Goal: Task Accomplishment & Management: Manage account settings

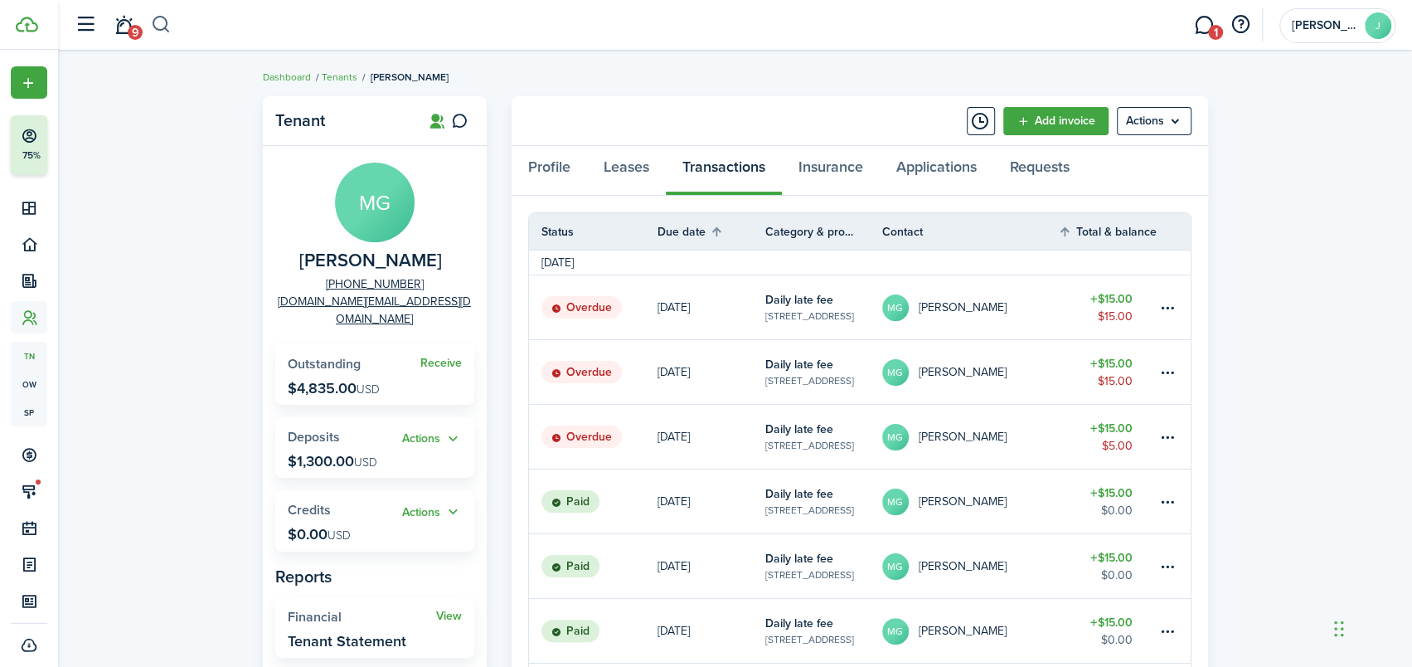
click at [165, 20] on button "button" at bounding box center [161, 25] width 21 height 28
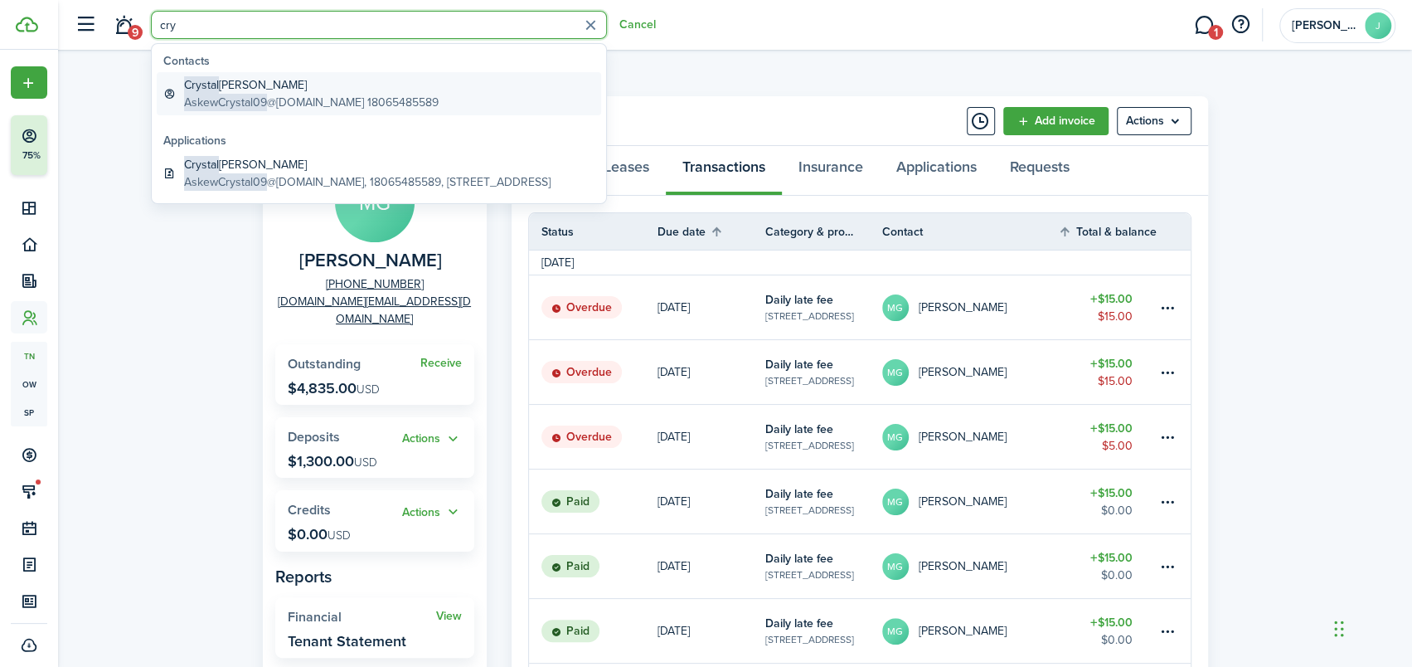
type input "cry"
click at [239, 95] on span "AskewCrystal09" at bounding box center [225, 102] width 83 height 17
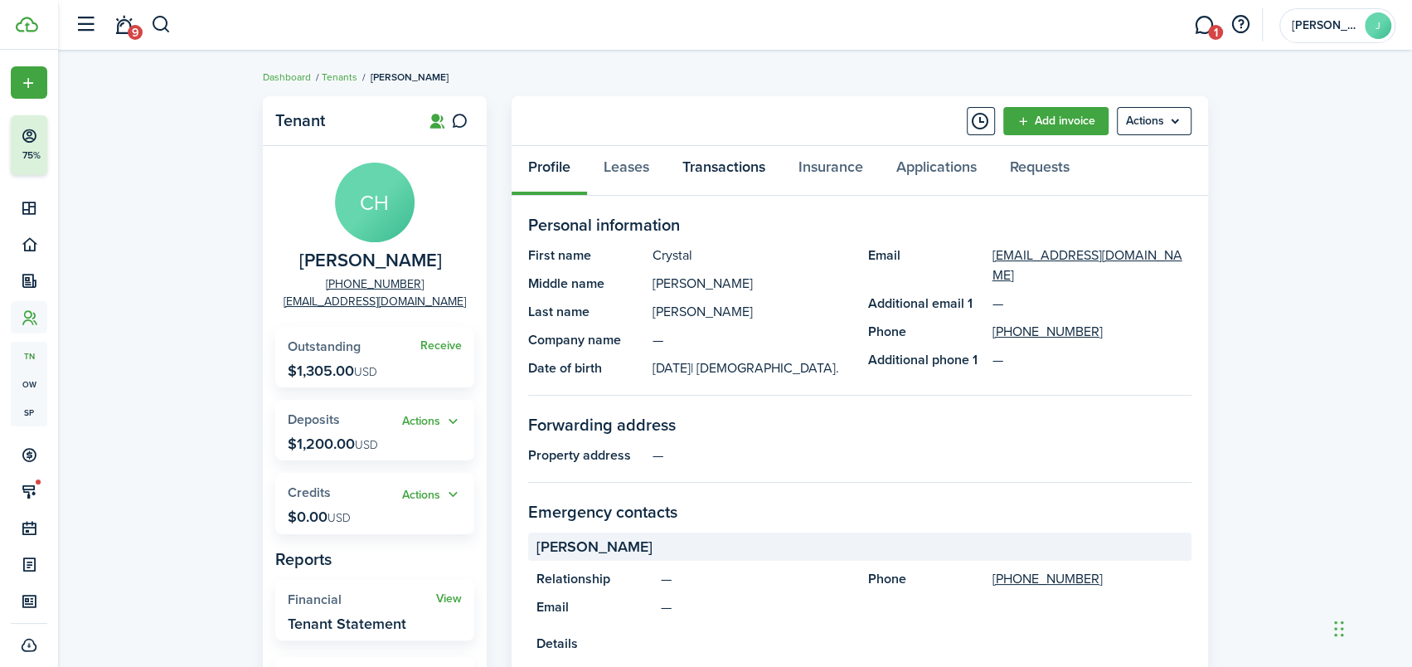
click at [737, 167] on link "Transactions" at bounding box center [724, 171] width 116 height 50
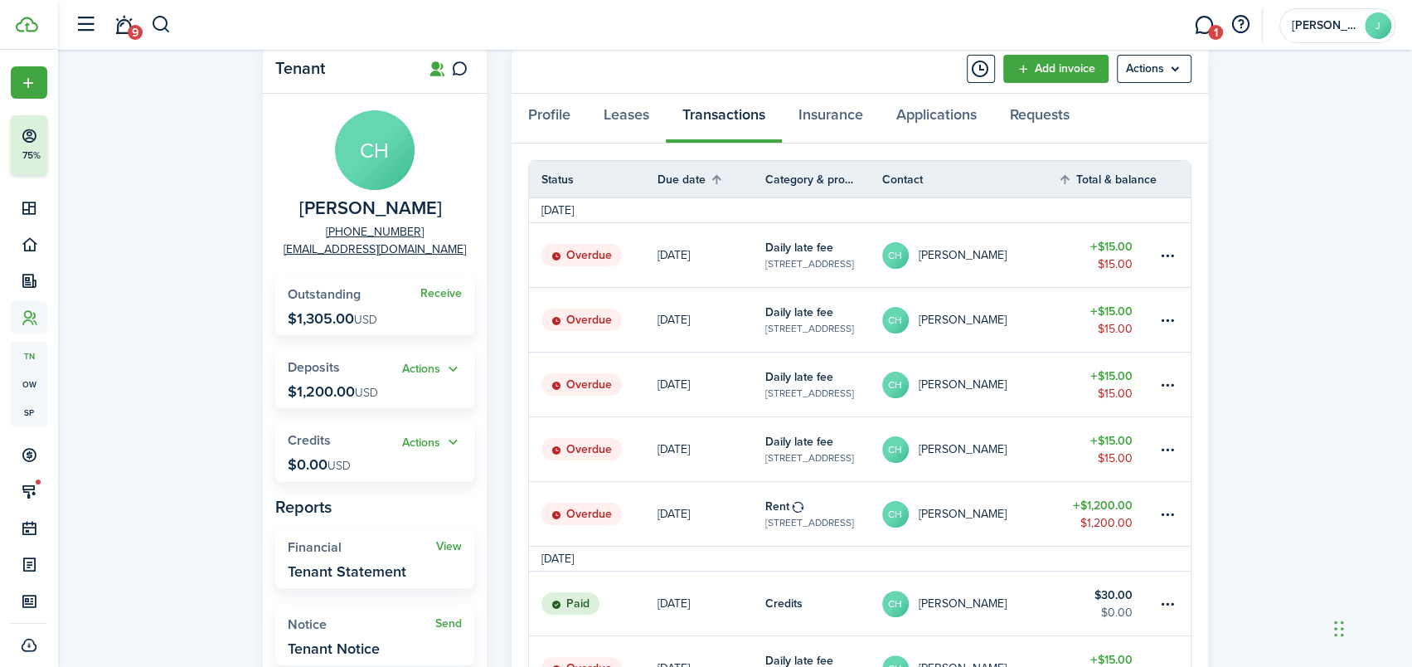
scroll to position [83, 0]
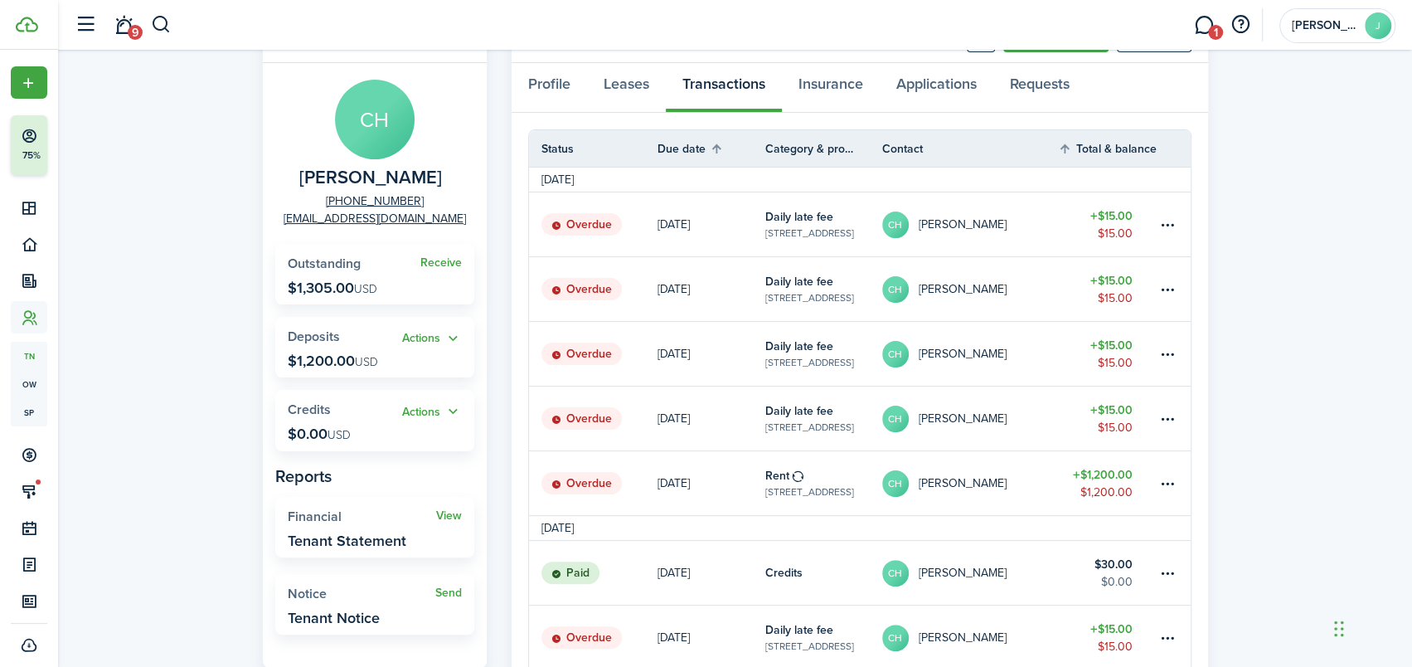
click at [1073, 487] on table-amount "$1,200.00 $1,200.00" at bounding box center [1102, 483] width 60 height 35
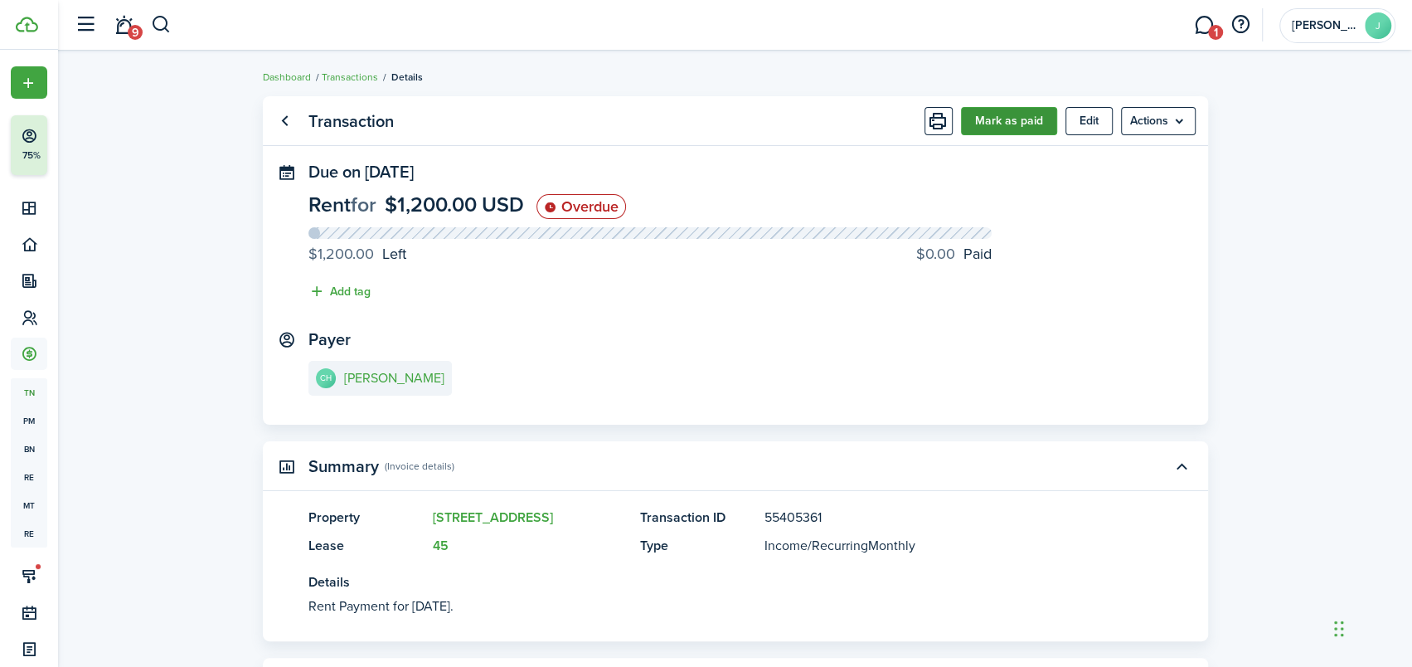
click at [1005, 124] on button "Mark as paid" at bounding box center [1009, 121] width 96 height 28
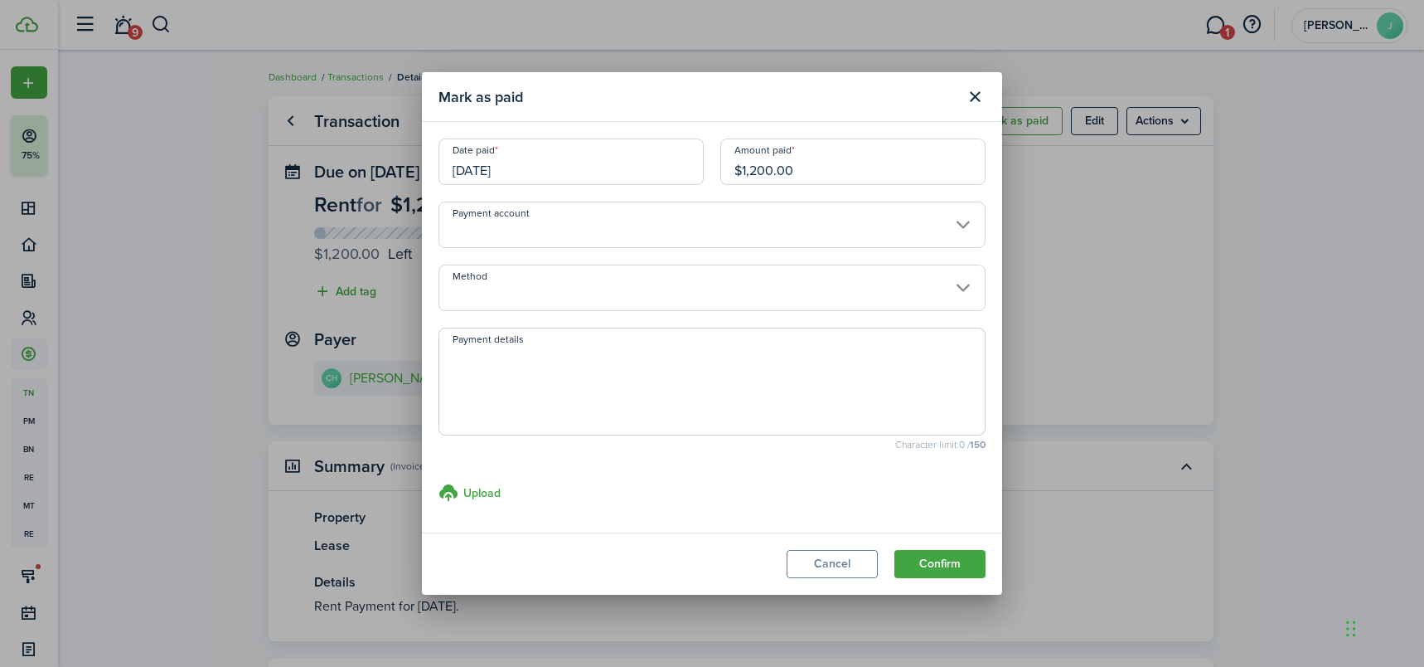
click at [649, 167] on input "[DATE]" at bounding box center [571, 161] width 265 height 46
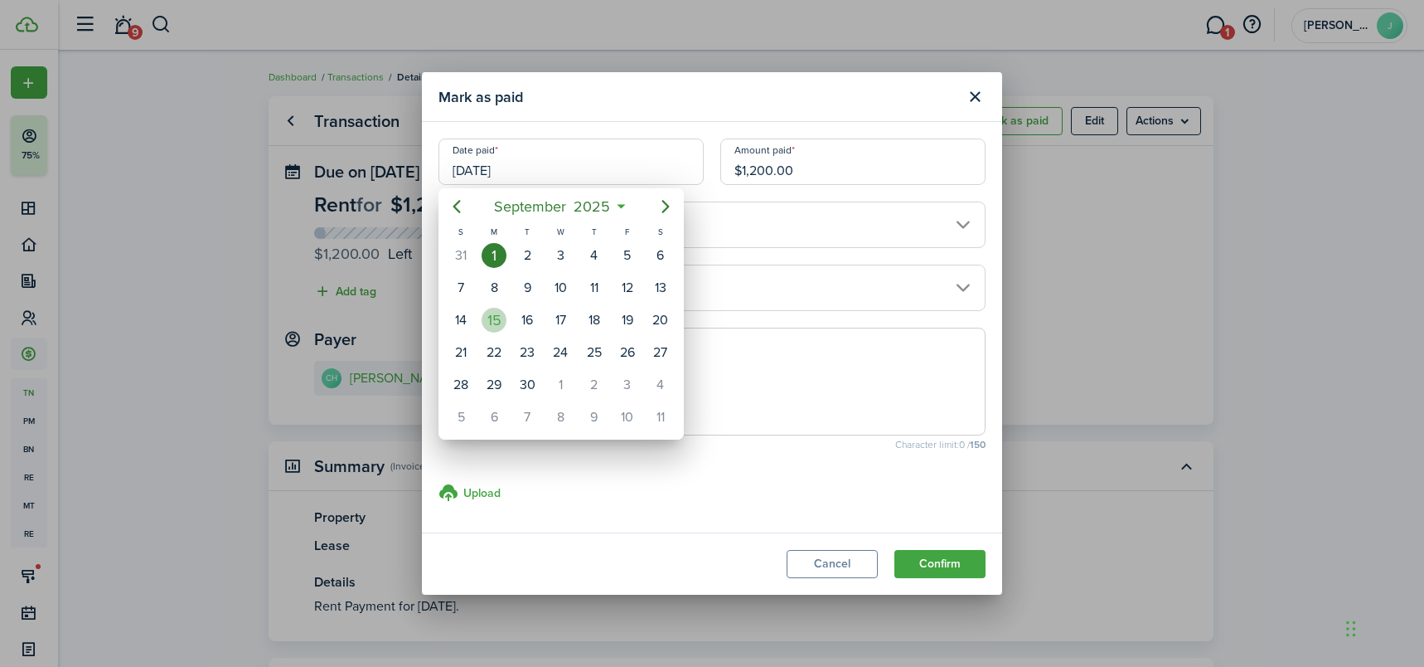
click at [496, 316] on div "15" at bounding box center [494, 320] width 25 height 25
type input "[DATE]"
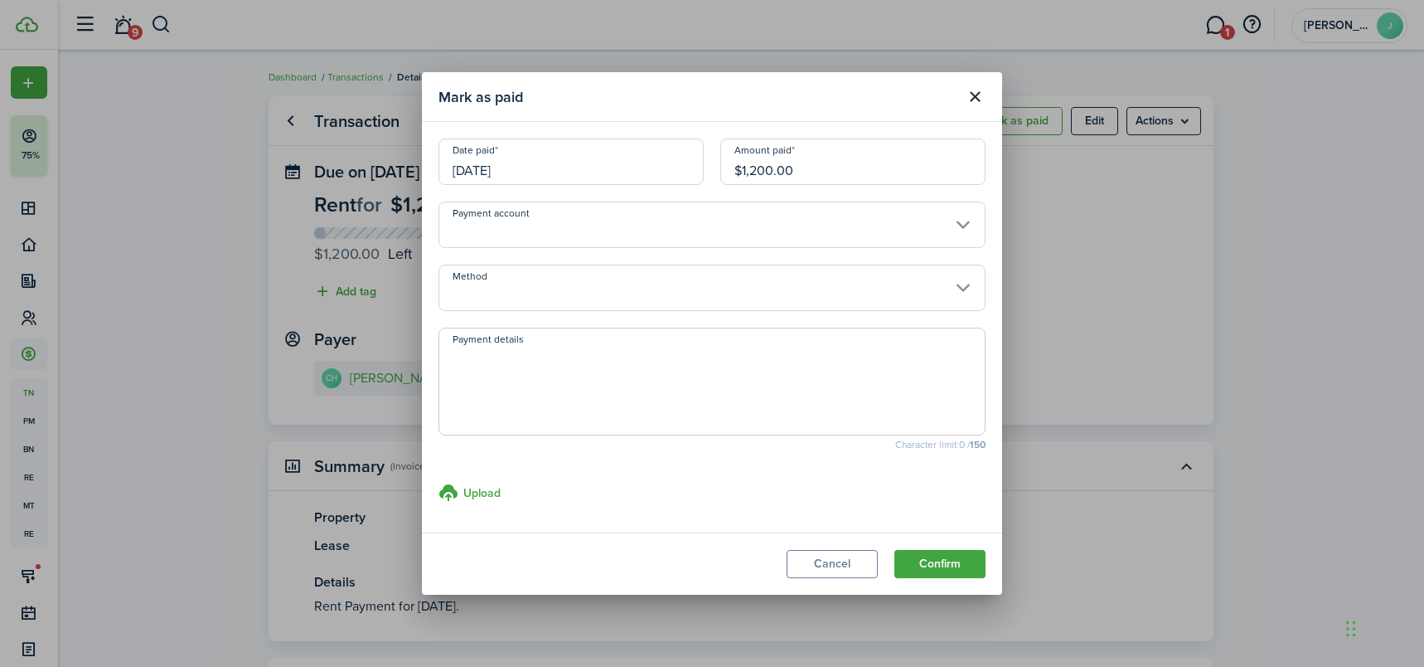
click at [753, 167] on input "$1,200.00" at bounding box center [852, 161] width 265 height 46
click at [967, 287] on input "Method" at bounding box center [712, 287] width 547 height 46
type input "$1,000.00"
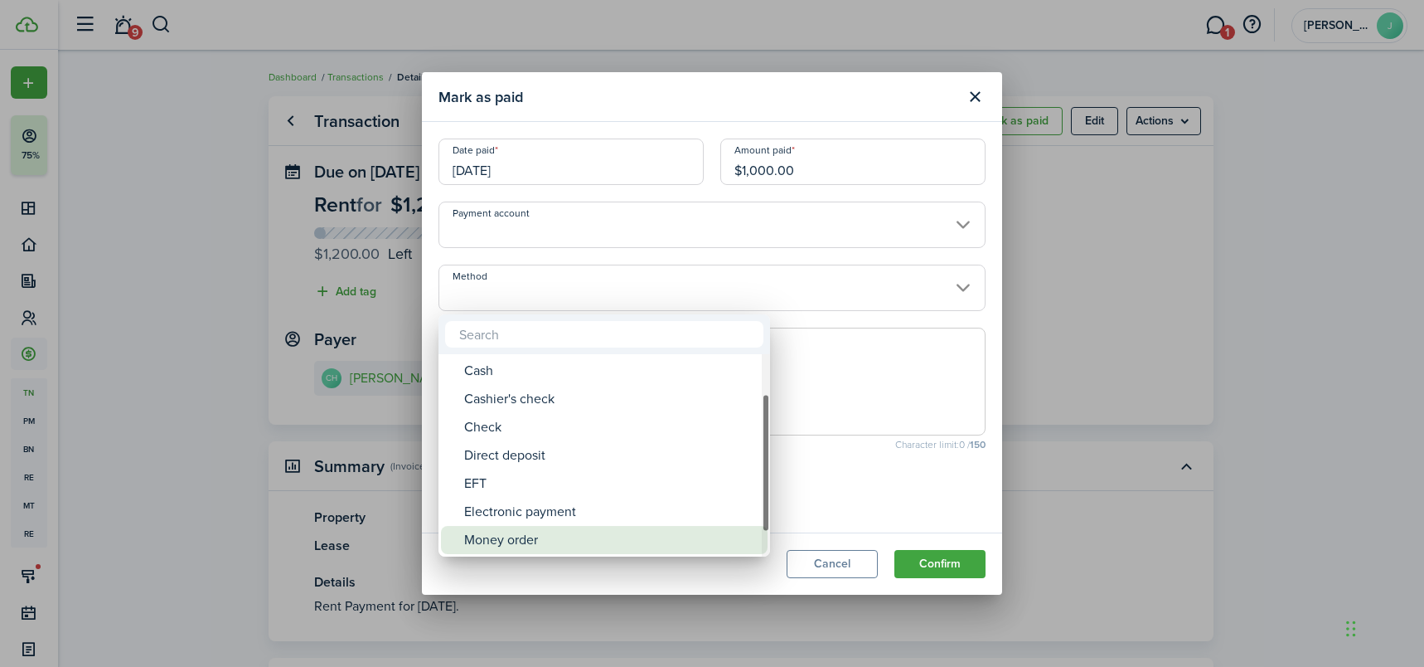
click at [492, 537] on div "Money order" at bounding box center [610, 540] width 293 height 28
type input "Money order"
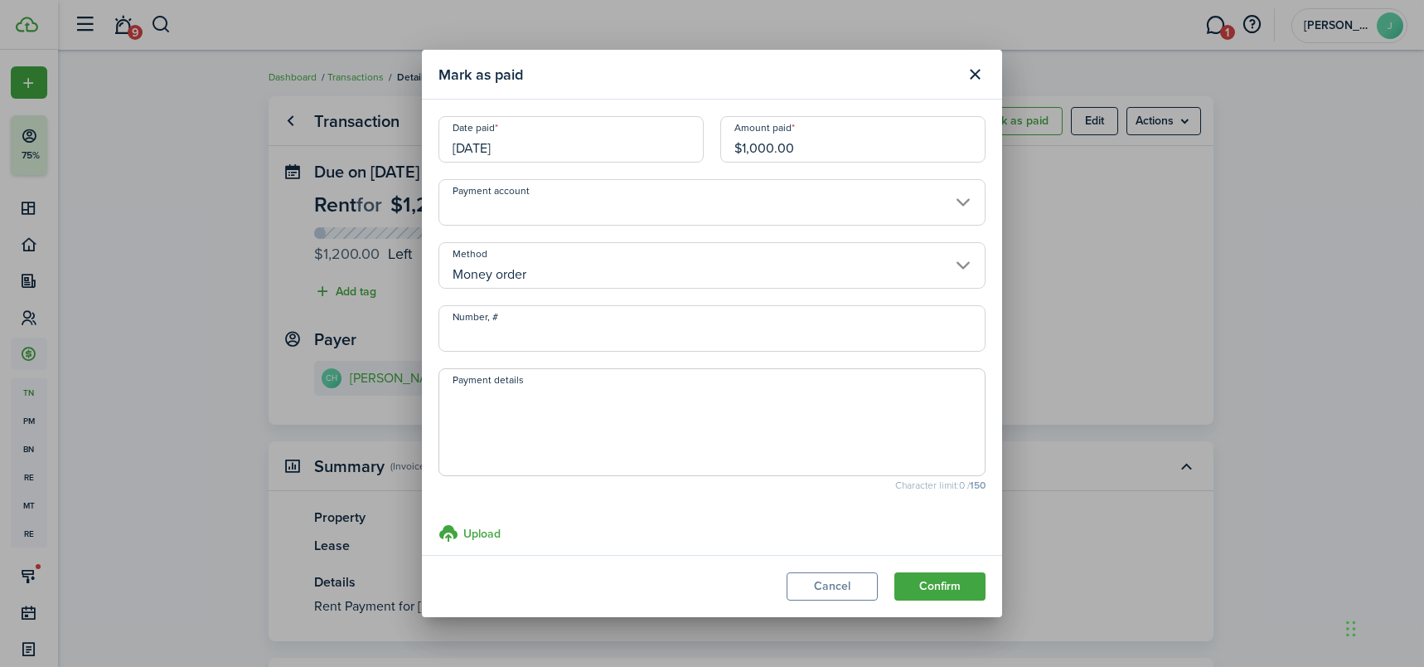
click at [448, 336] on input "Number, #" at bounding box center [712, 328] width 547 height 46
type input "19-777388661"
click at [941, 588] on button "Confirm" at bounding box center [940, 586] width 91 height 28
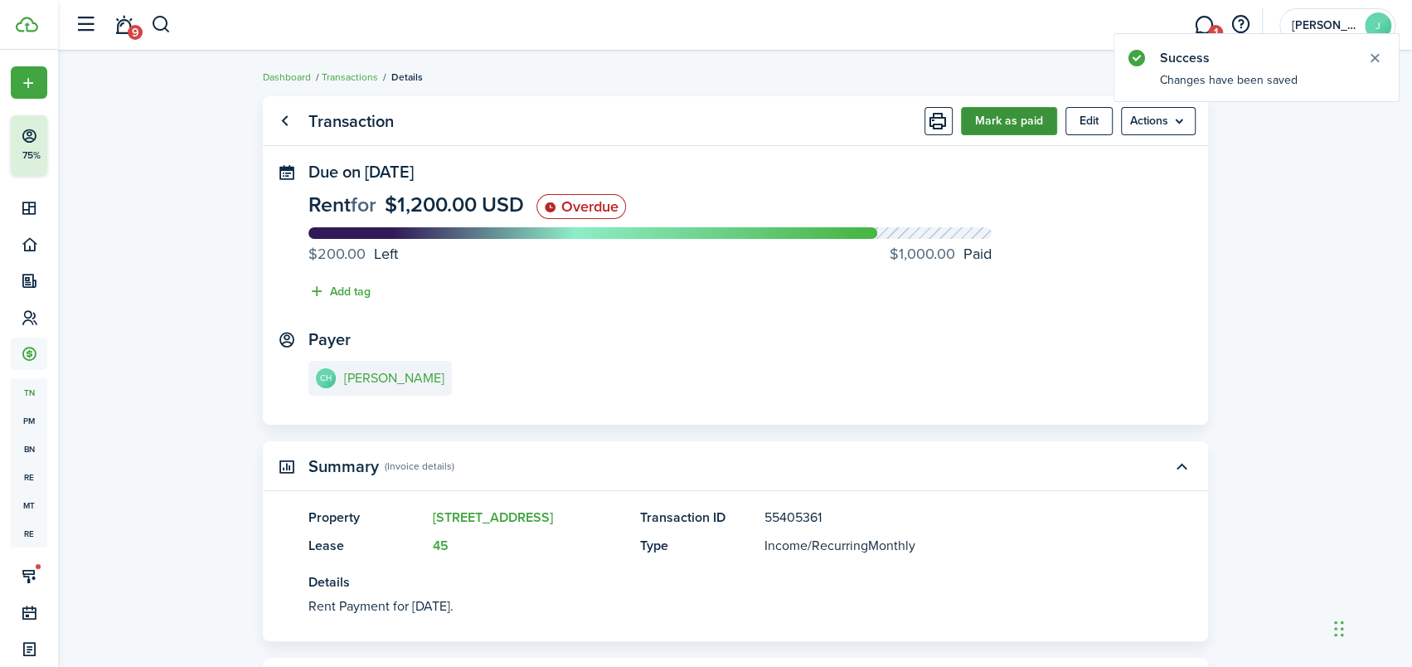
click at [1021, 118] on button "Mark as paid" at bounding box center [1009, 121] width 96 height 28
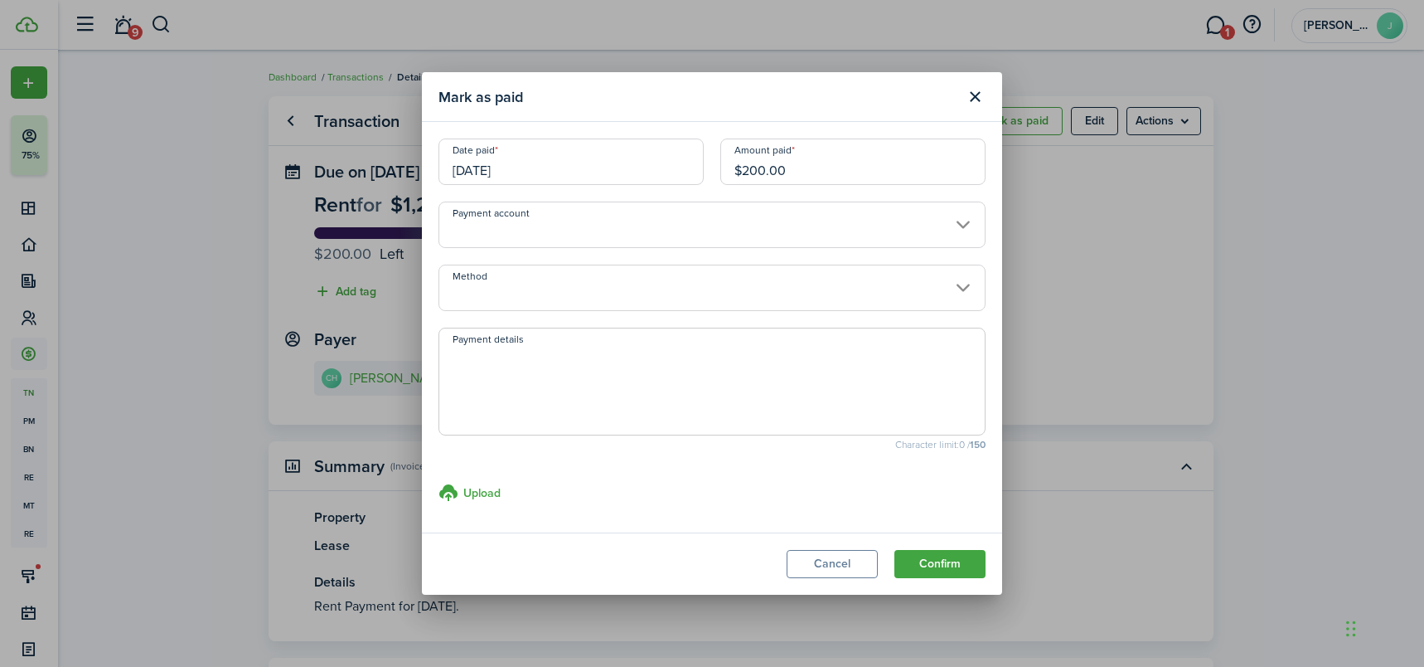
click at [640, 175] on input "[DATE]" at bounding box center [571, 161] width 265 height 46
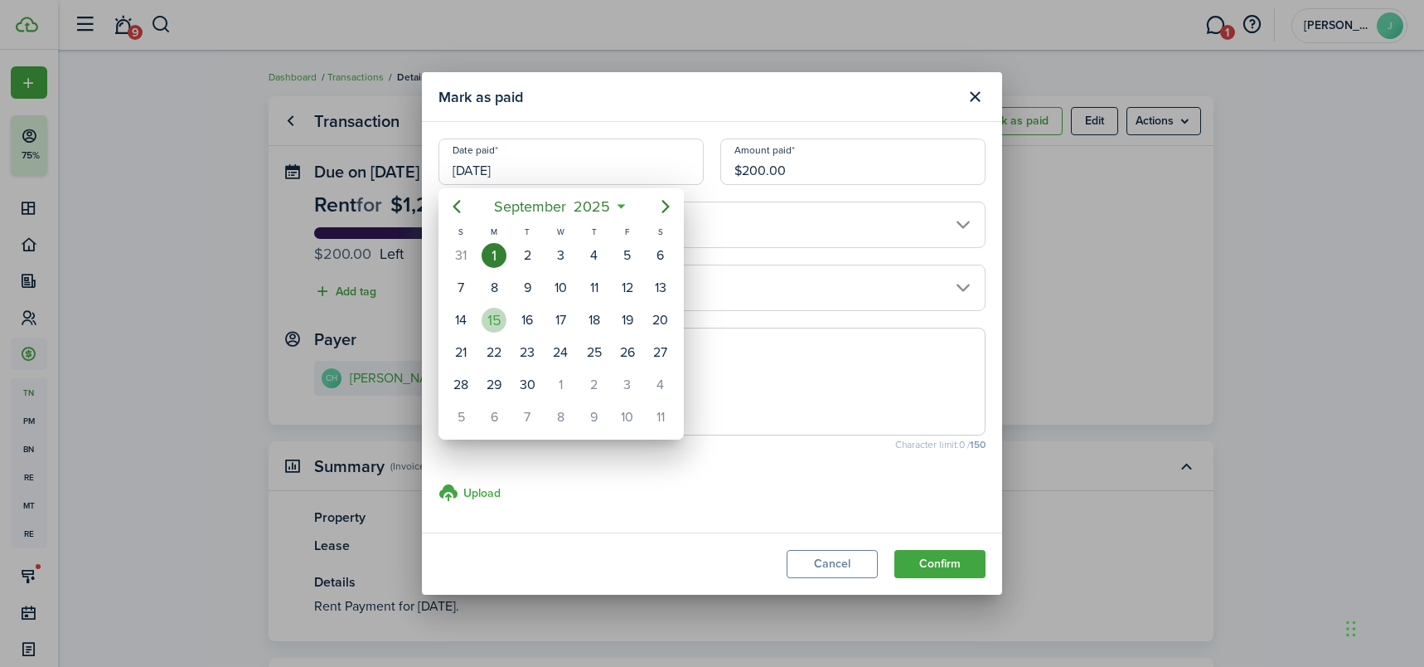
click at [492, 324] on div "15" at bounding box center [494, 320] width 25 height 25
type input "[DATE]"
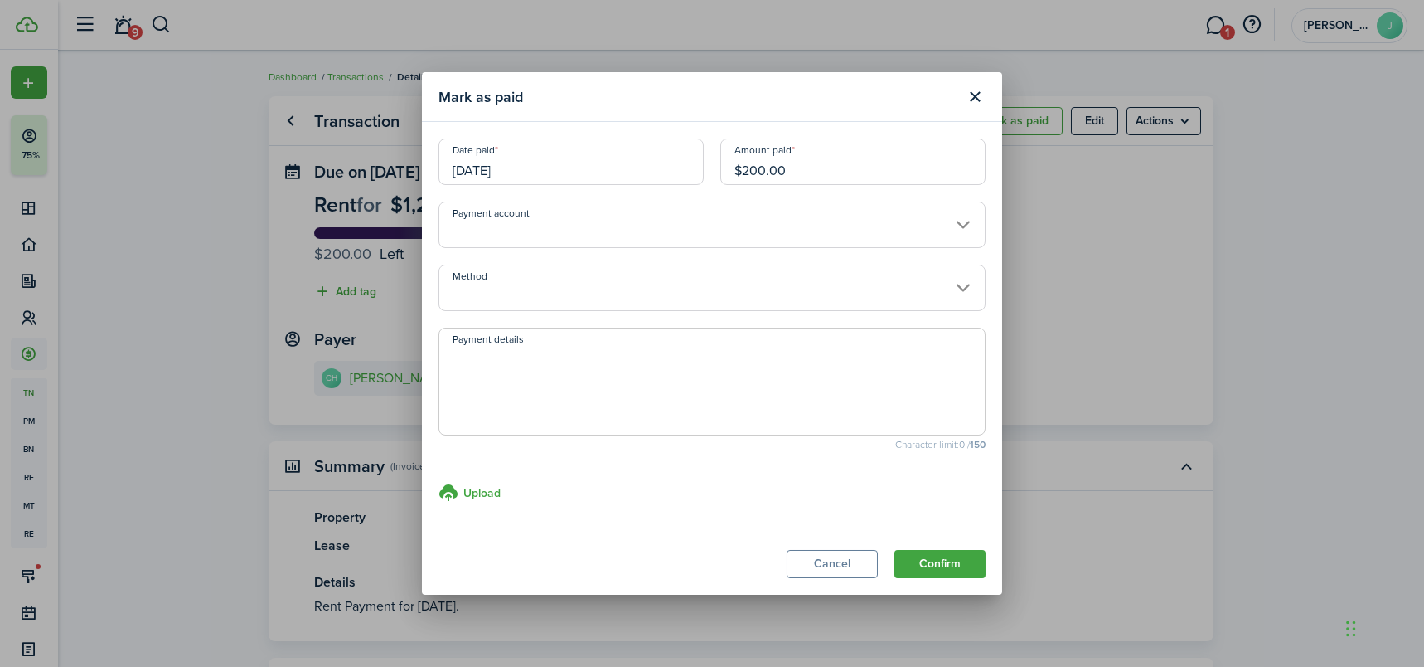
drag, startPoint x: 743, startPoint y: 174, endPoint x: 756, endPoint y: 171, distance: 13.7
click at [756, 171] on input "$200.00" at bounding box center [852, 161] width 265 height 46
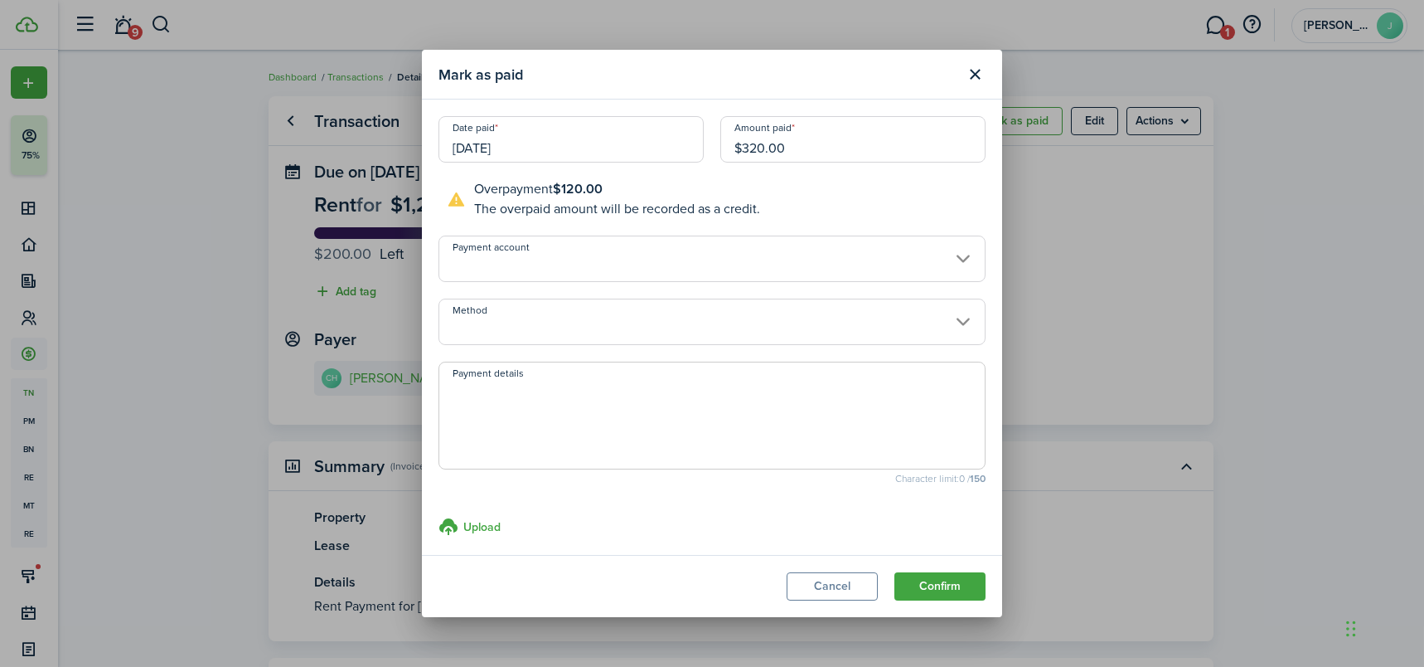
click at [958, 317] on input "Method" at bounding box center [712, 321] width 547 height 46
type input "$320.00"
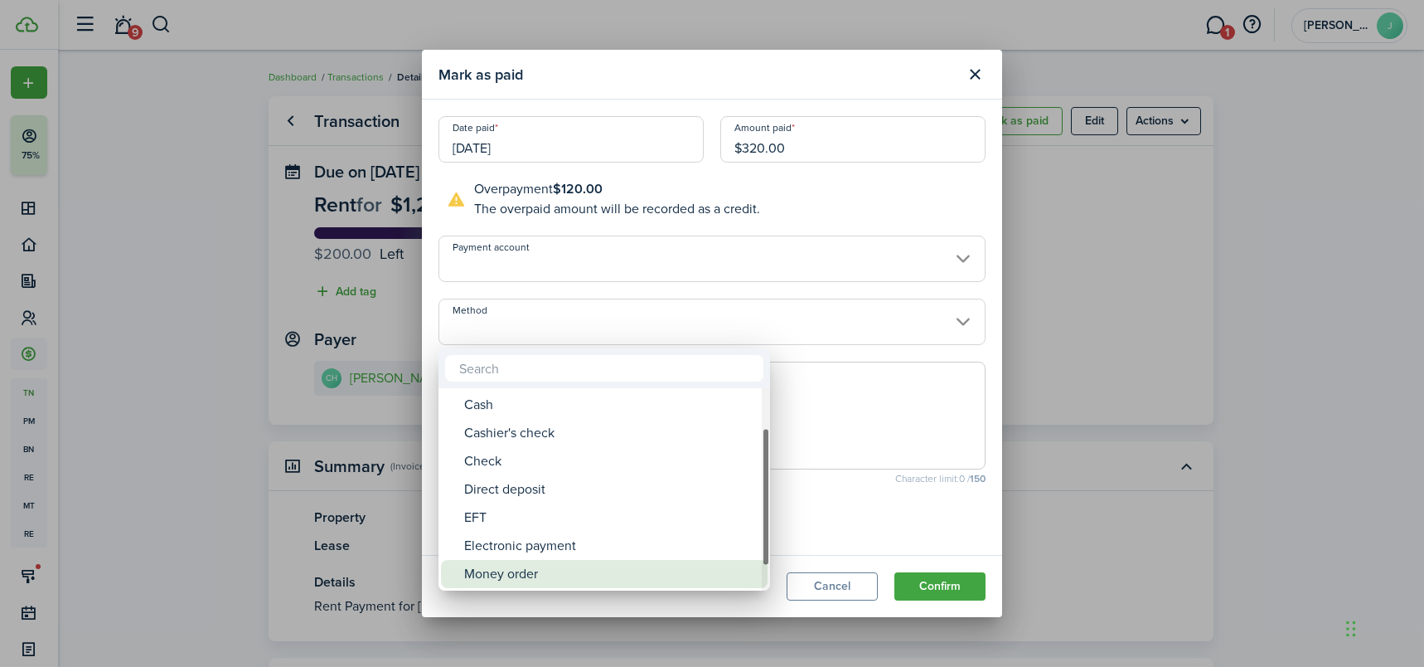
click at [499, 567] on div "Money order" at bounding box center [610, 574] width 293 height 28
type input "Money order"
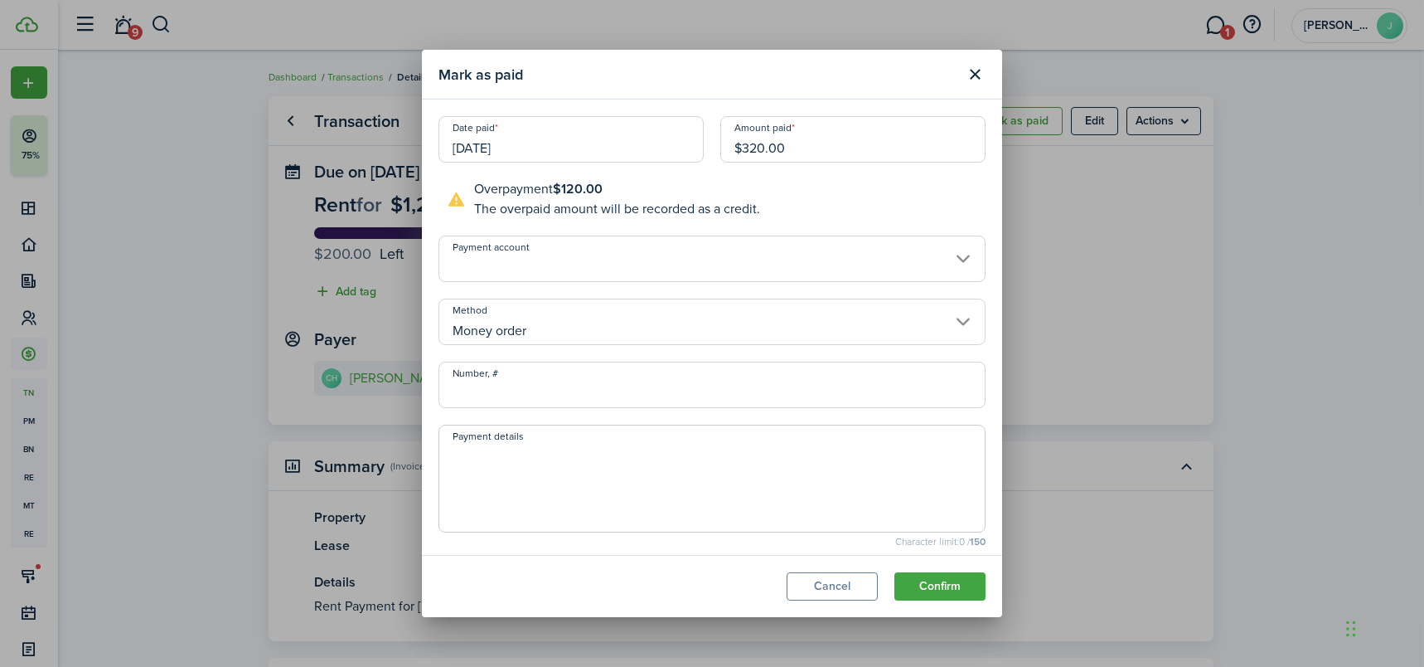
click at [452, 397] on input "Number, #" at bounding box center [712, 384] width 547 height 46
type input "19-777388662"
click at [938, 580] on button "Confirm" at bounding box center [940, 586] width 91 height 28
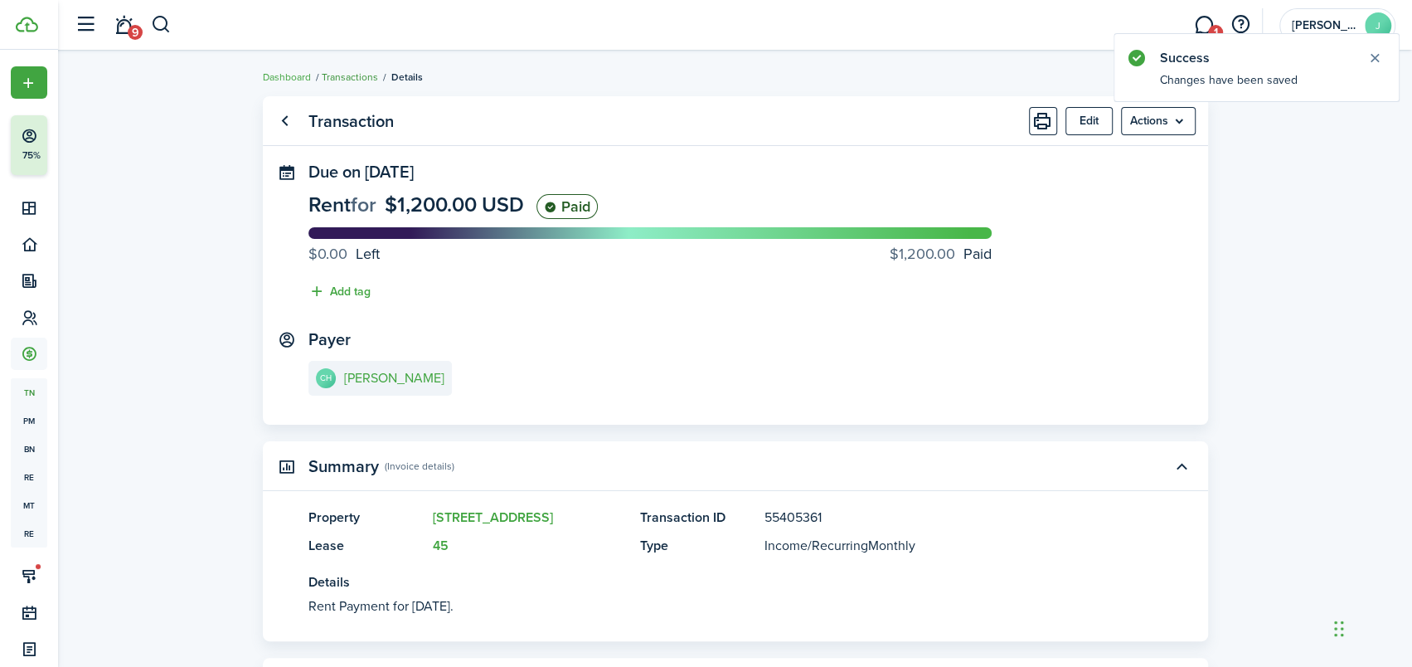
click at [332, 77] on link "Transactions" at bounding box center [350, 77] width 56 height 15
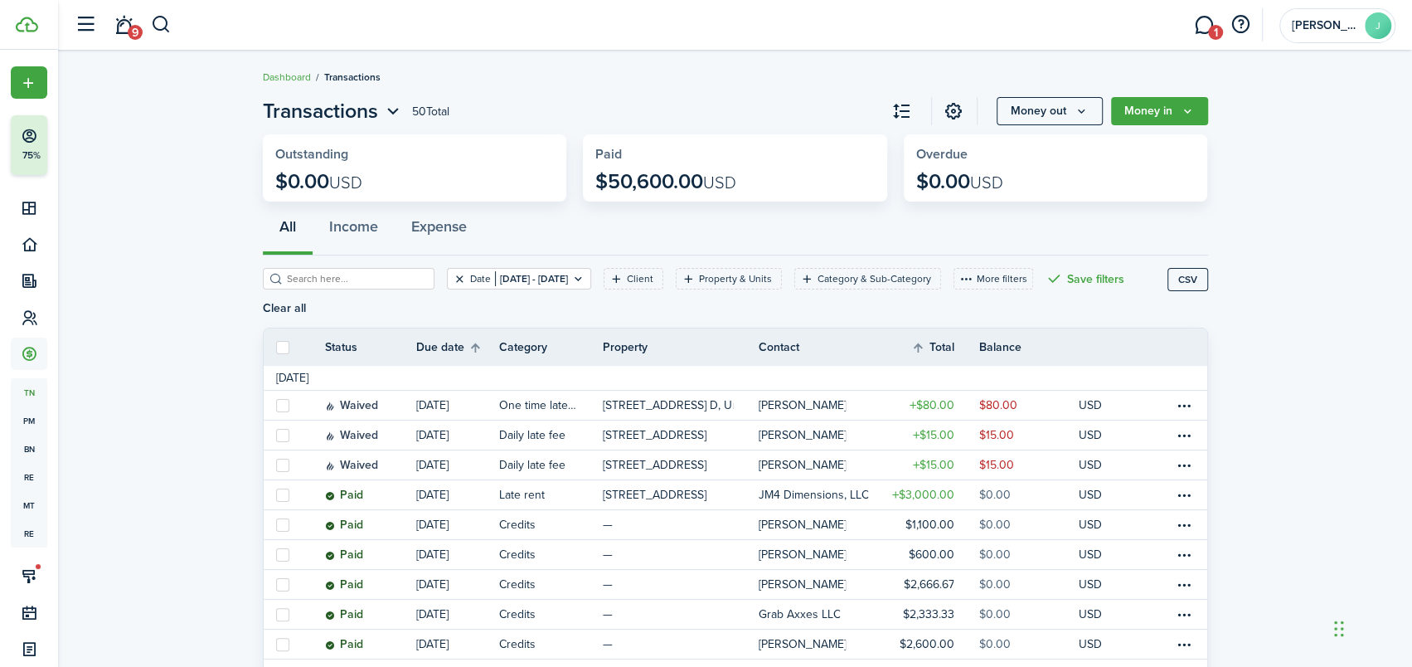
click at [453, 277] on button "Clear filter" at bounding box center [460, 278] width 14 height 13
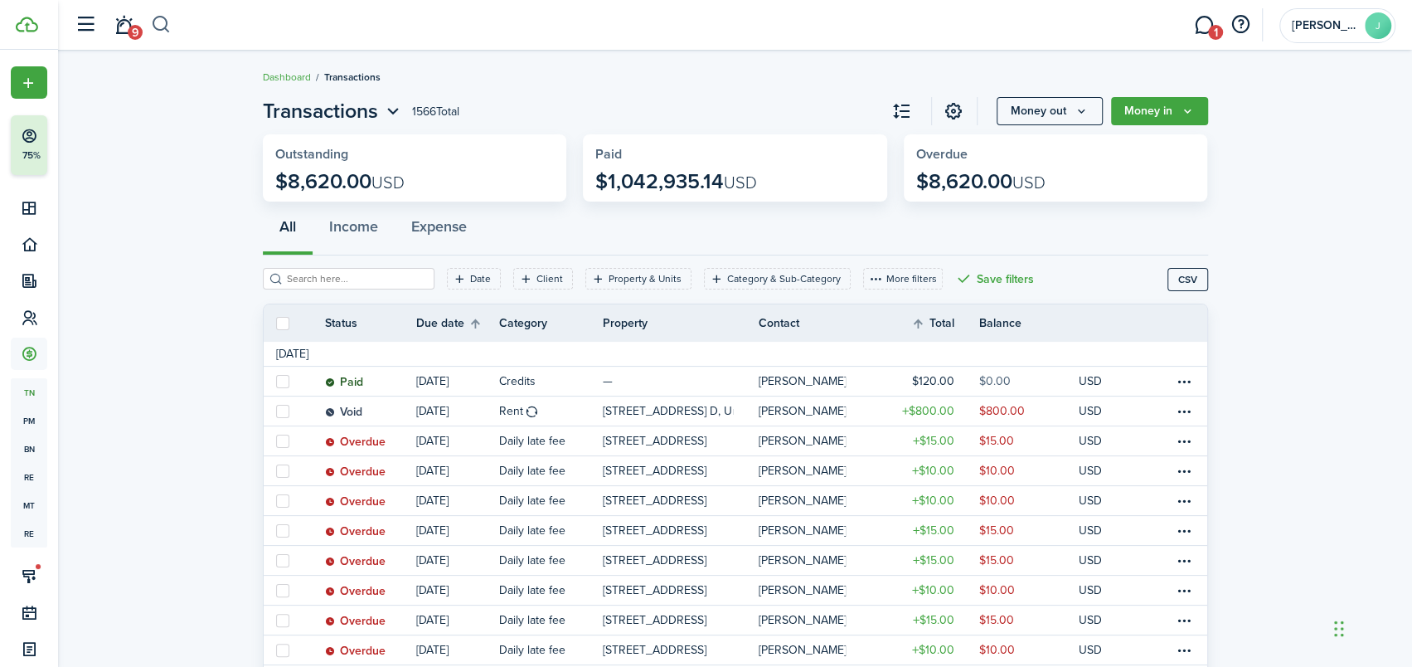
click at [164, 25] on button "button" at bounding box center [161, 25] width 21 height 28
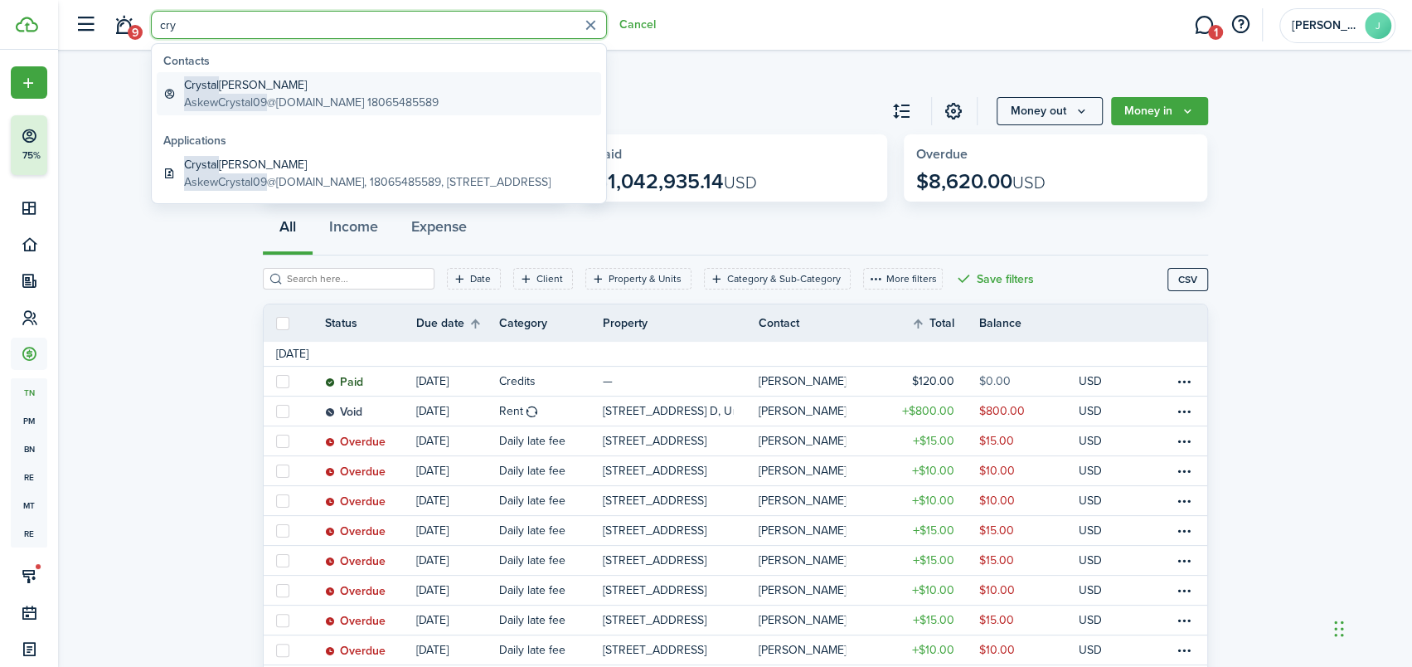
type input "cry"
click at [273, 94] on global-search-item-description "AskewCrystal09 @[DOMAIN_NAME] 18065485589" at bounding box center [311, 102] width 255 height 17
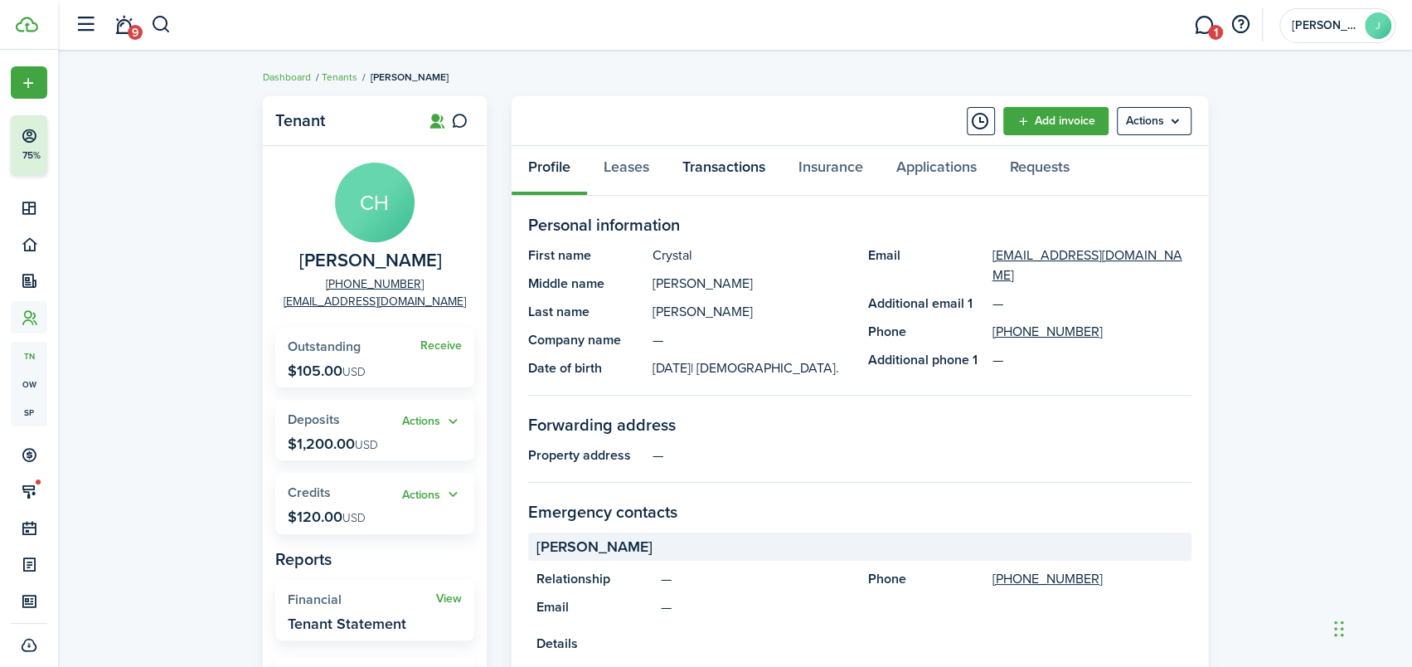
click at [736, 158] on link "Transactions" at bounding box center [724, 171] width 116 height 50
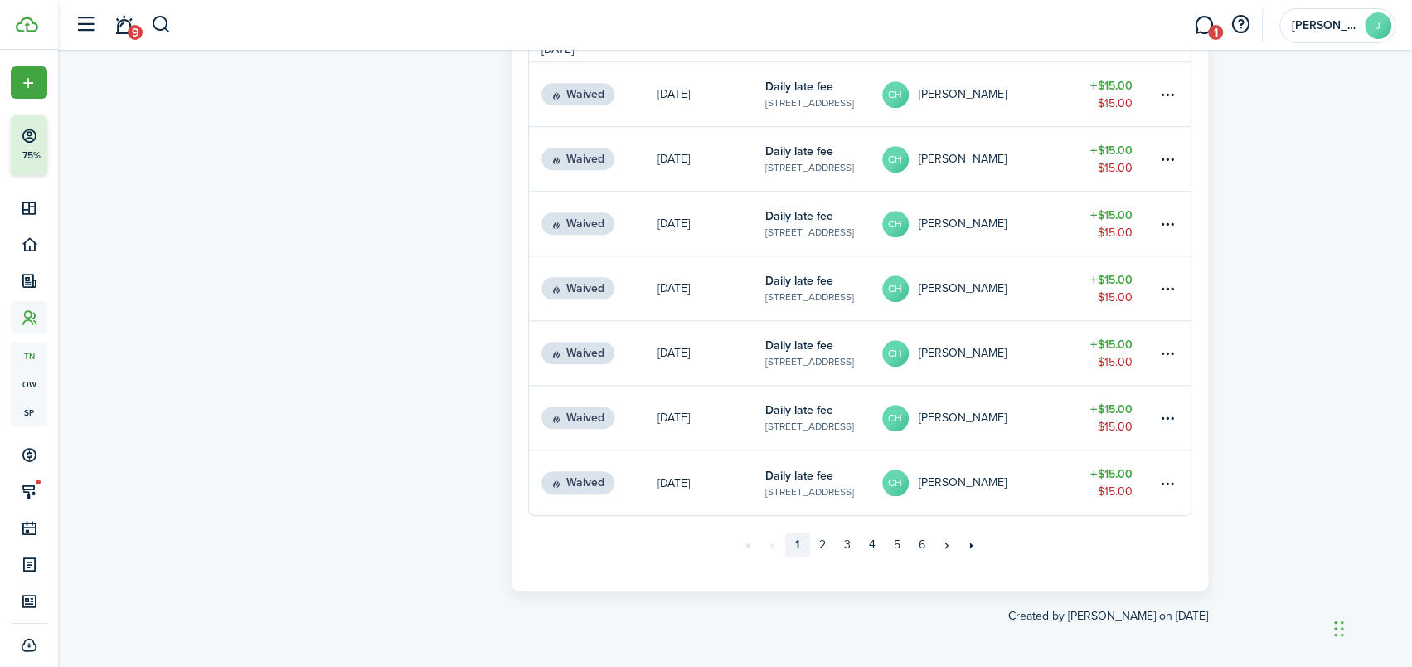
scroll to position [1106, 0]
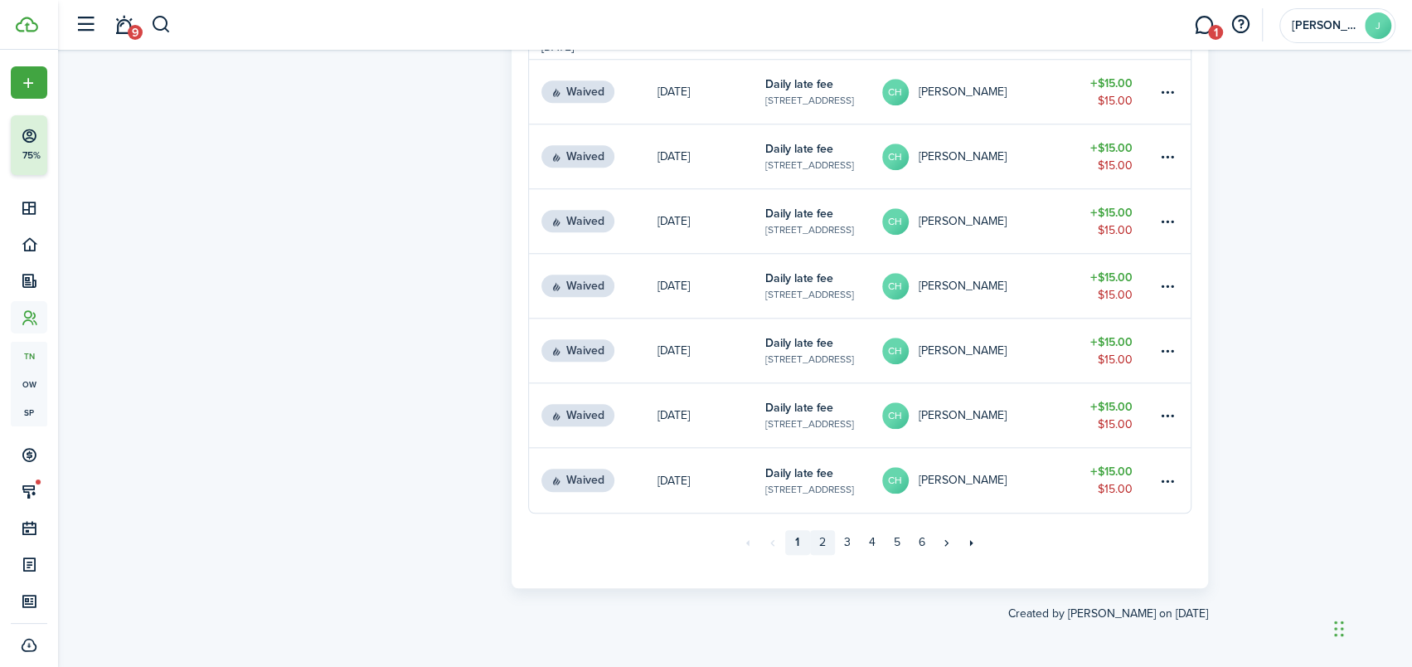
click at [827, 546] on link "2" at bounding box center [822, 542] width 25 height 25
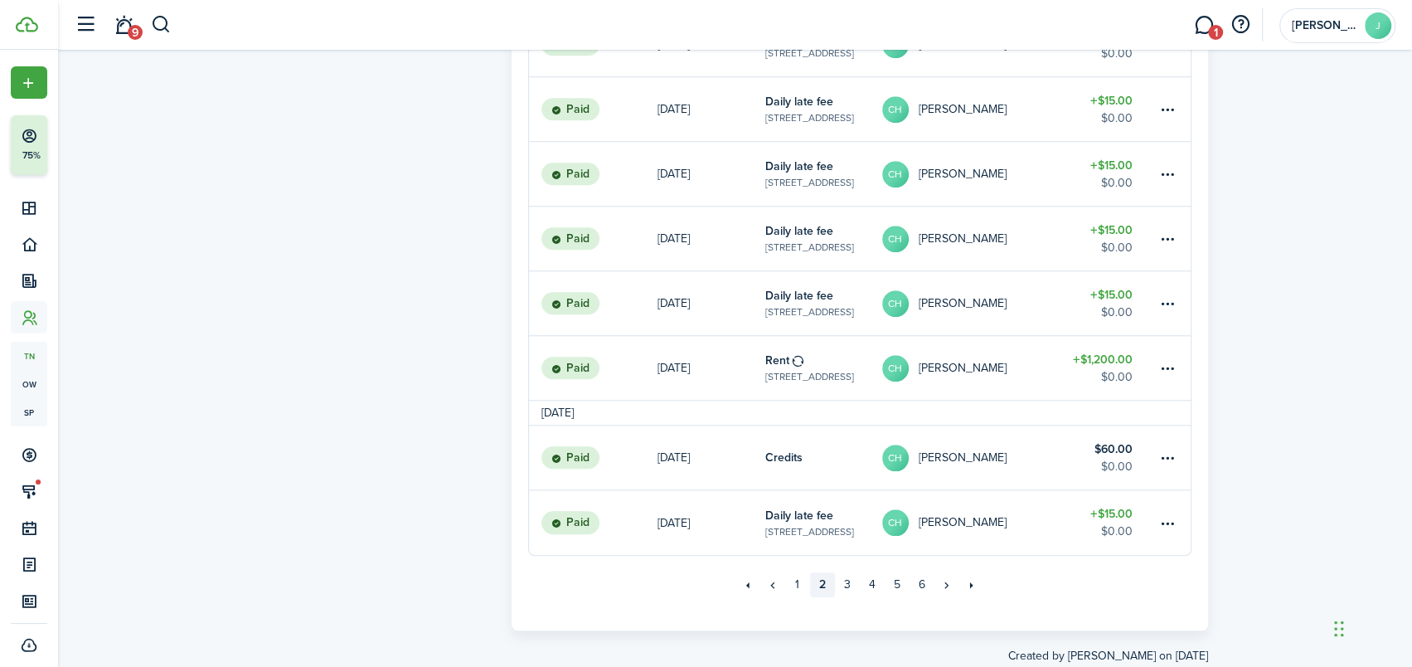
scroll to position [1081, 0]
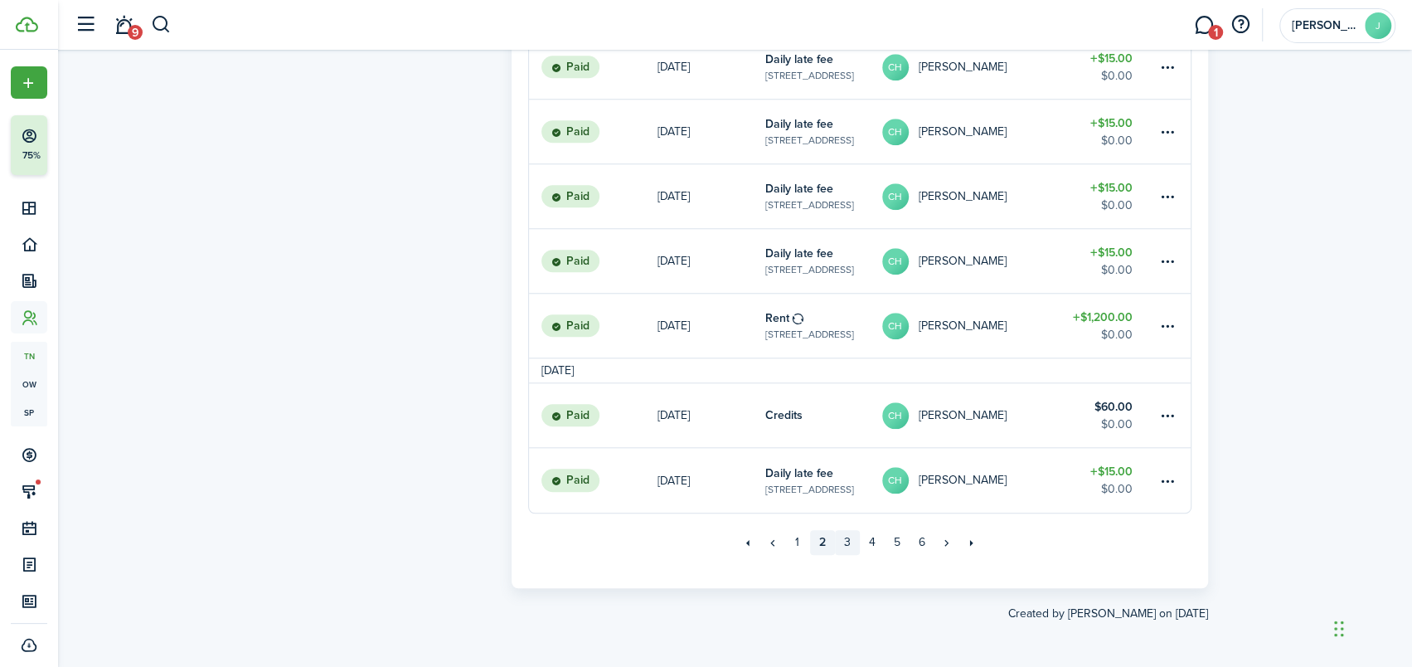
click at [843, 536] on link "3" at bounding box center [847, 542] width 25 height 25
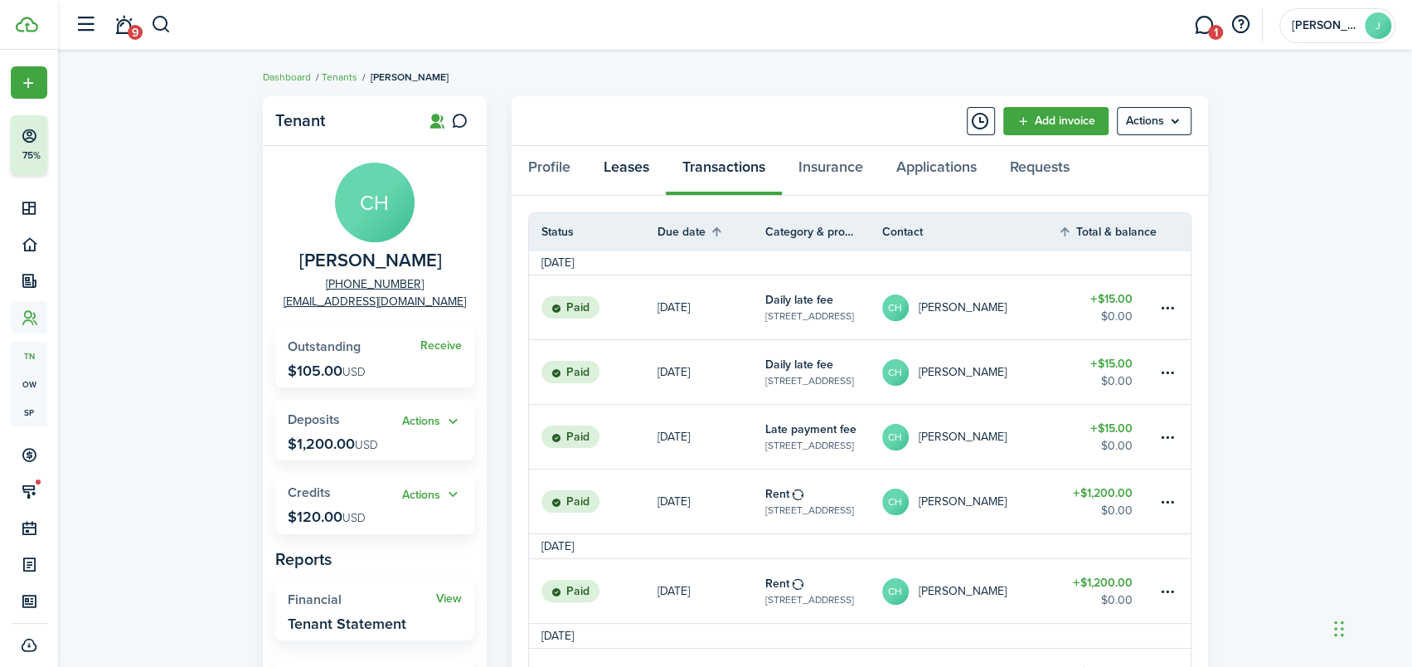
click at [618, 162] on link "Leases" at bounding box center [626, 171] width 79 height 50
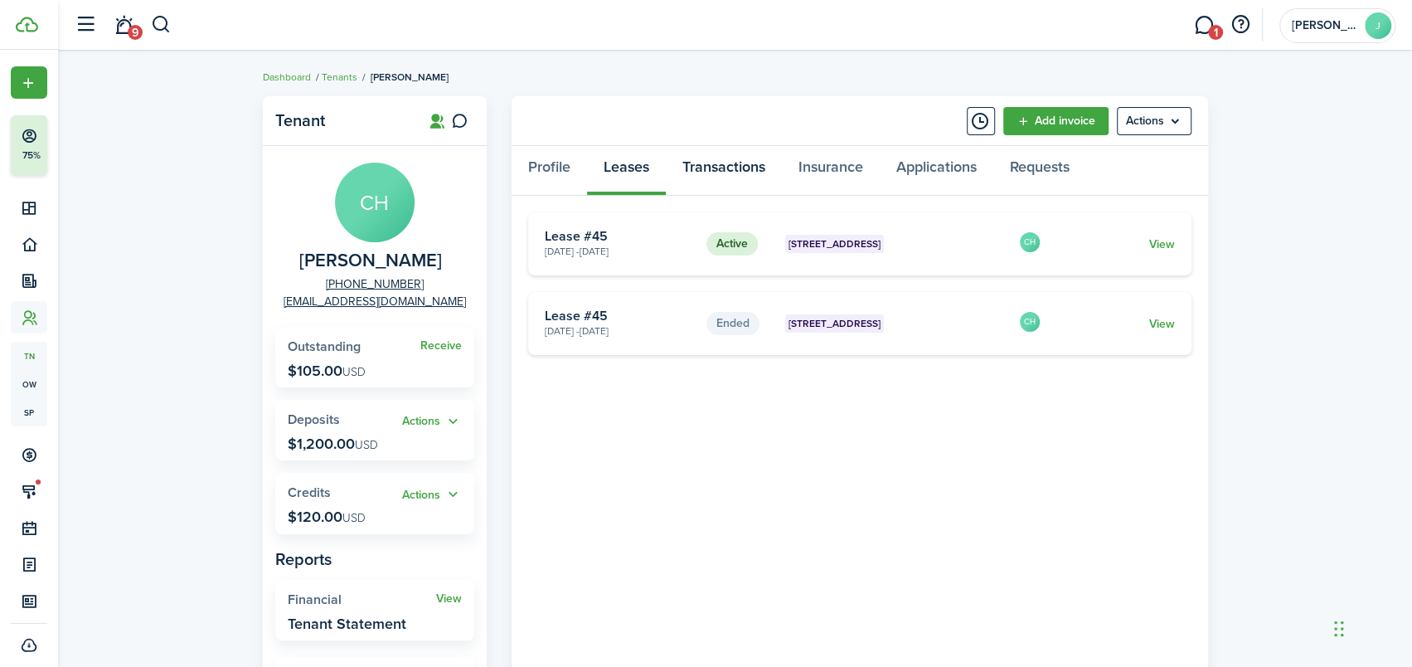
click at [716, 162] on link "Transactions" at bounding box center [724, 171] width 116 height 50
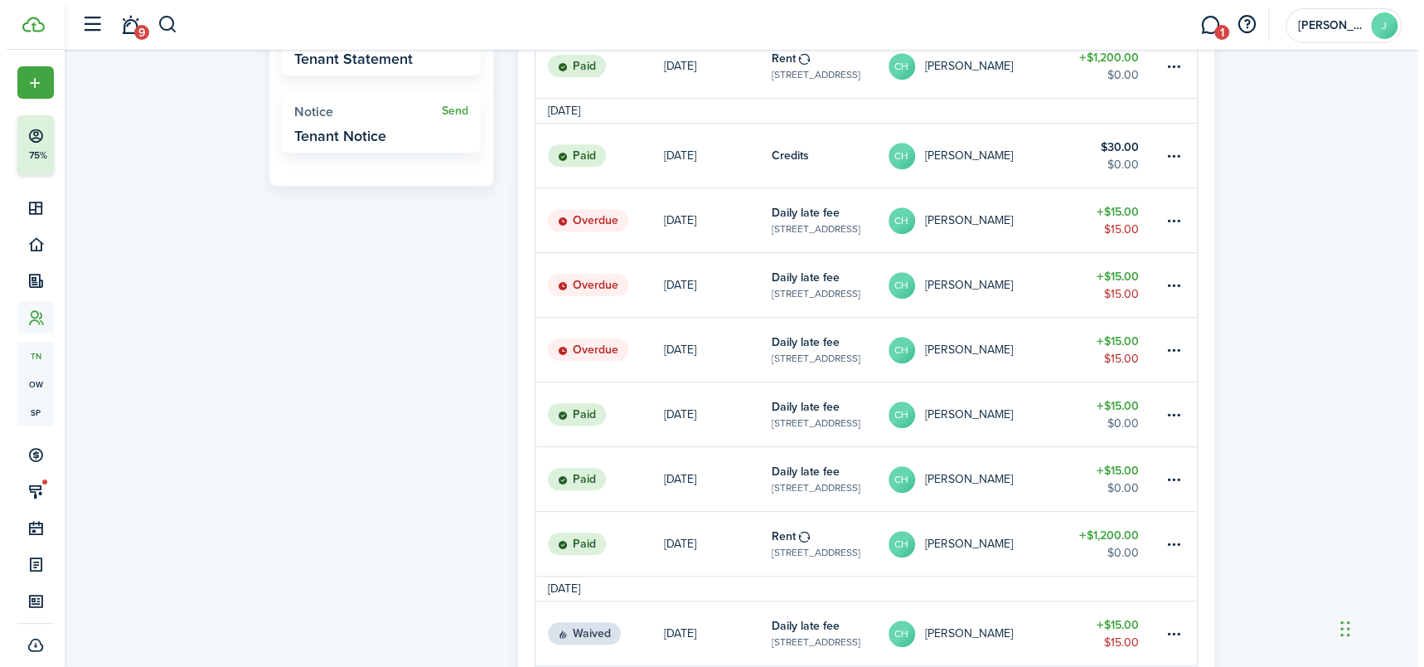
scroll to position [497, 0]
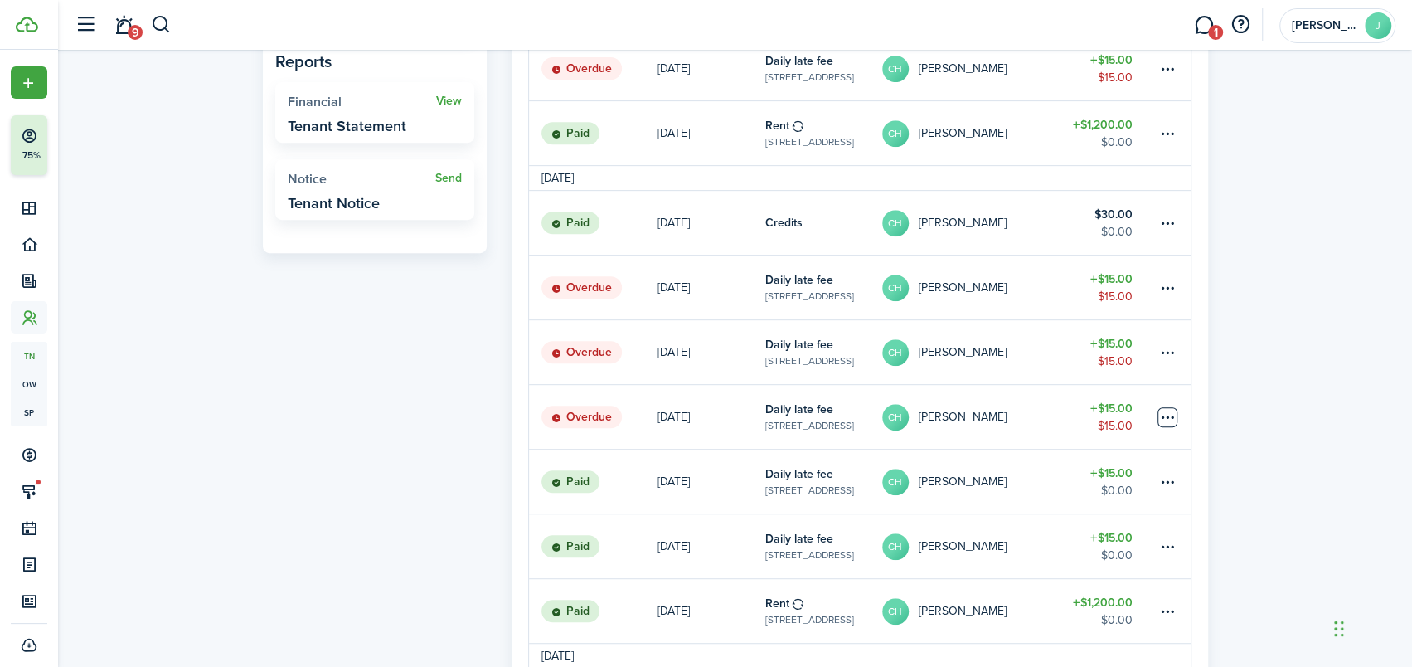
click at [1168, 414] on table-menu-btn-icon at bounding box center [1167, 417] width 20 height 20
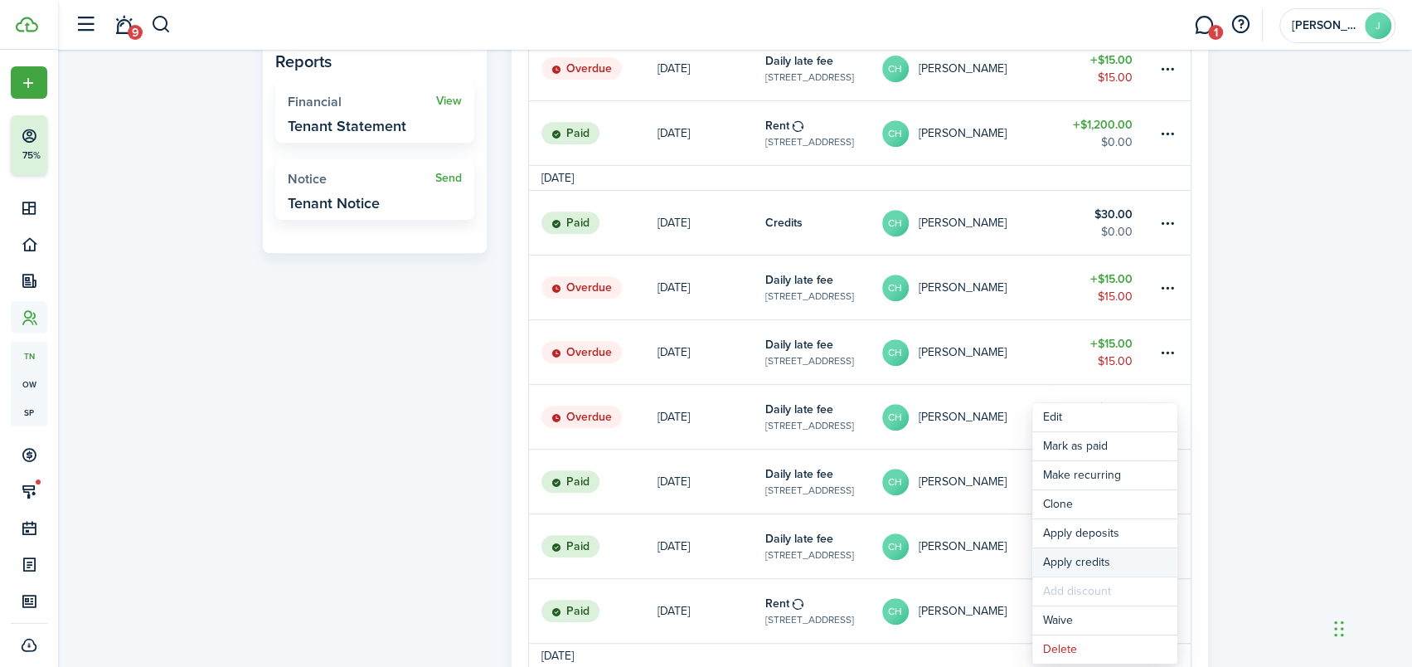
click at [1060, 561] on button "Apply credits" at bounding box center [1104, 562] width 145 height 28
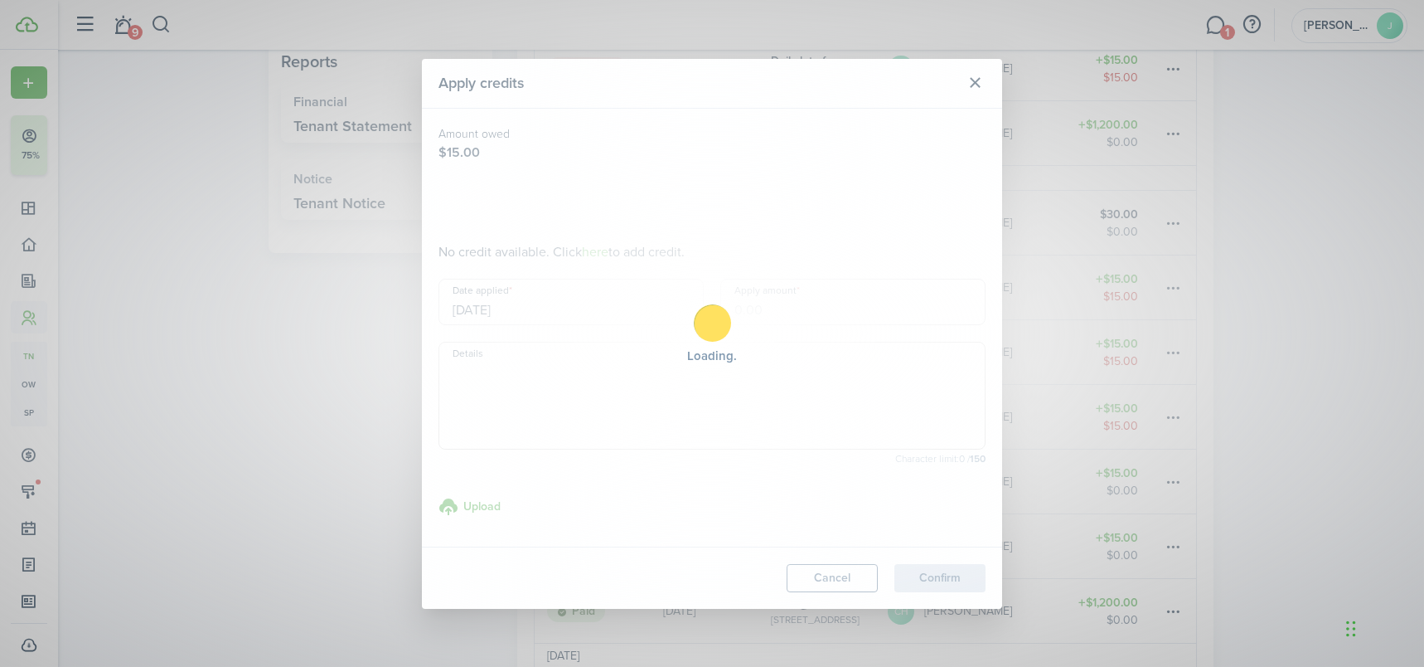
type input "$15.00"
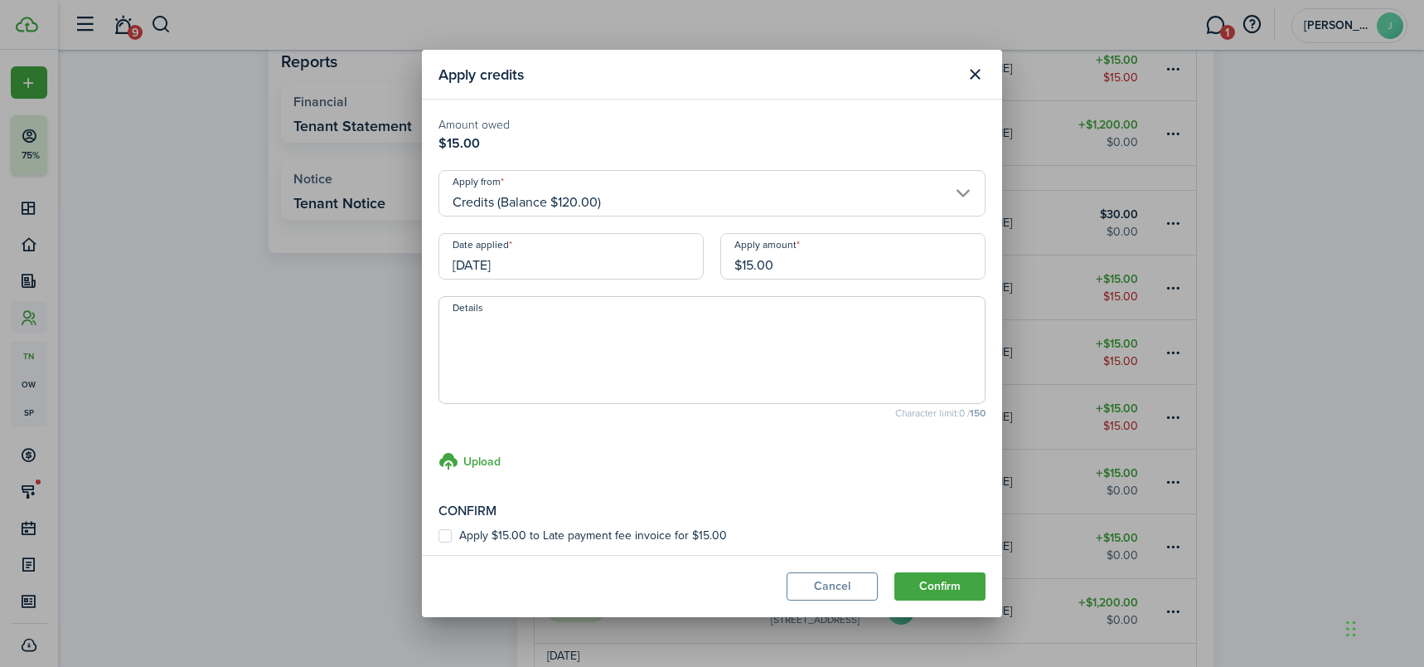
click at [536, 266] on input "[DATE]" at bounding box center [571, 256] width 265 height 46
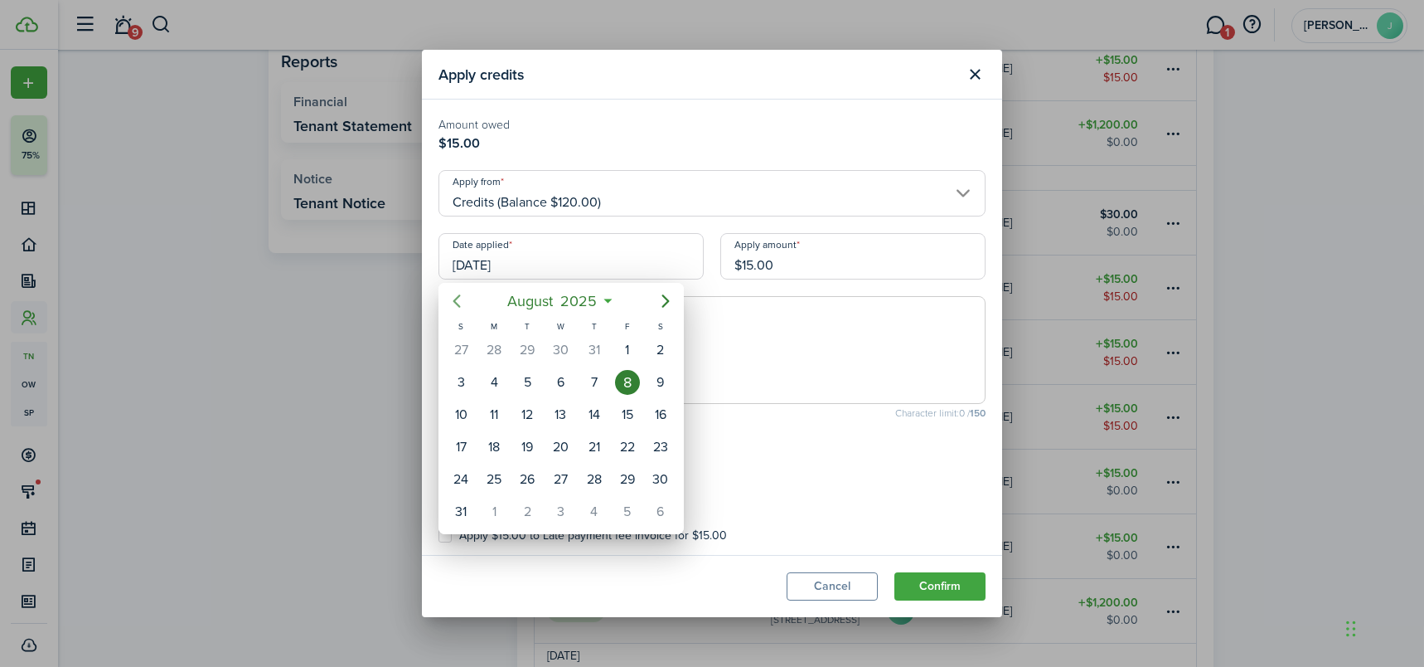
click at [457, 303] on icon "Previous page" at bounding box center [456, 300] width 7 height 13
click at [526, 410] on div "15" at bounding box center [527, 414] width 25 height 25
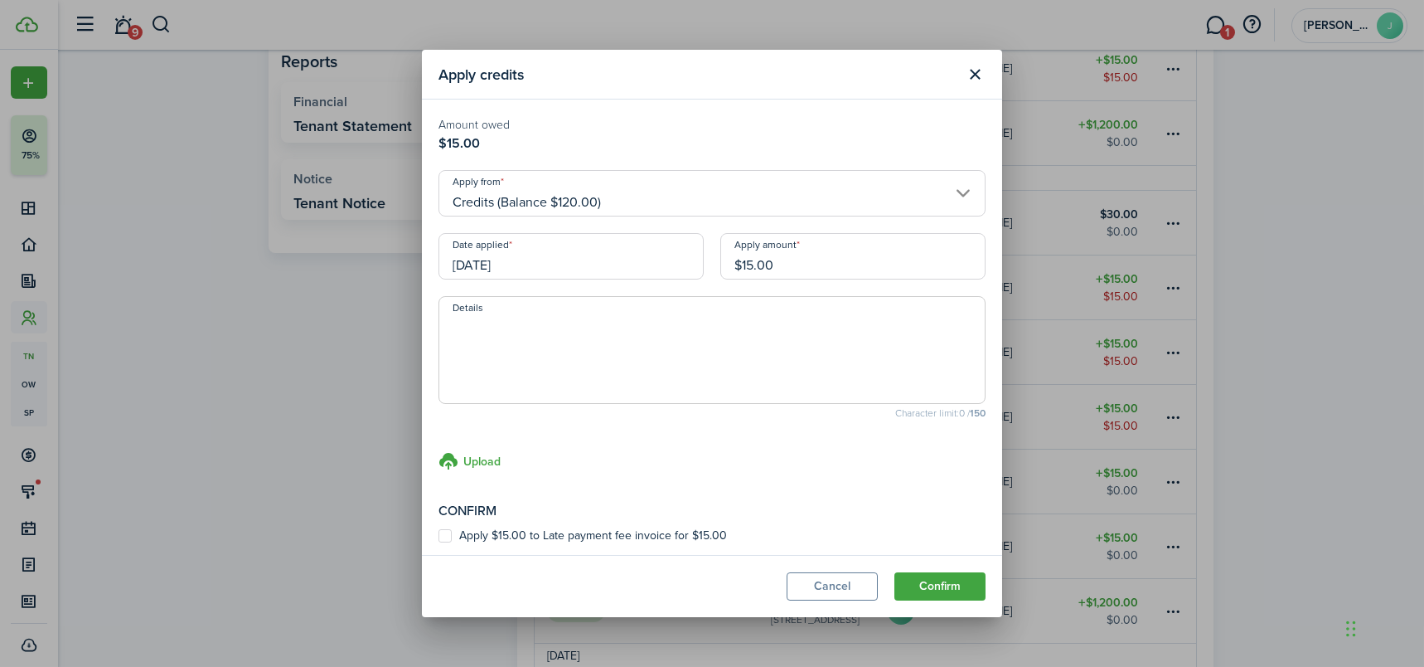
click at [663, 259] on input "[DATE]" at bounding box center [571, 256] width 265 height 46
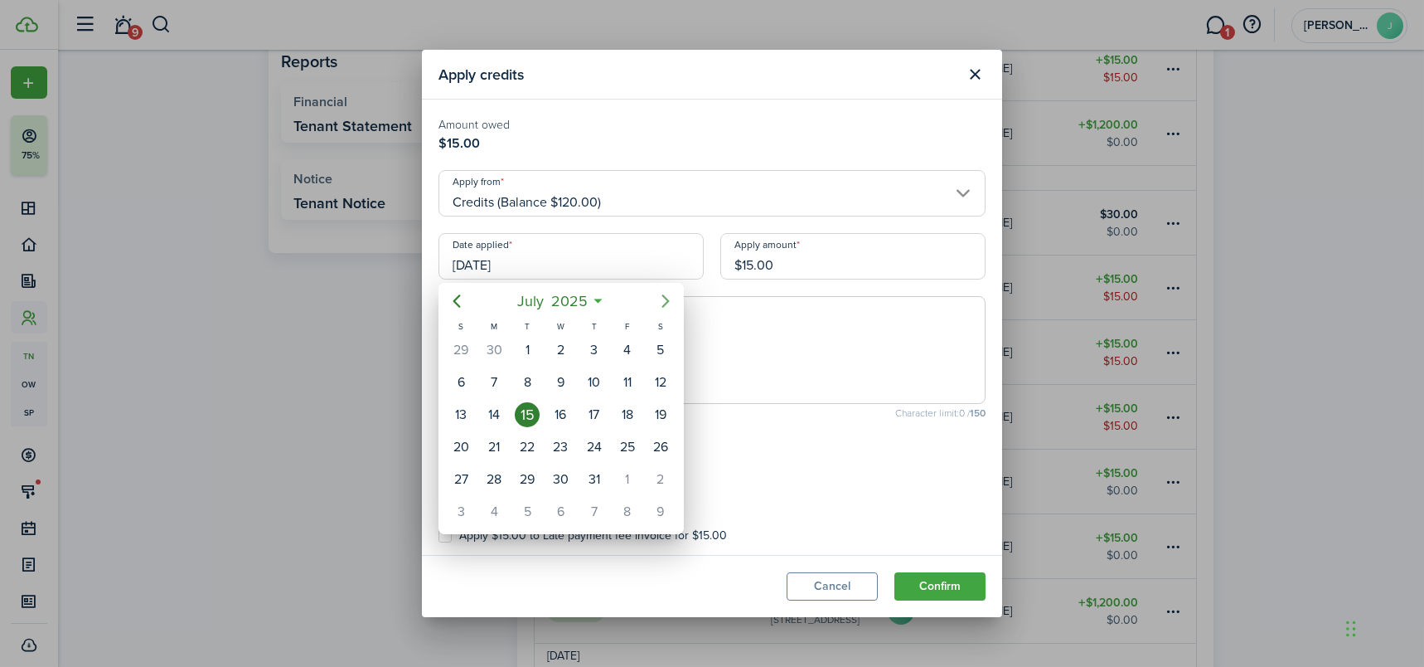
click at [661, 298] on icon "Next page" at bounding box center [666, 301] width 20 height 20
click at [497, 410] on div "15" at bounding box center [494, 414] width 25 height 25
type input "[DATE]"
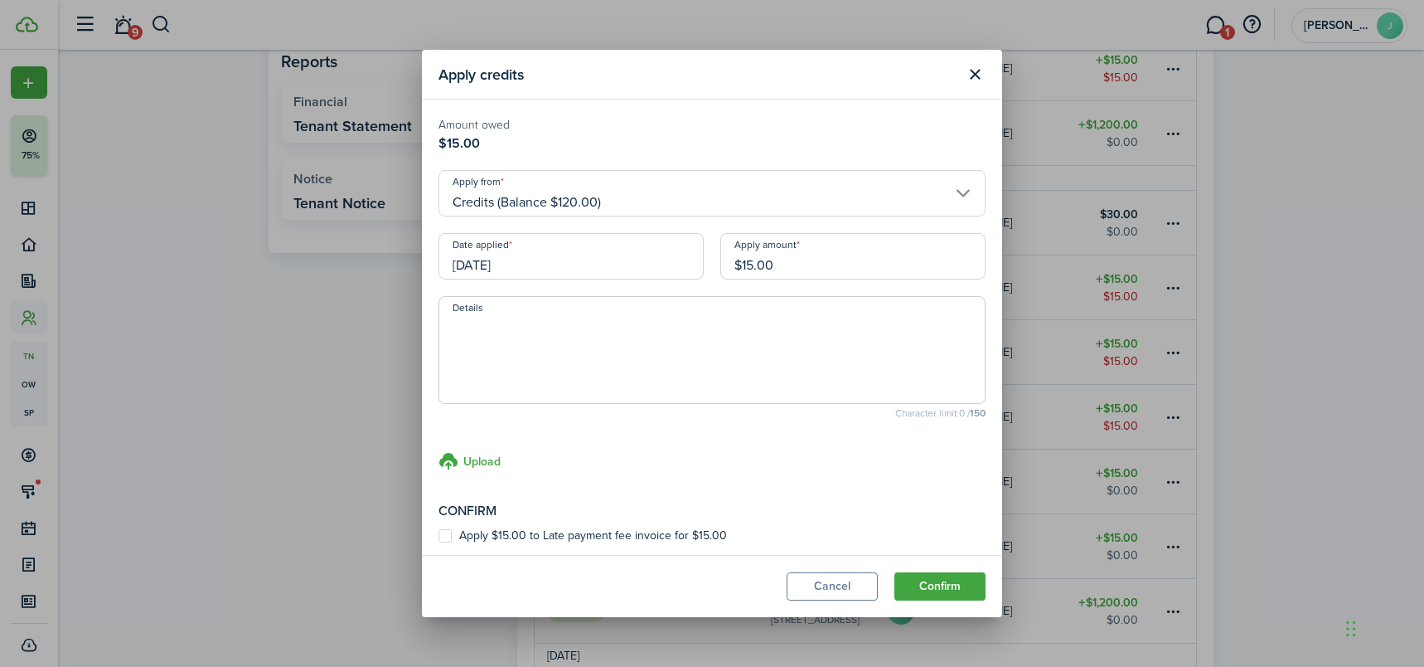
click at [445, 536] on label "Apply $15.00 to Late payment fee invoice for $15.00" at bounding box center [583, 535] width 289 height 13
click at [439, 536] on input "Apply $15.00 to Late payment fee invoice for $15.00" at bounding box center [438, 536] width 1 height 1
checkbox input "true"
click at [963, 586] on button "Confirm" at bounding box center [940, 586] width 91 height 28
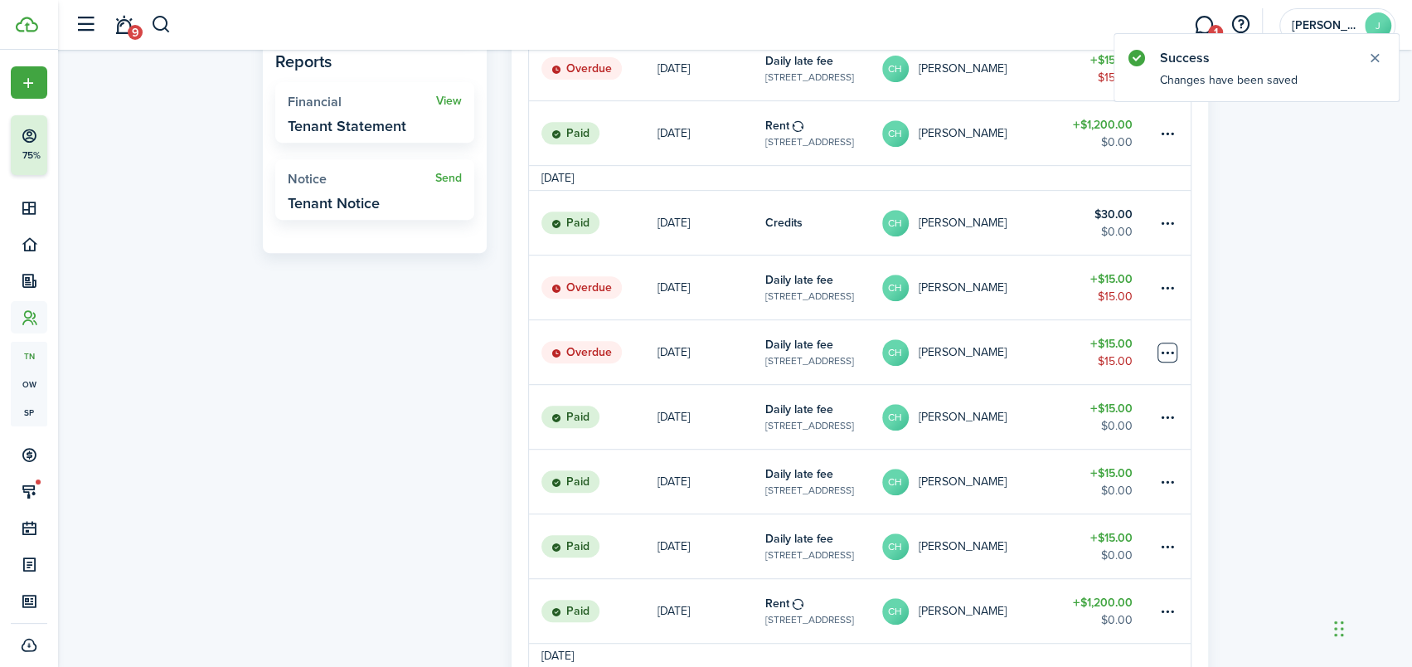
click at [1168, 352] on table-menu-btn-icon at bounding box center [1167, 352] width 20 height 20
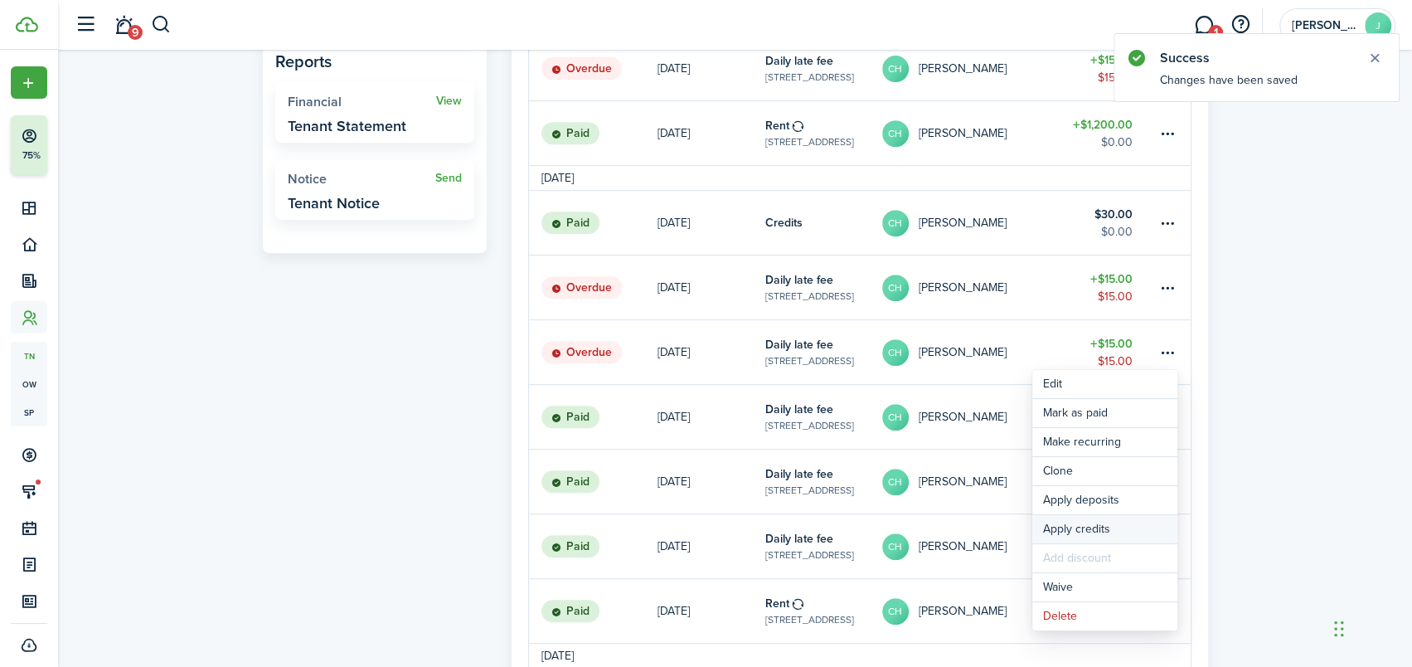
click at [1066, 523] on button "Apply credits" at bounding box center [1104, 529] width 145 height 28
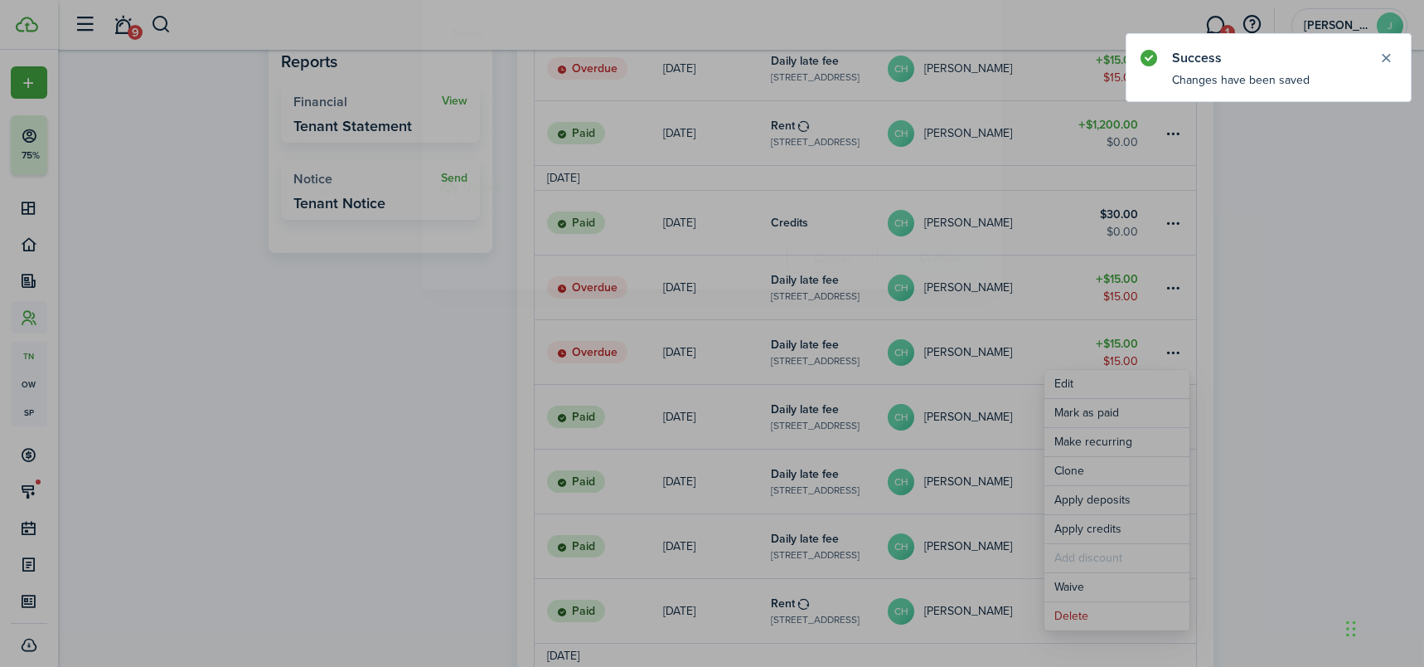
type input "$15.00"
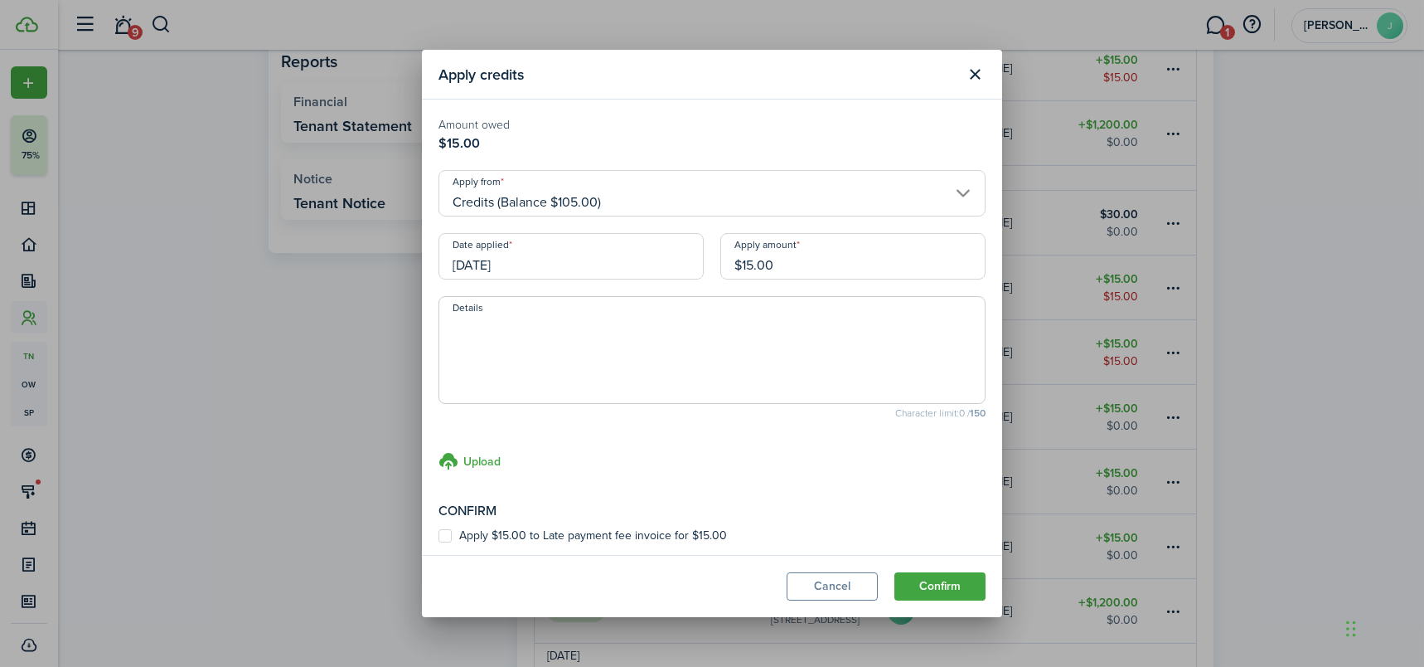
click at [672, 257] on input "[DATE]" at bounding box center [571, 256] width 265 height 46
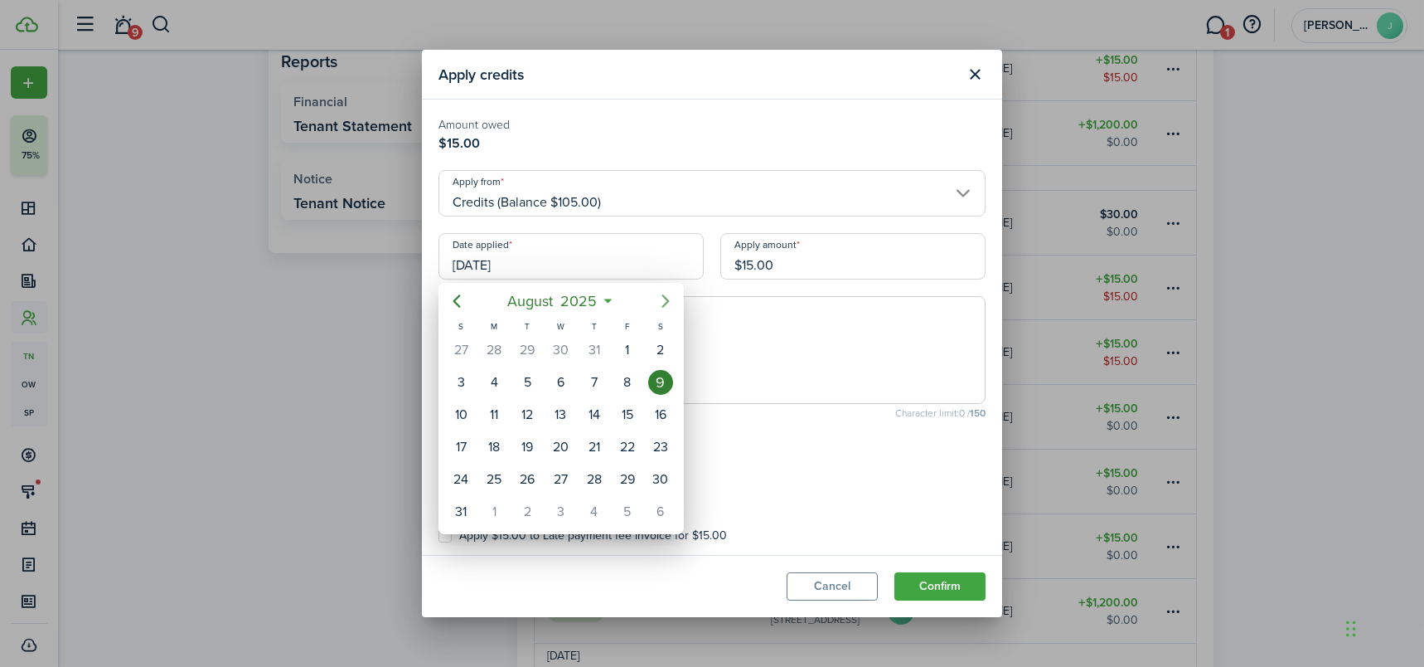
click at [662, 301] on icon "Next page" at bounding box center [666, 301] width 20 height 20
click at [492, 406] on div "15" at bounding box center [494, 414] width 25 height 25
type input "[DATE]"
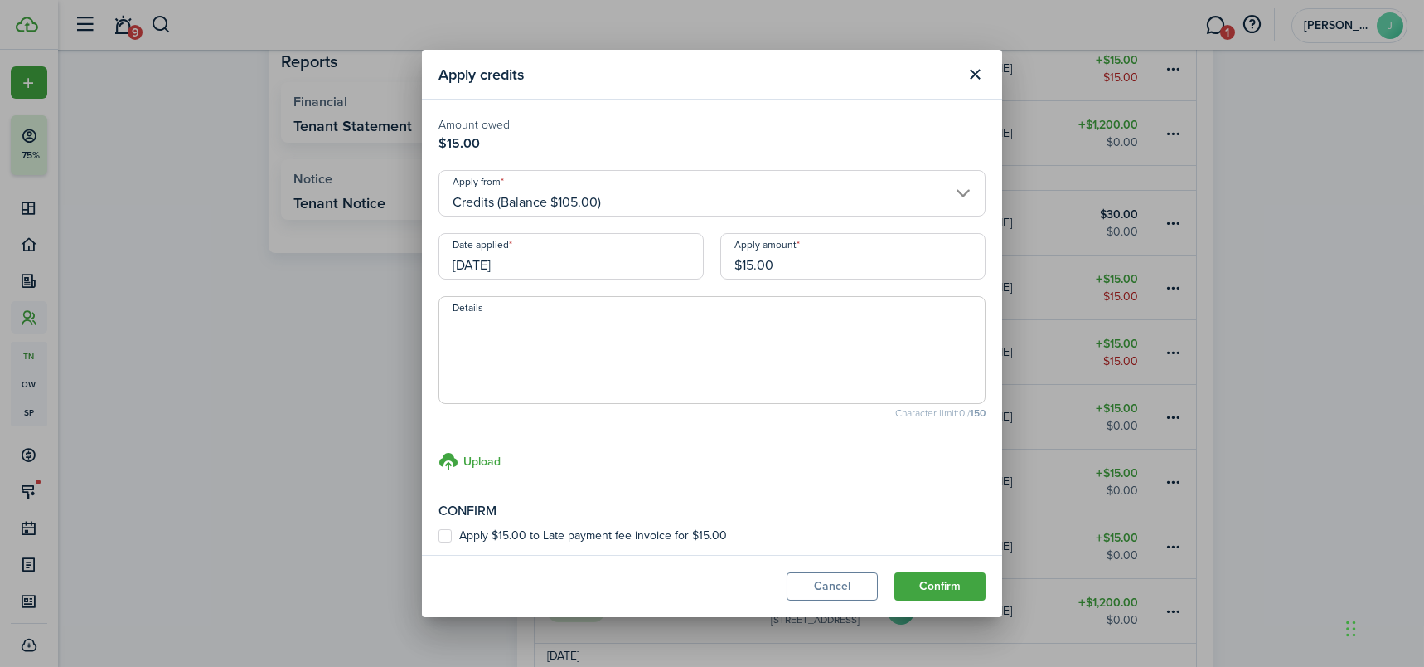
click at [442, 536] on label "Apply $15.00 to Late payment fee invoice for $15.00" at bounding box center [583, 535] width 289 height 13
click at [439, 536] on input "Apply $15.00 to Late payment fee invoice for $15.00" at bounding box center [438, 536] width 1 height 1
checkbox input "true"
click at [949, 580] on button "Confirm" at bounding box center [940, 586] width 91 height 28
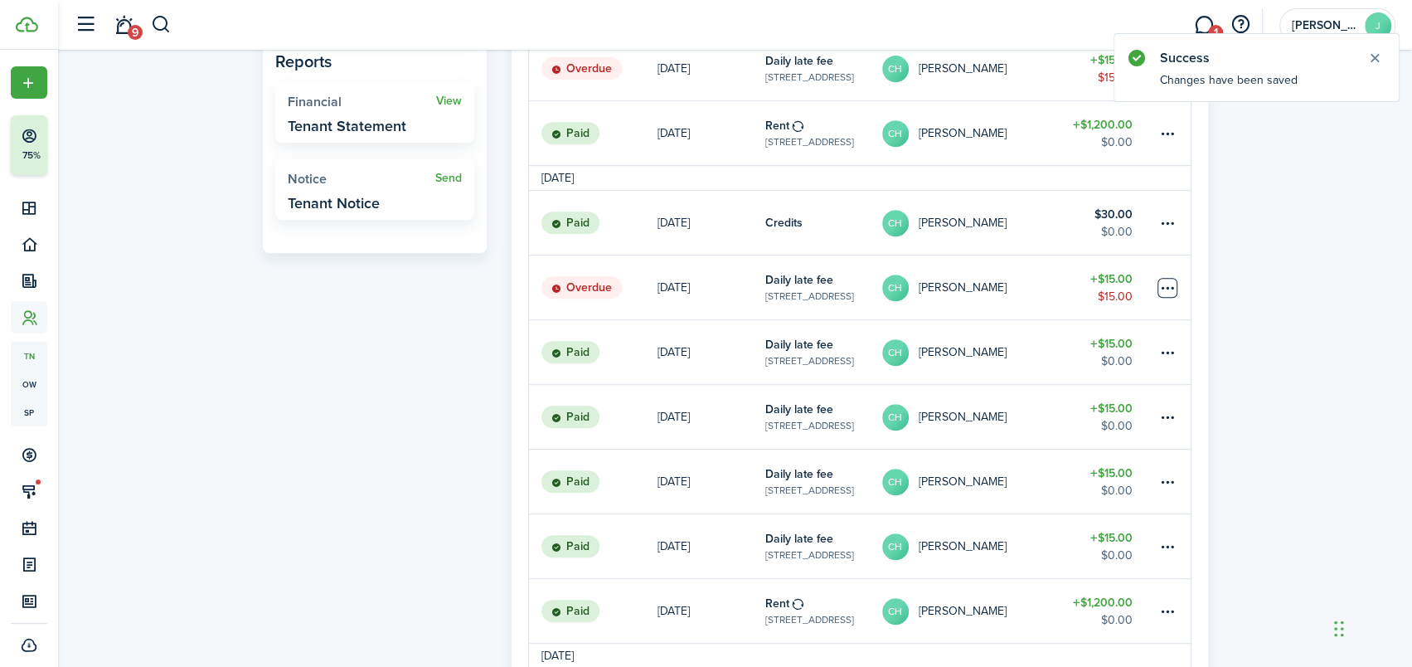
click at [1167, 287] on table-menu-btn-icon at bounding box center [1167, 288] width 20 height 20
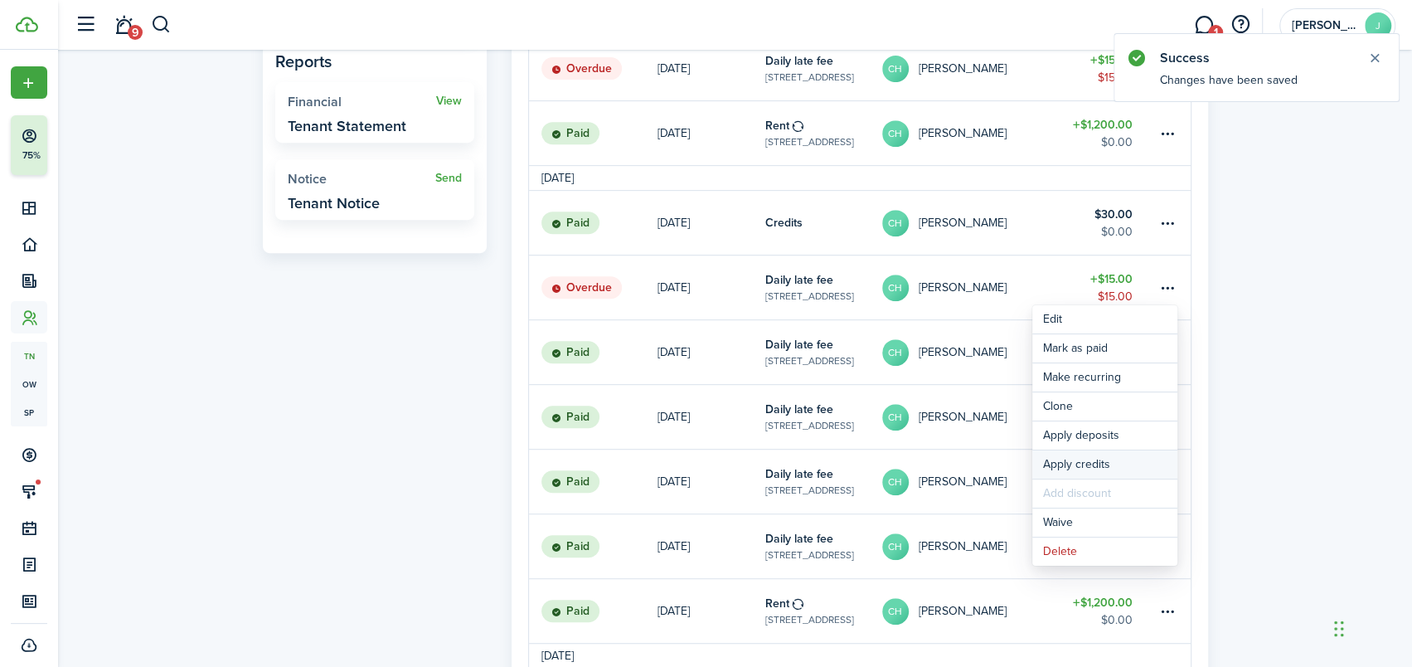
click at [1059, 458] on button "Apply credits" at bounding box center [1104, 464] width 145 height 28
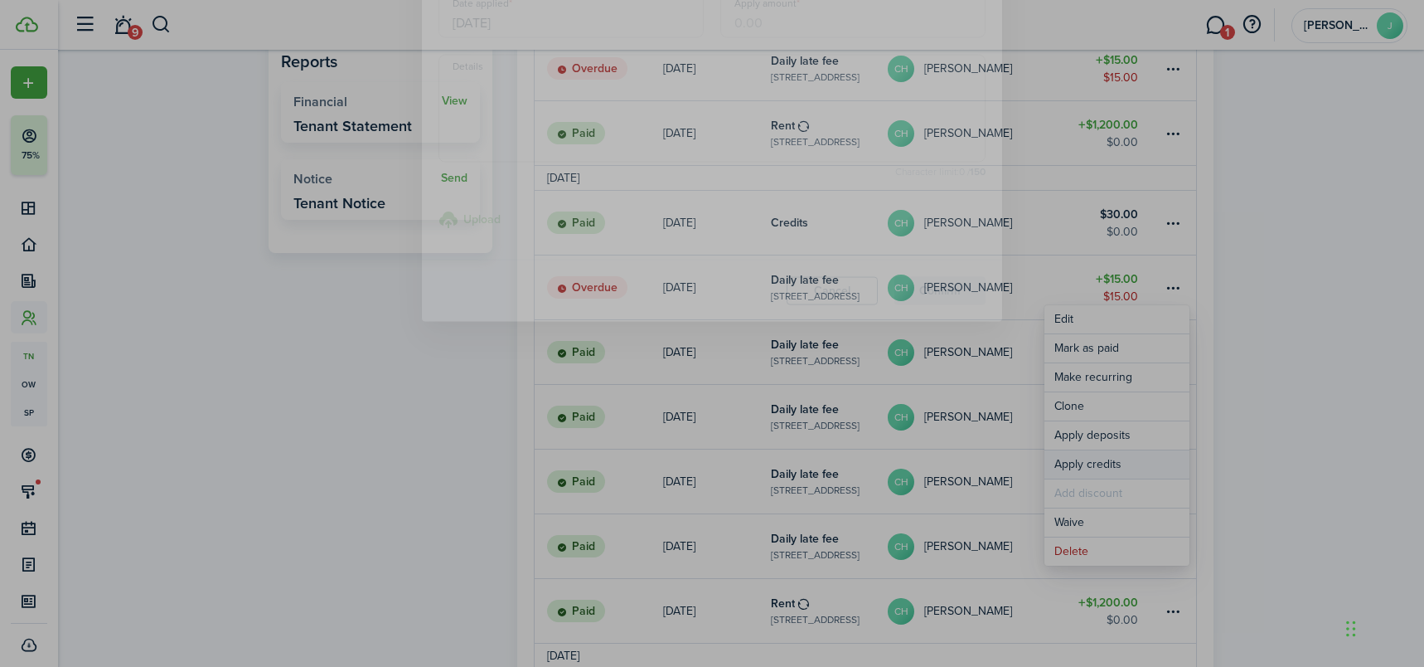
type input "$15.00"
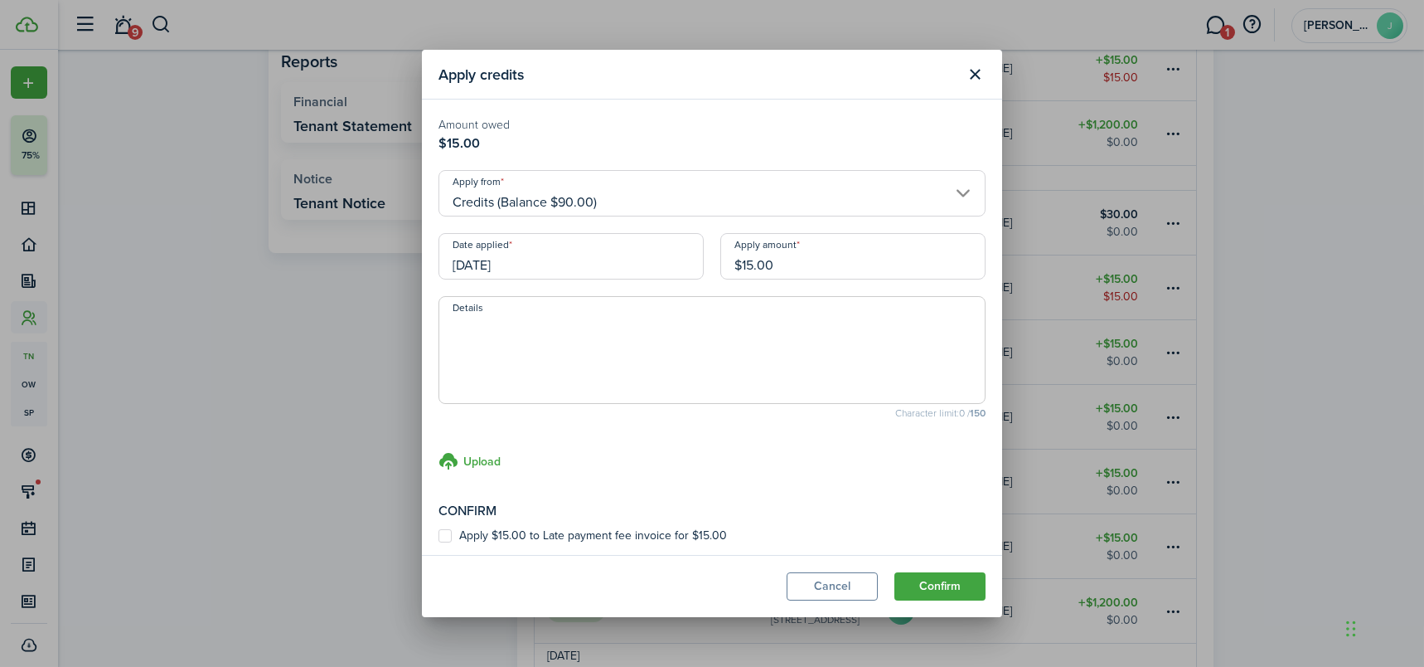
click at [648, 264] on input "[DATE]" at bounding box center [571, 256] width 265 height 46
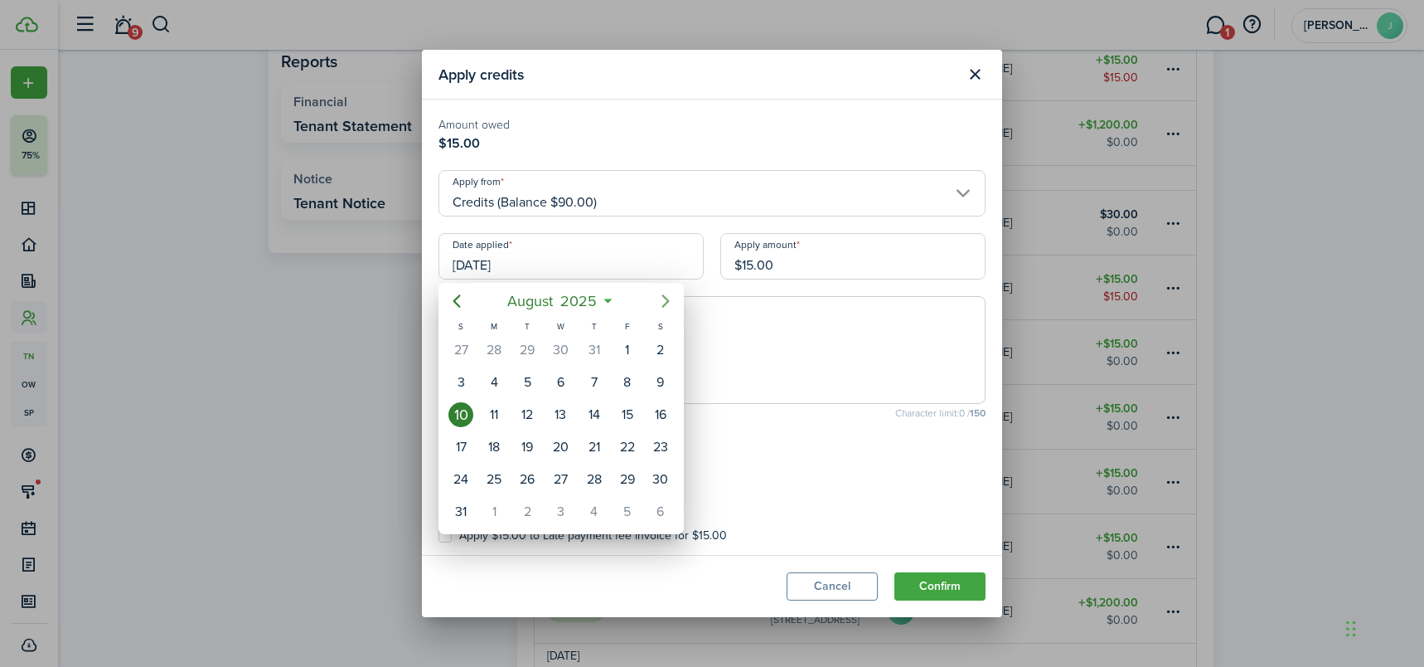
click at [662, 300] on icon "Next page" at bounding box center [666, 301] width 20 height 20
click at [488, 412] on div "15" at bounding box center [494, 414] width 25 height 25
type input "[DATE]"
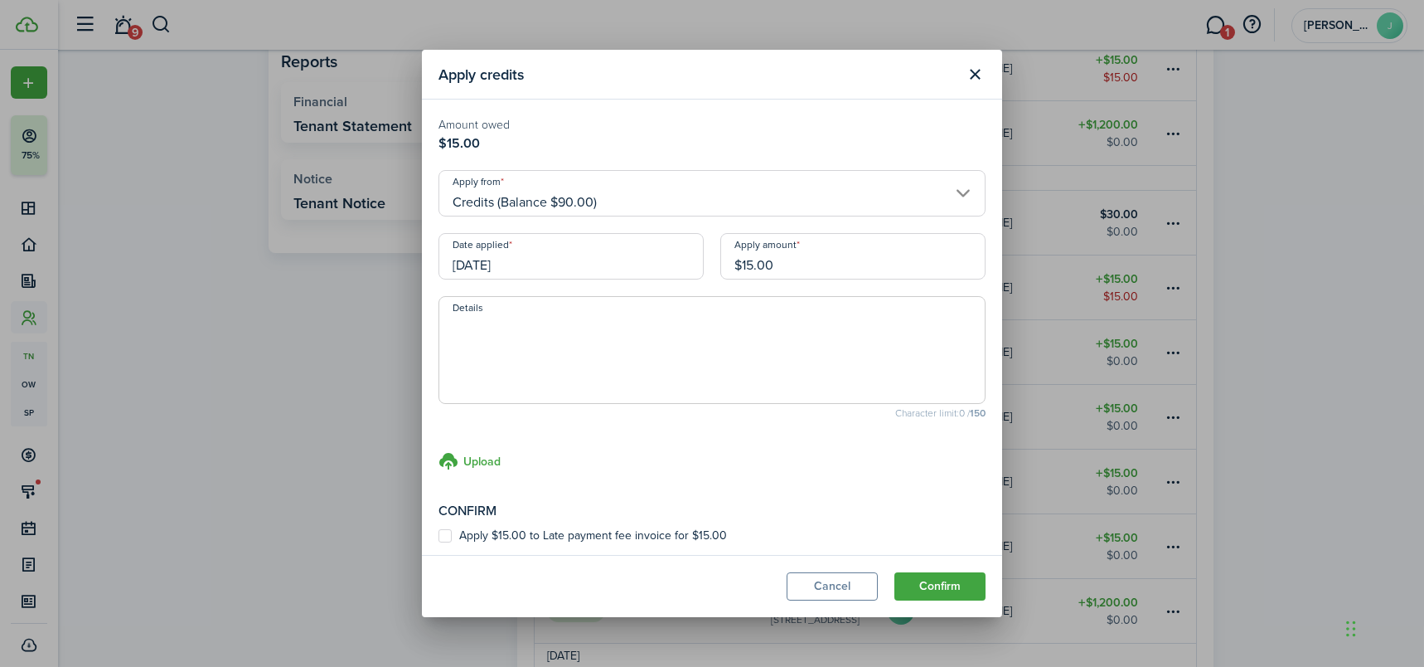
click at [444, 537] on label "Apply $15.00 to Late payment fee invoice for $15.00" at bounding box center [583, 535] width 289 height 13
click at [439, 536] on input "Apply $15.00 to Late payment fee invoice for $15.00" at bounding box center [438, 536] width 1 height 1
checkbox input "true"
click at [936, 580] on button "Confirm" at bounding box center [940, 586] width 91 height 28
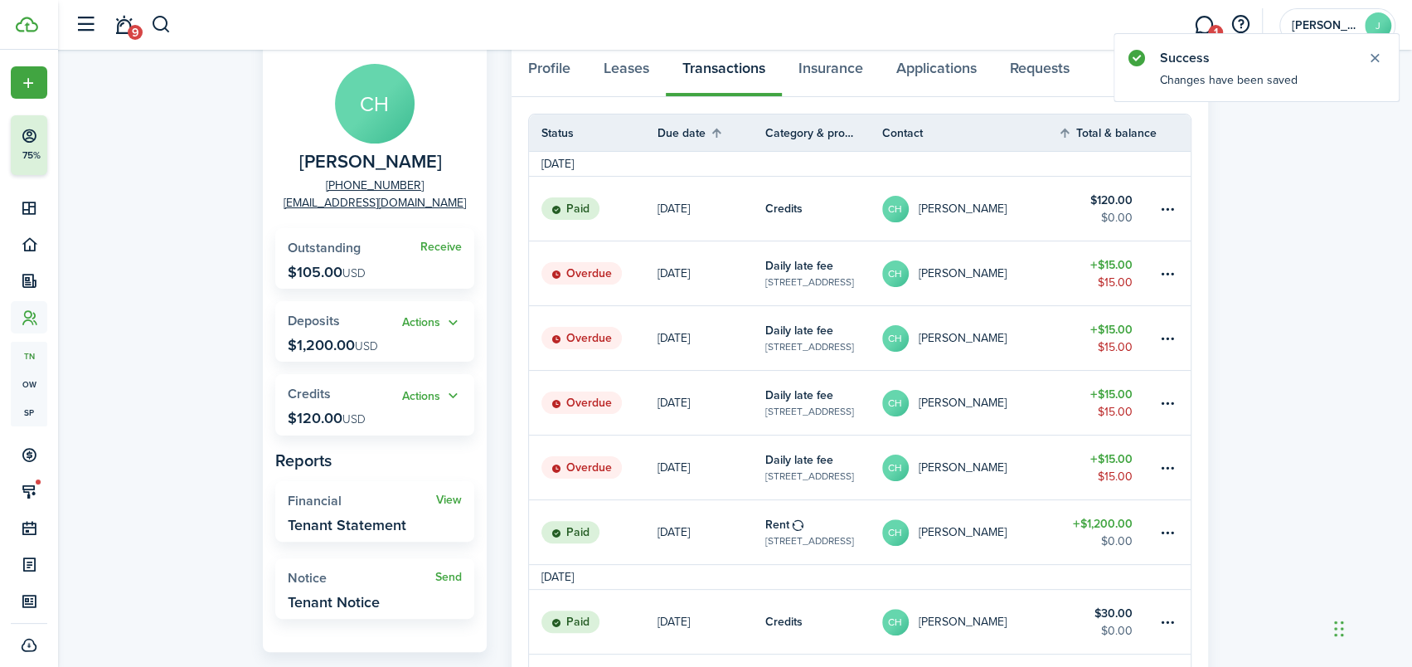
scroll to position [83, 0]
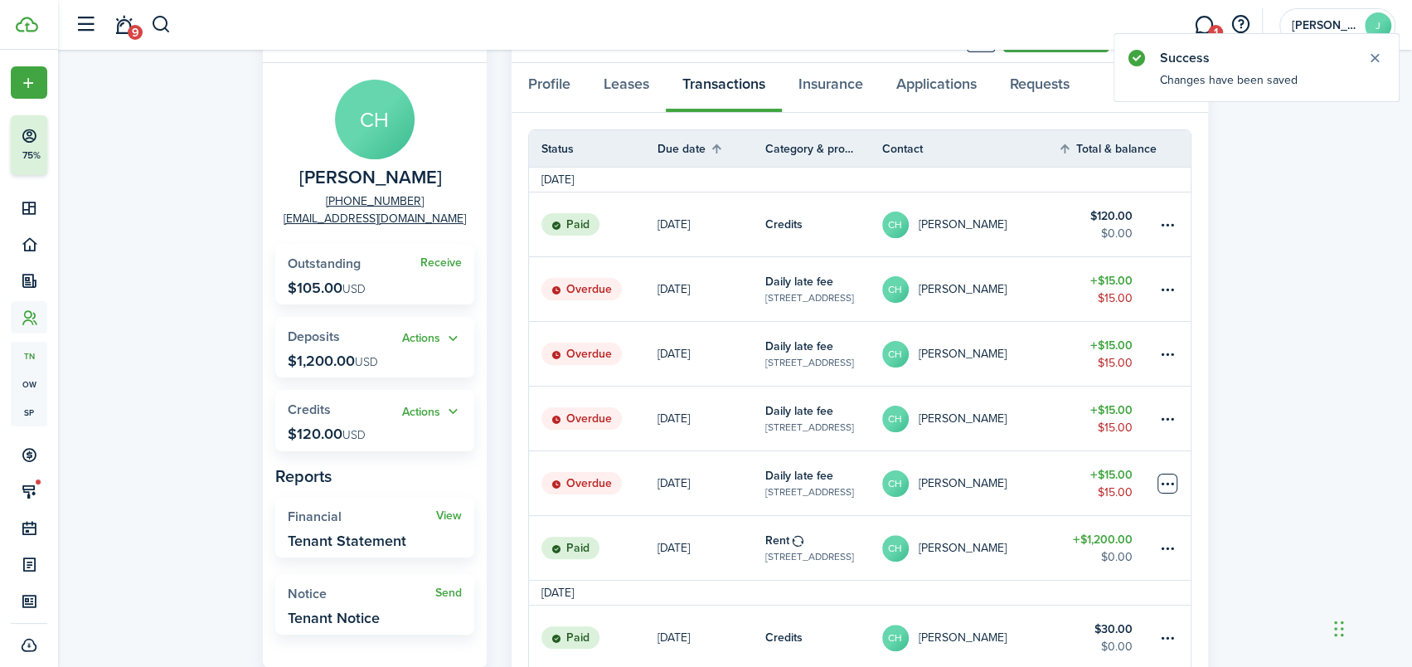
click at [1162, 475] on table-menu-btn-icon at bounding box center [1167, 483] width 20 height 20
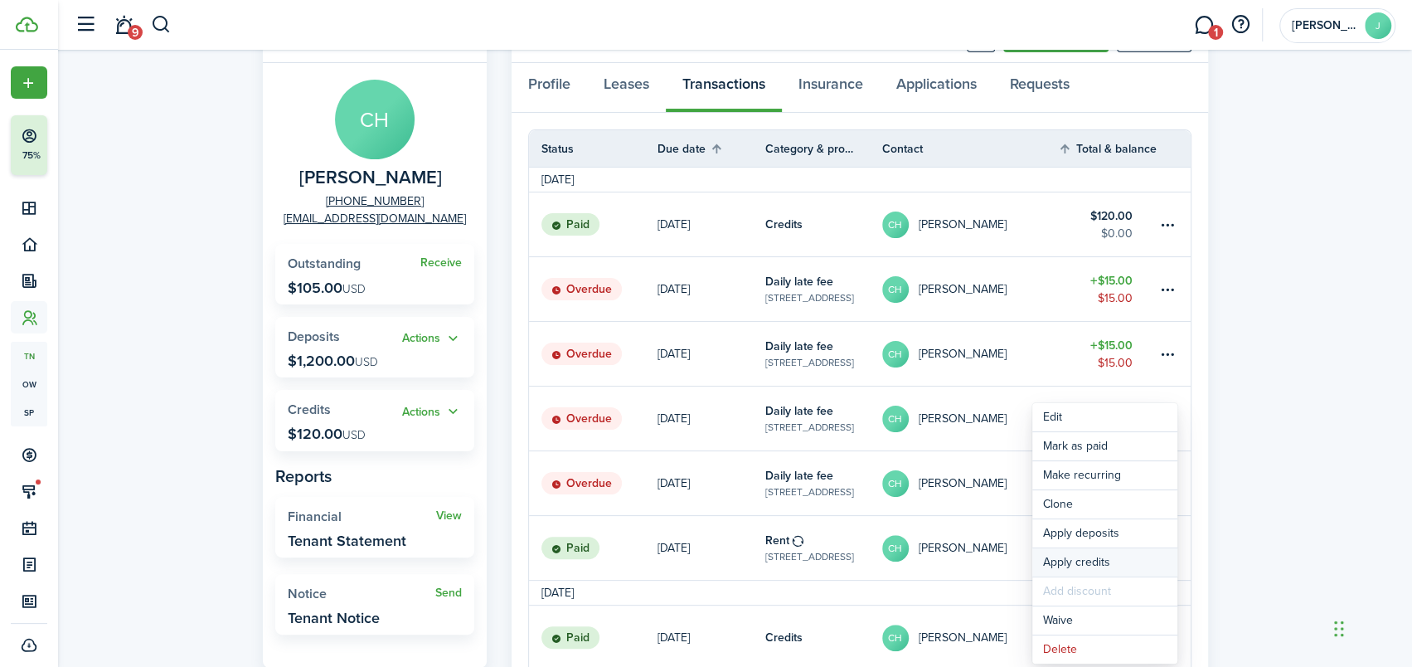
click at [1075, 559] on button "Apply credits" at bounding box center [1104, 562] width 145 height 28
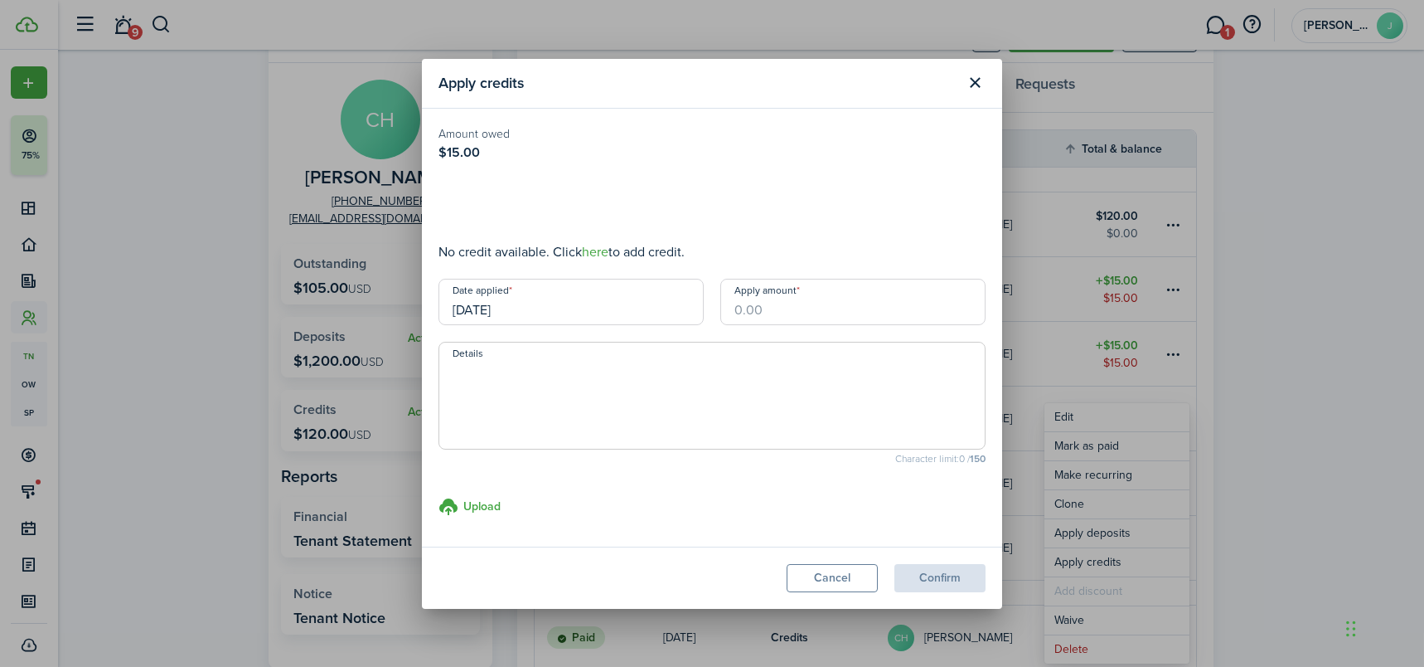
type input "$15.00"
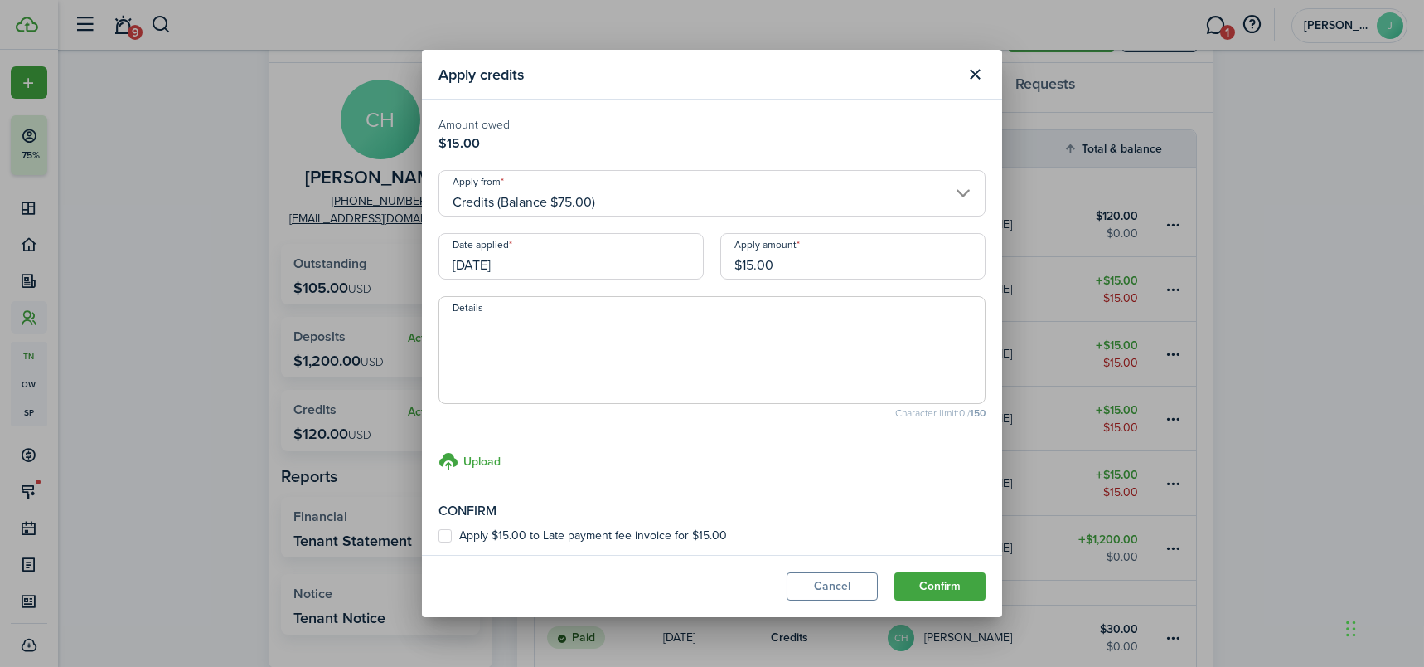
click at [671, 257] on input "[DATE]" at bounding box center [571, 256] width 265 height 46
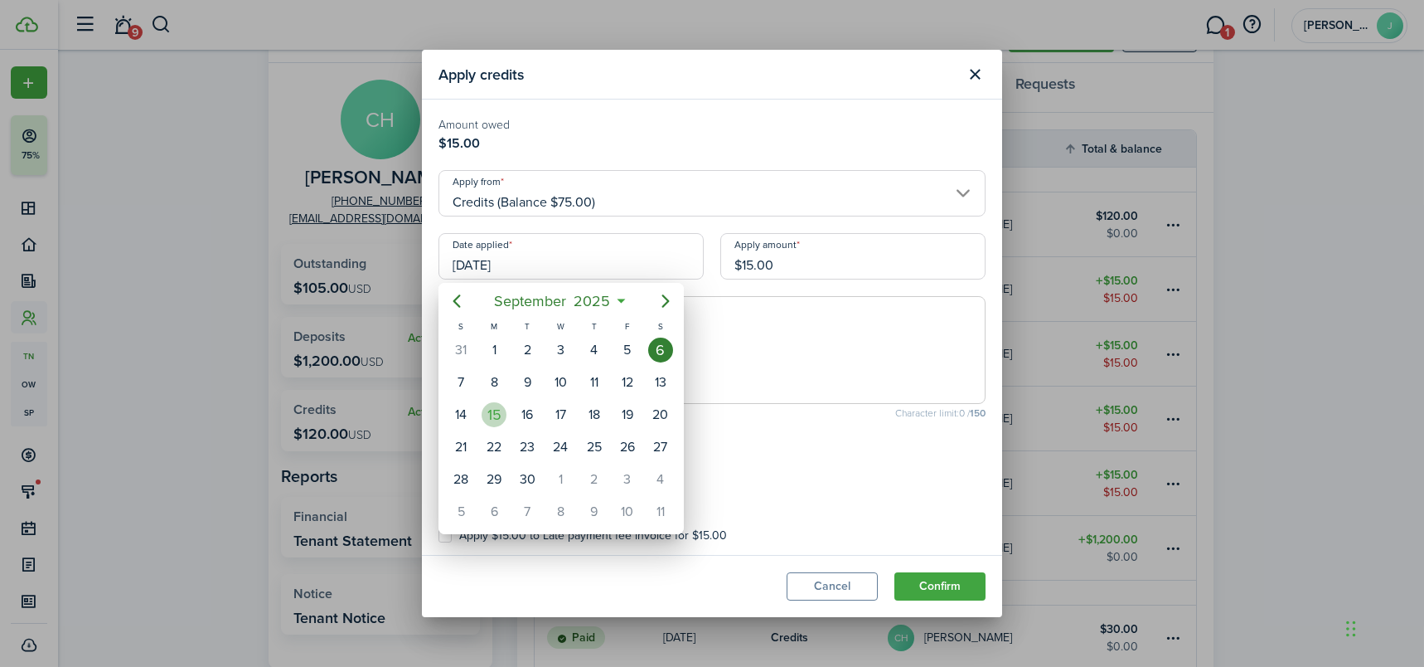
click at [502, 413] on div "15" at bounding box center [494, 414] width 25 height 25
type input "[DATE]"
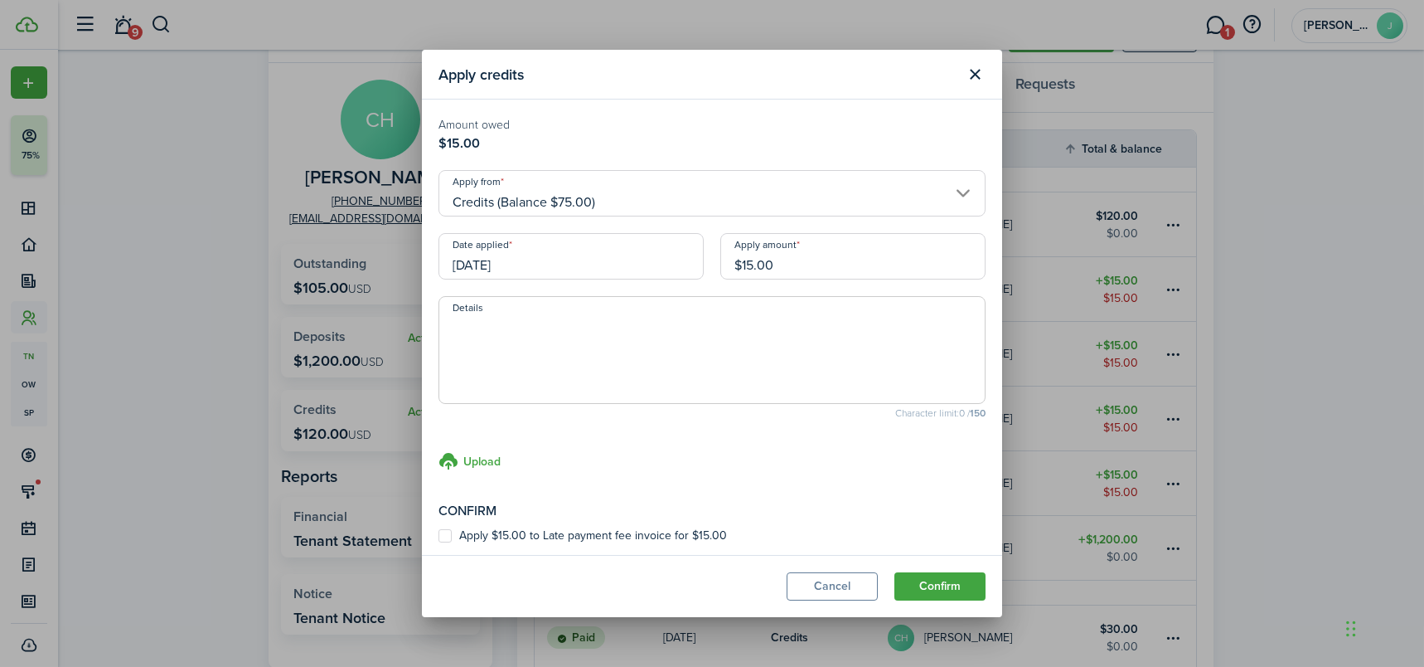
click at [453, 533] on label "Apply $15.00 to Late payment fee invoice for $15.00" at bounding box center [583, 535] width 289 height 13
click at [439, 536] on input "Apply $15.00 to Late payment fee invoice for $15.00" at bounding box center [438, 536] width 1 height 1
checkbox input "true"
click at [947, 579] on button "Confirm" at bounding box center [940, 586] width 91 height 28
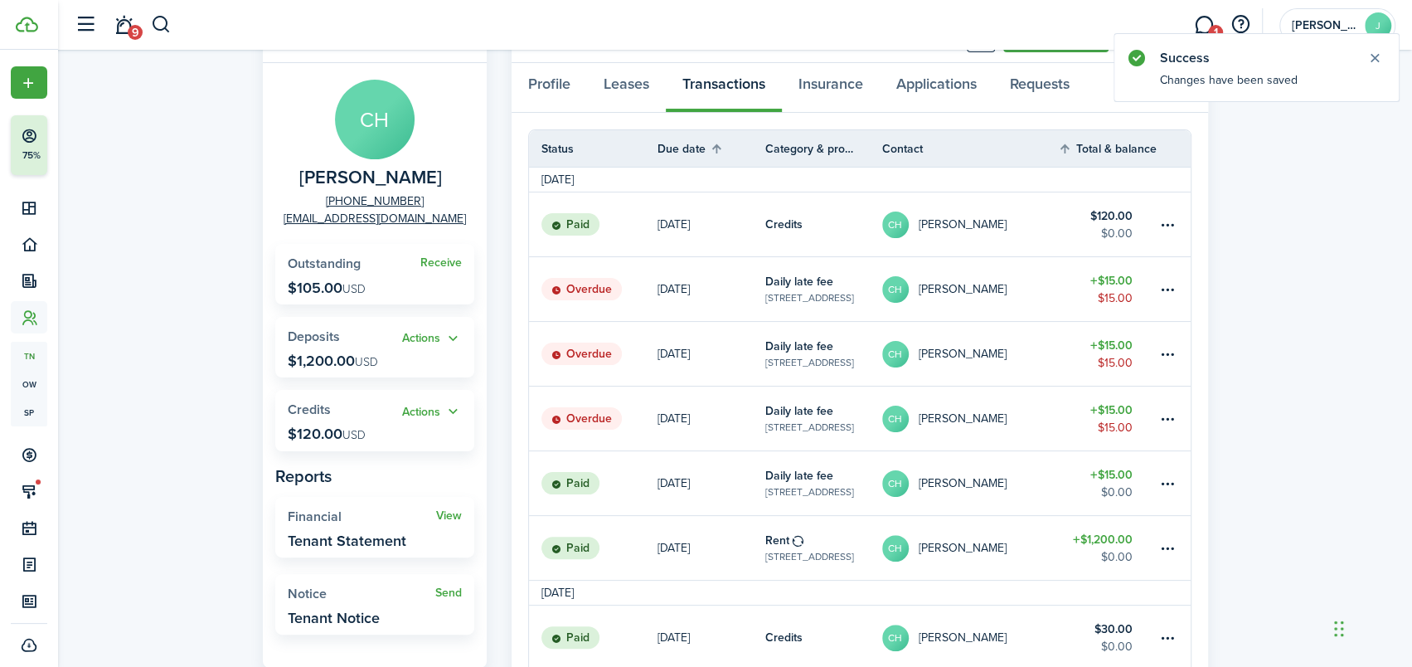
click at [1041, 405] on link "CH [PERSON_NAME]" at bounding box center [970, 418] width 176 height 64
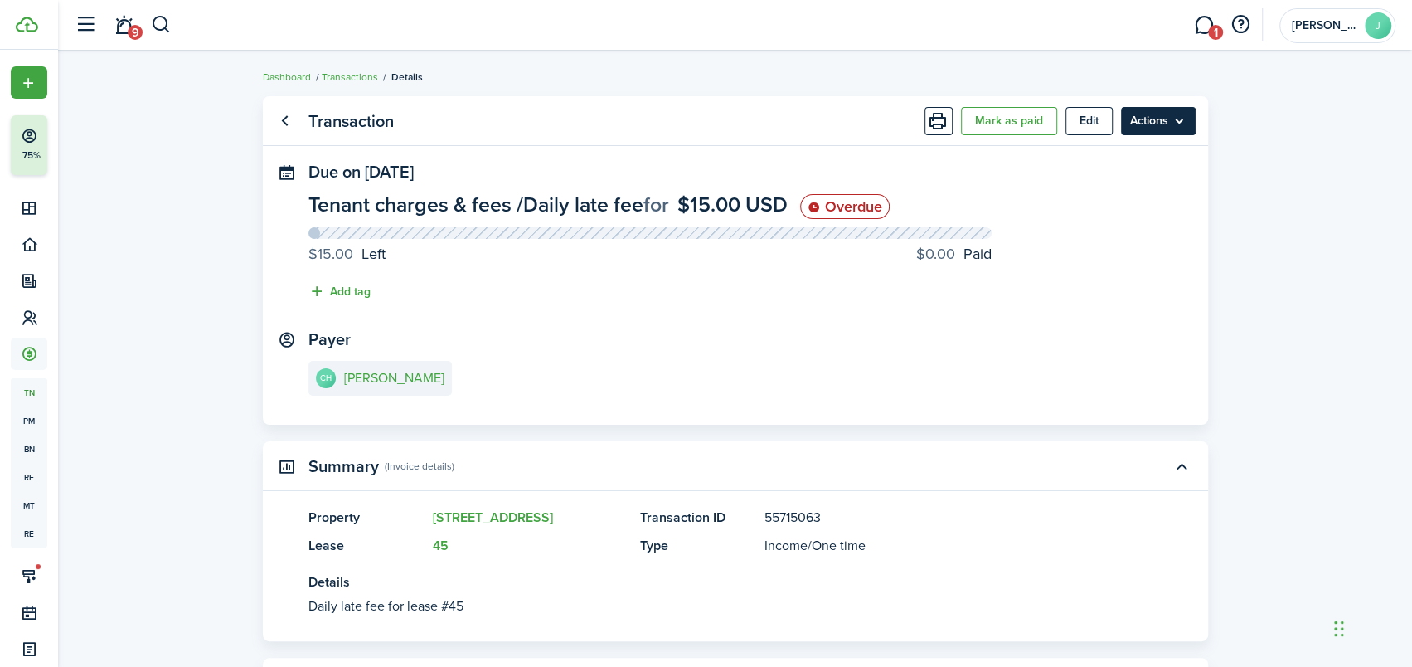
click at [1152, 120] on menu-btn "Actions" at bounding box center [1158, 121] width 75 height 28
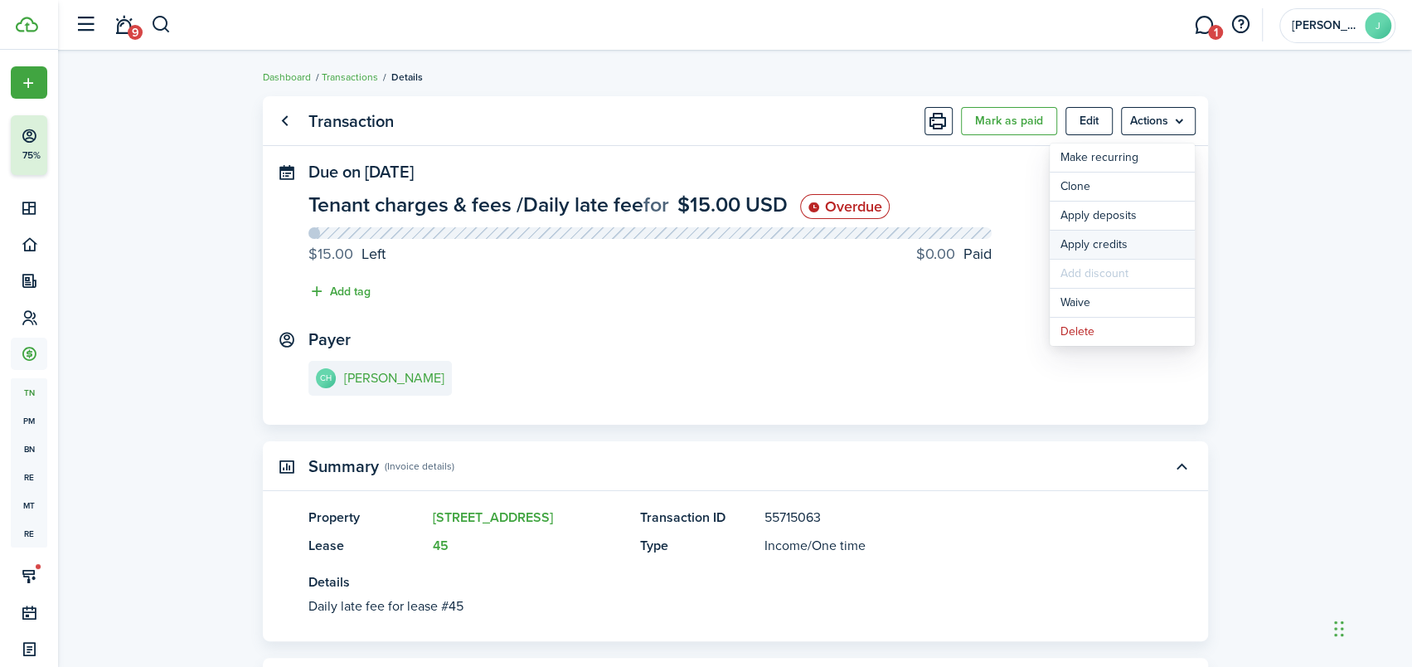
click at [1110, 244] on button "Apply credits" at bounding box center [1122, 244] width 145 height 28
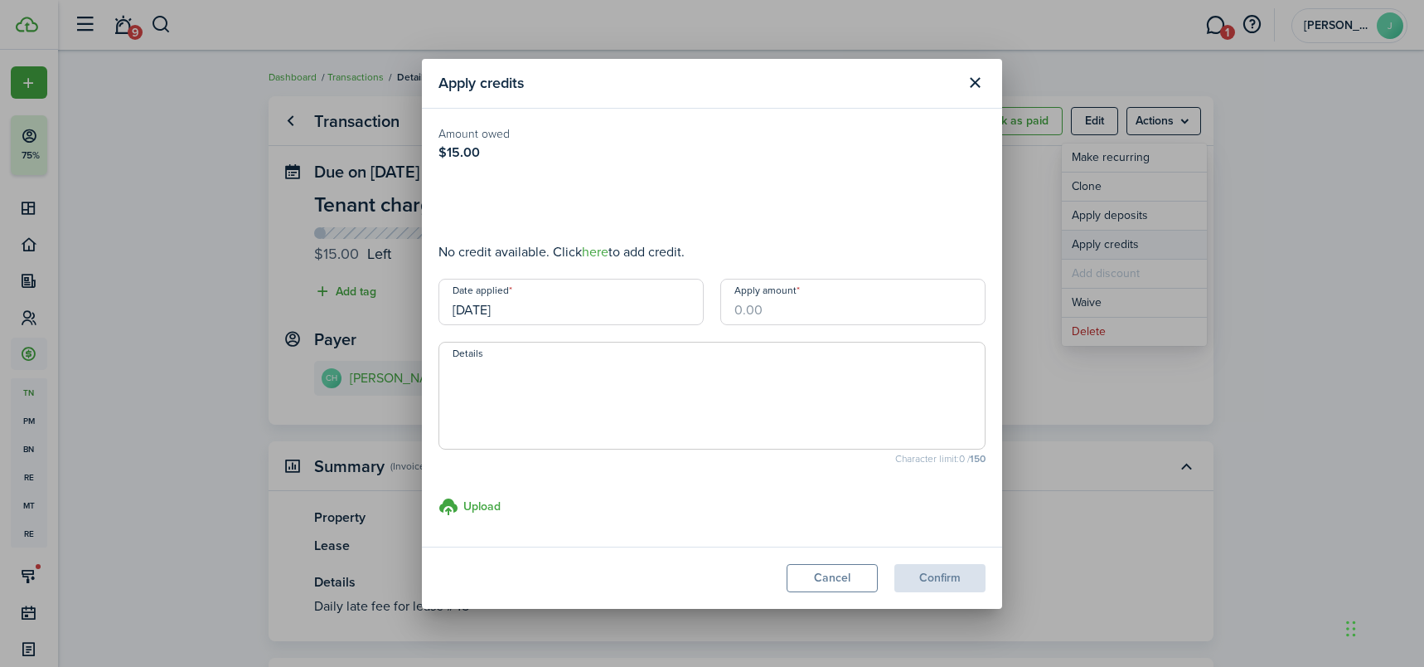
type input "$15.00"
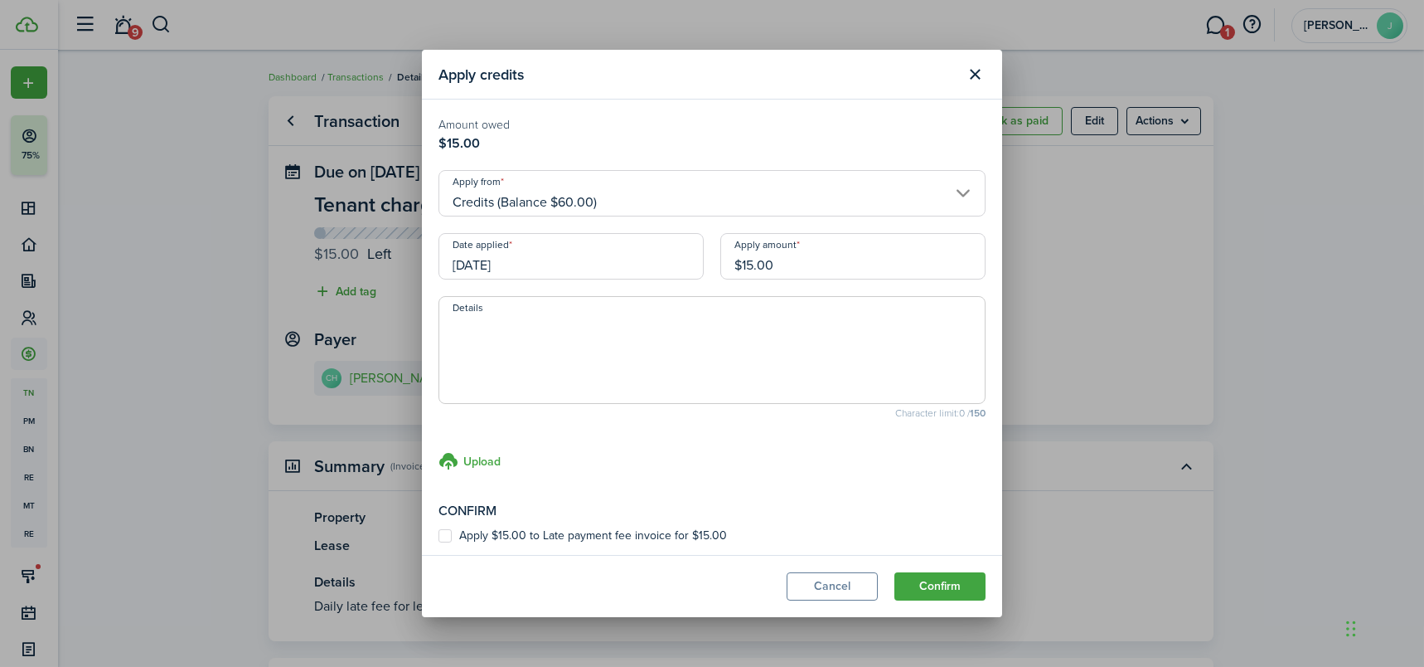
click at [450, 535] on label "Apply $15.00 to Late payment fee invoice for $15.00" at bounding box center [583, 535] width 289 height 13
click at [439, 536] on input "Apply $15.00 to Late payment fee invoice for $15.00" at bounding box center [438, 536] width 1 height 1
checkbox input "true"
click at [655, 254] on input "[DATE]" at bounding box center [571, 256] width 265 height 46
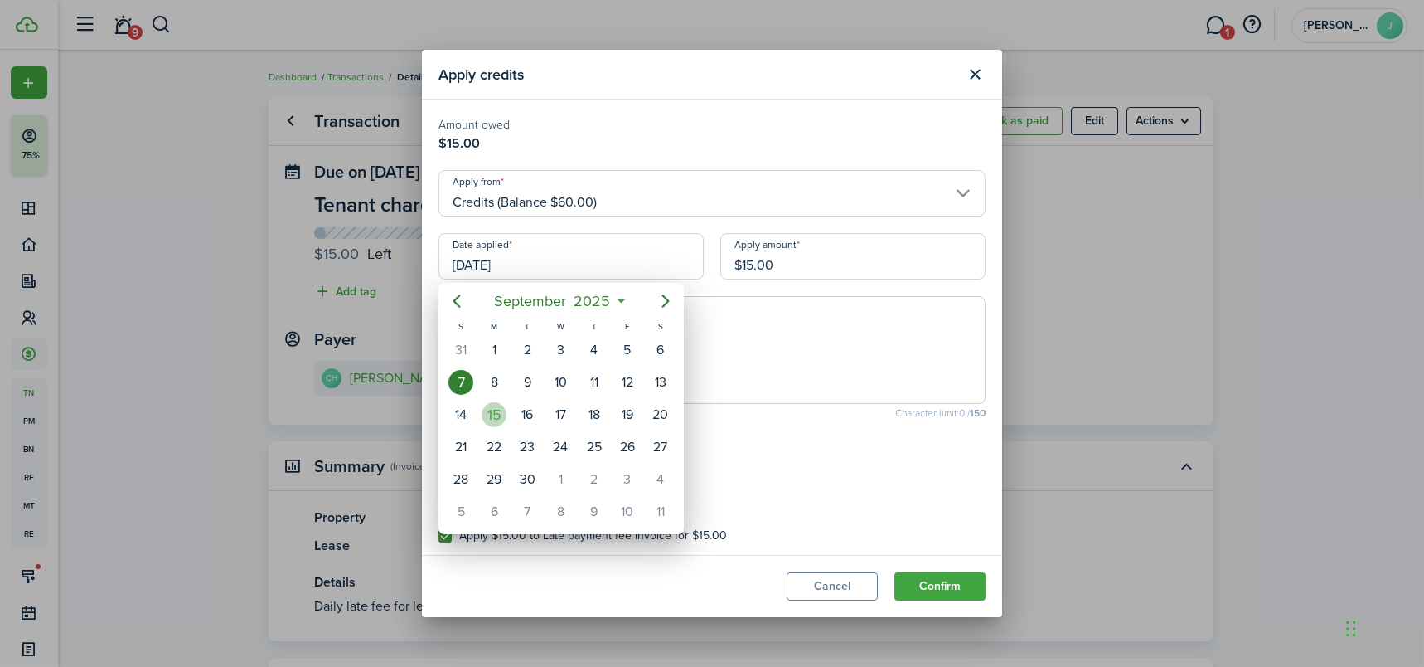
click at [492, 415] on div "15" at bounding box center [494, 414] width 25 height 25
type input "[DATE]"
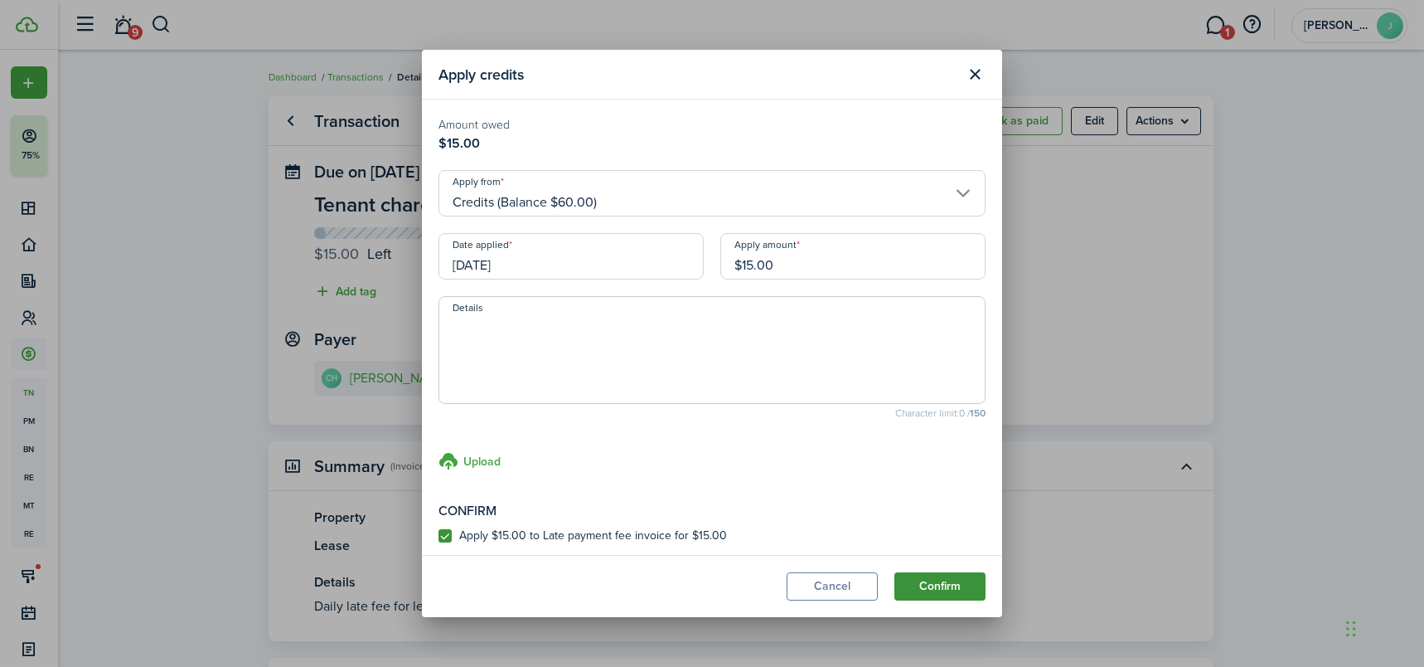
click at [941, 588] on button "Confirm" at bounding box center [940, 586] width 91 height 28
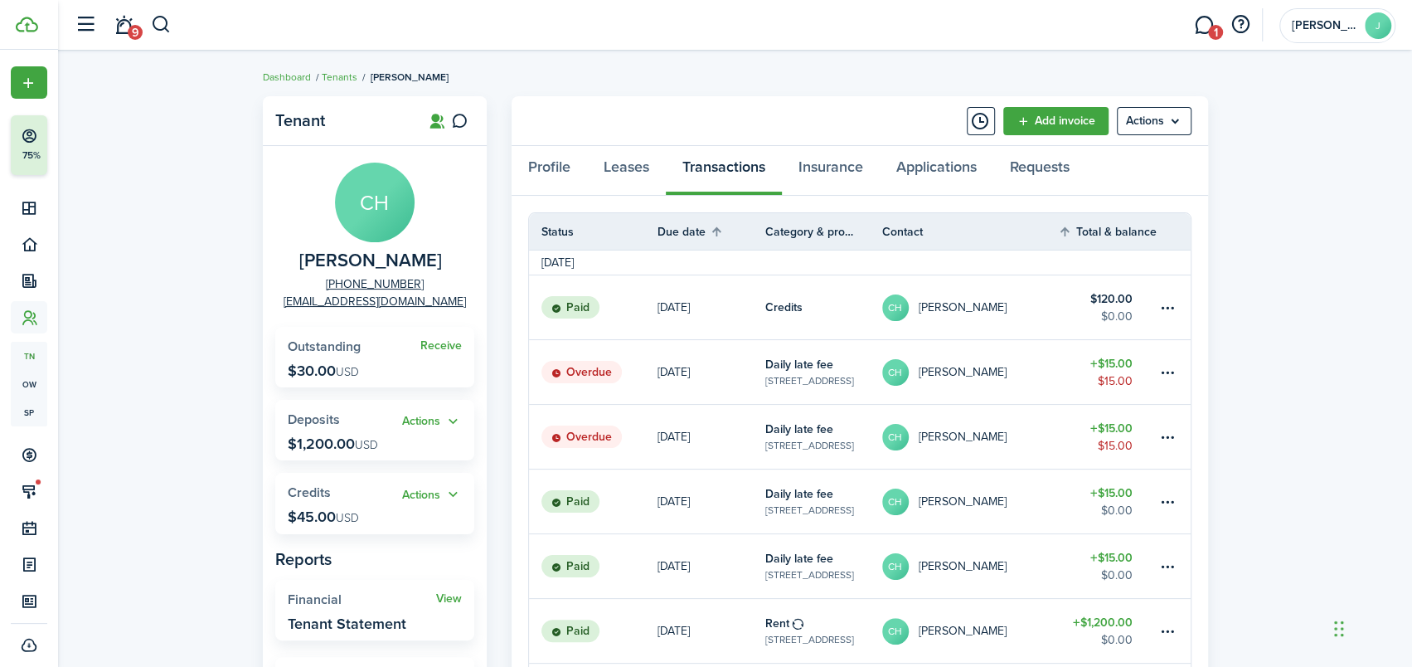
click at [1044, 430] on link "CH [PERSON_NAME]" at bounding box center [970, 437] width 176 height 64
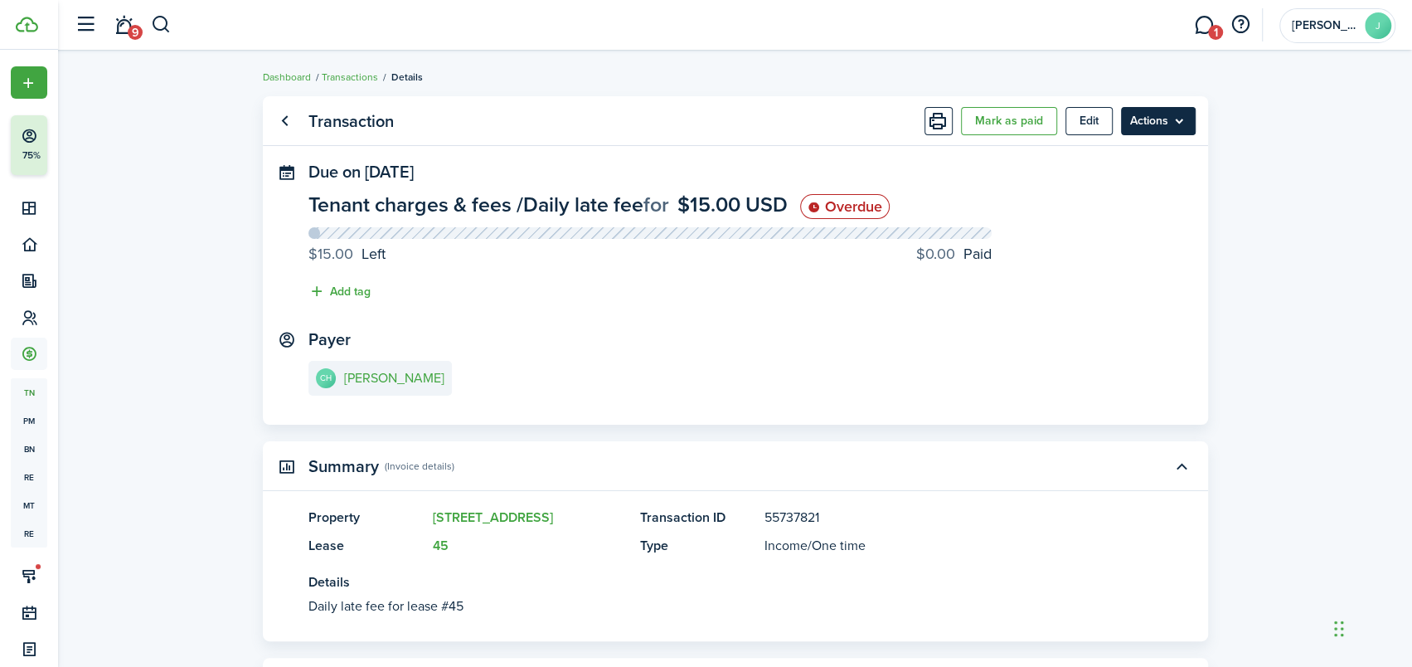
click at [1165, 119] on menu-btn "Actions" at bounding box center [1158, 121] width 75 height 28
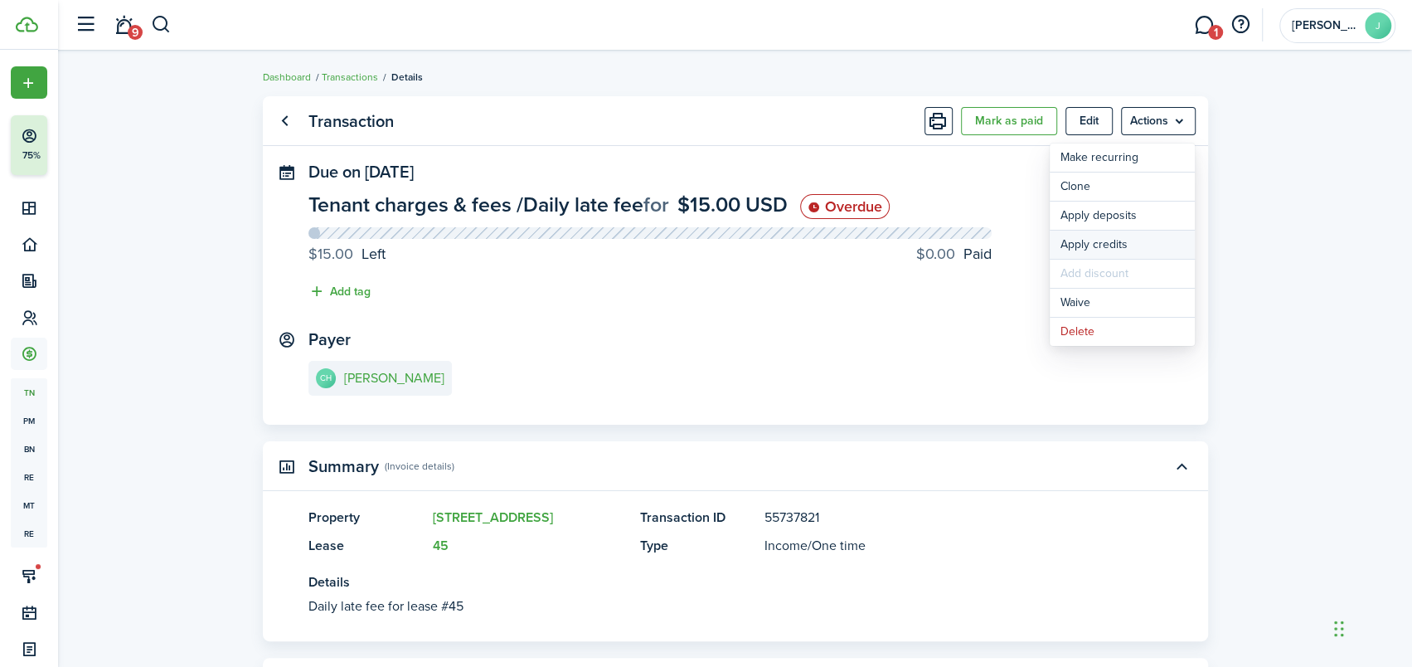
click at [1105, 244] on button "Apply credits" at bounding box center [1122, 244] width 145 height 28
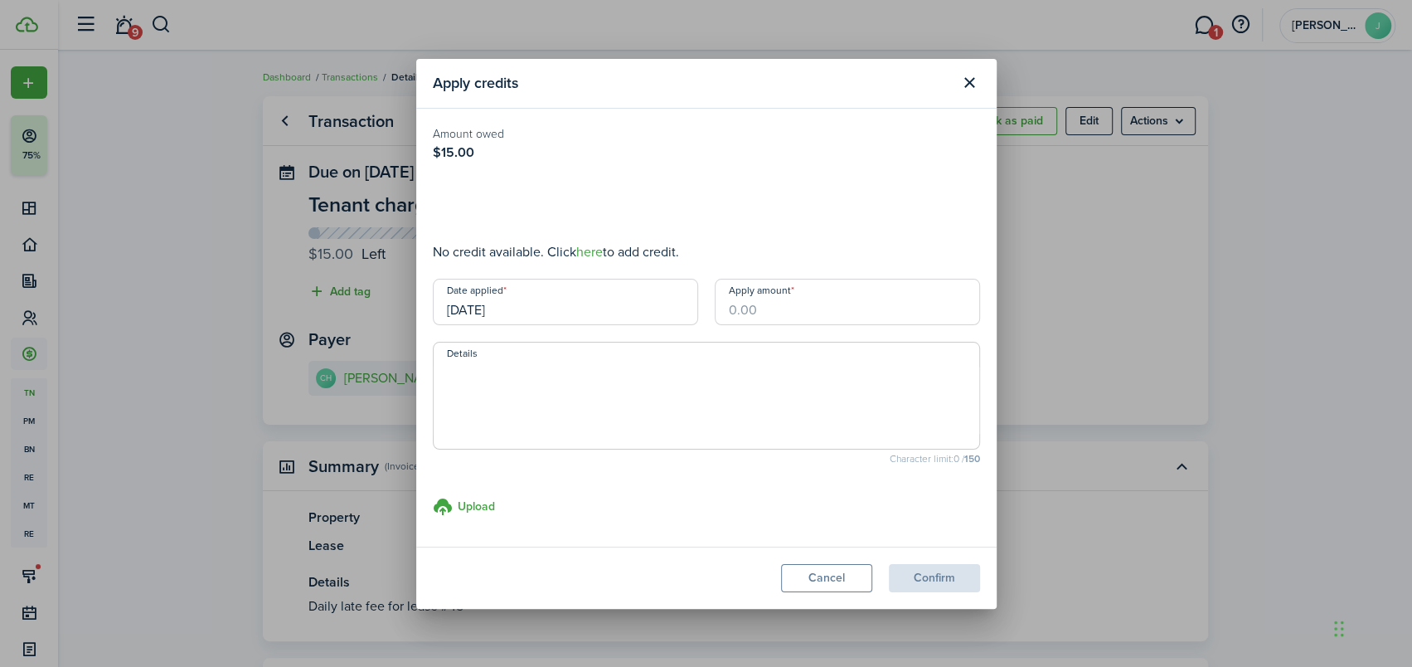
type input "$15.00"
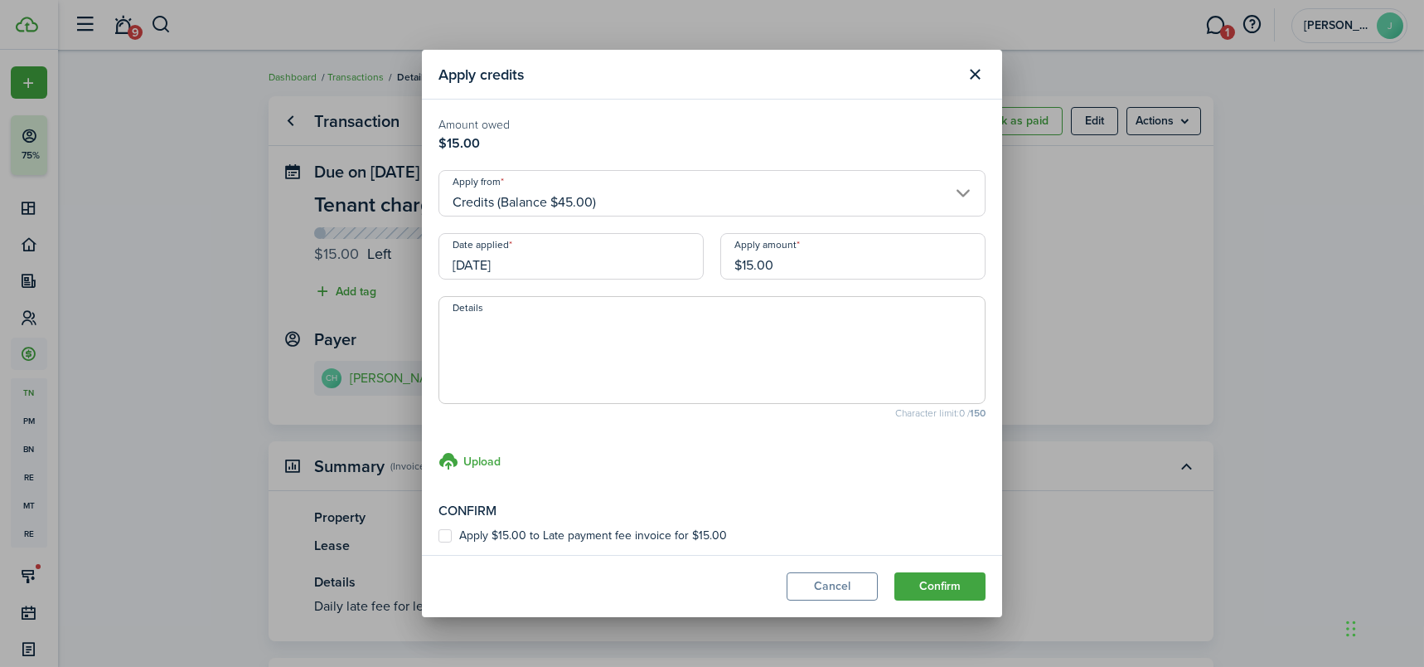
click at [681, 258] on input "[DATE]" at bounding box center [571, 256] width 265 height 46
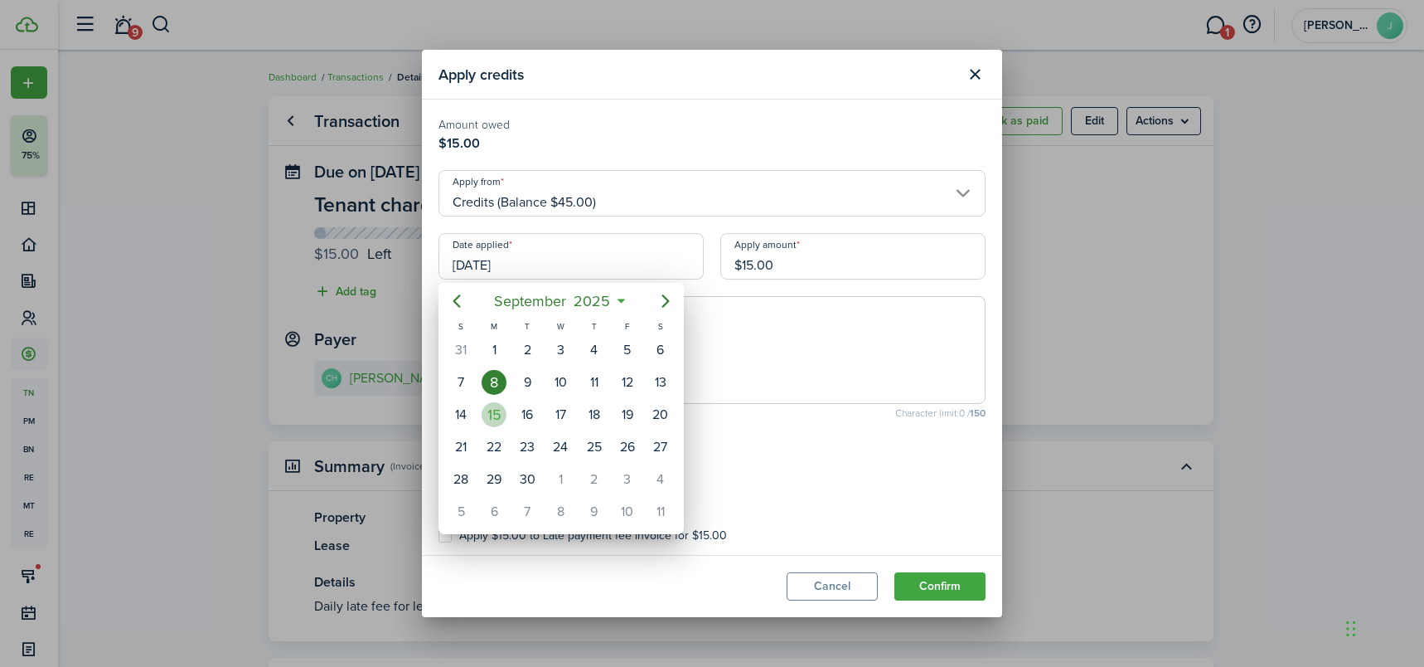
click at [500, 413] on div "15" at bounding box center [494, 414] width 25 height 25
type input "[DATE]"
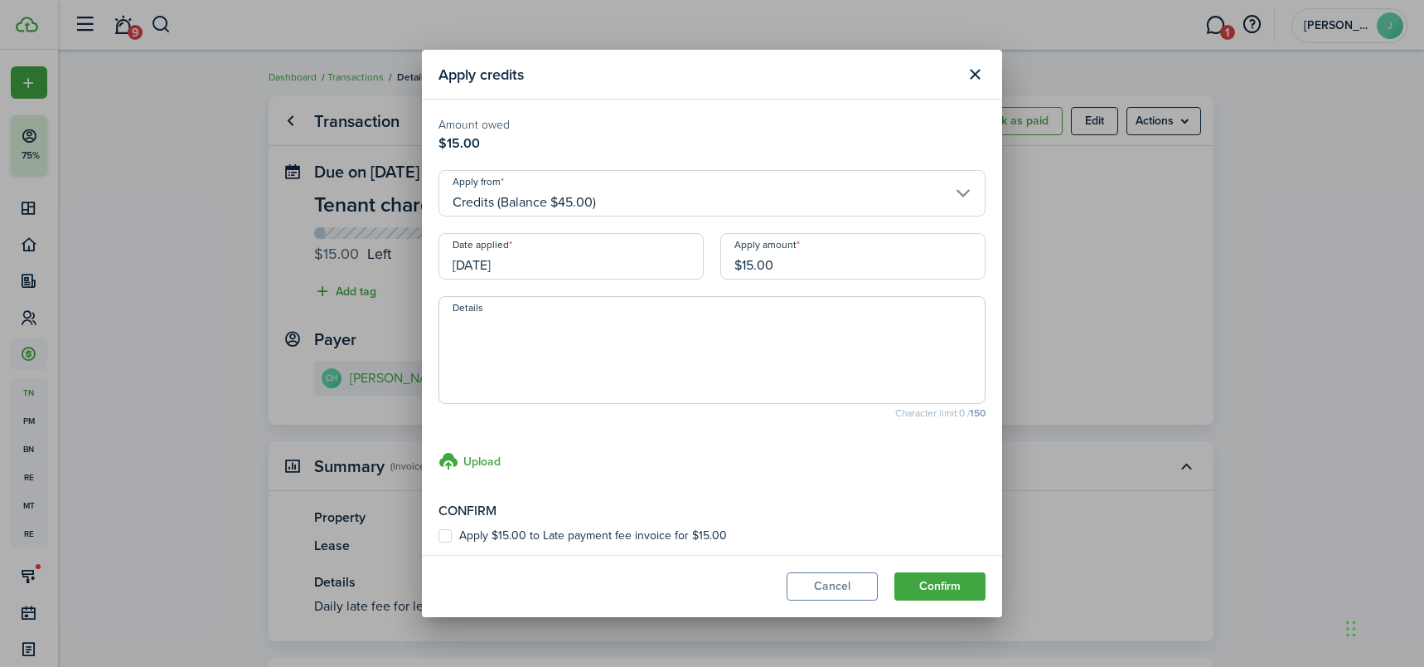
click at [447, 537] on label "Apply $15.00 to Late payment fee invoice for $15.00" at bounding box center [583, 535] width 289 height 13
click at [439, 536] on input "Apply $15.00 to Late payment fee invoice for $15.00" at bounding box center [438, 536] width 1 height 1
checkbox input "true"
click at [927, 587] on button "Confirm" at bounding box center [940, 586] width 91 height 28
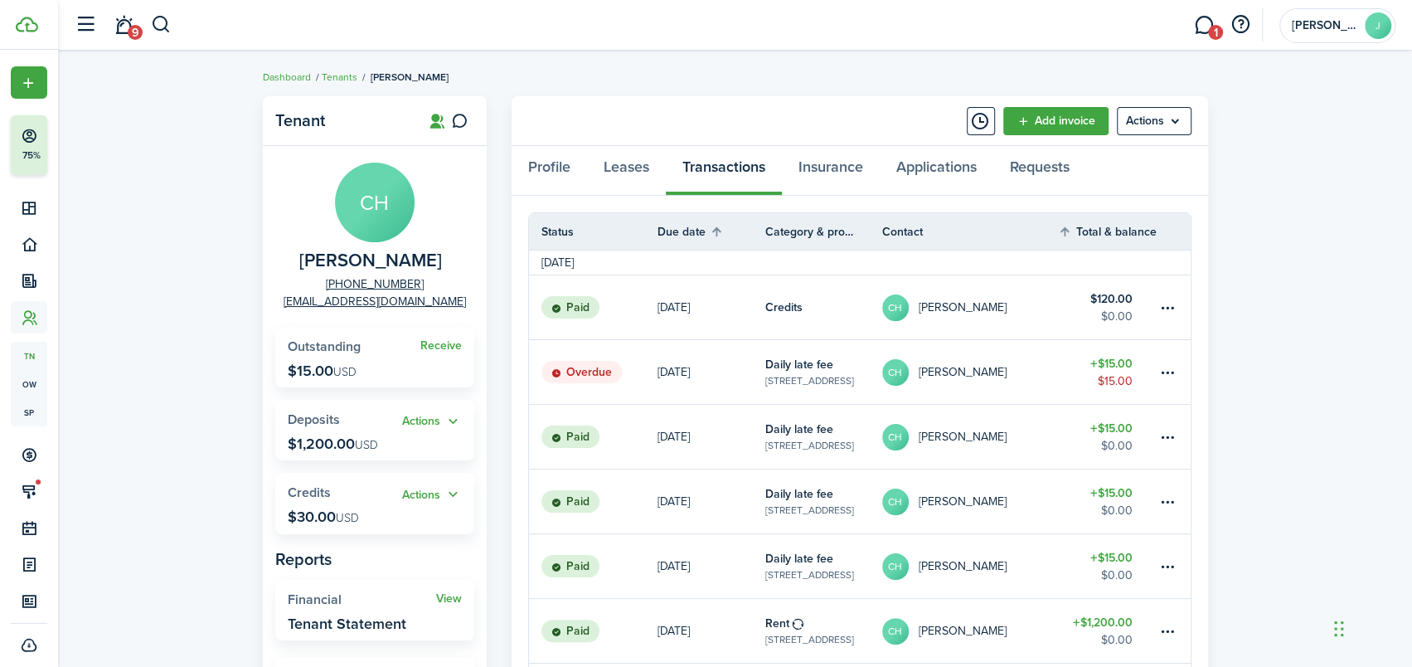
click at [1043, 366] on link "CH [PERSON_NAME]" at bounding box center [970, 372] width 176 height 64
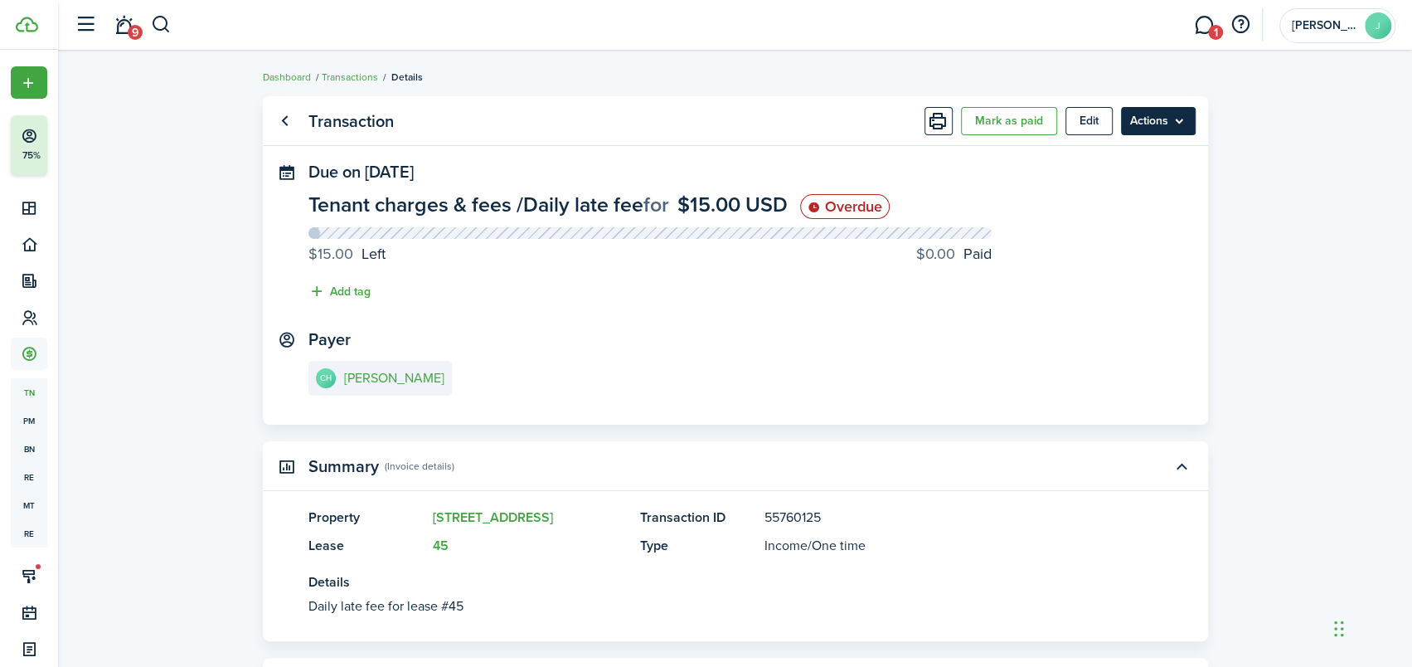
click at [1181, 118] on menu-btn "Actions" at bounding box center [1158, 121] width 75 height 28
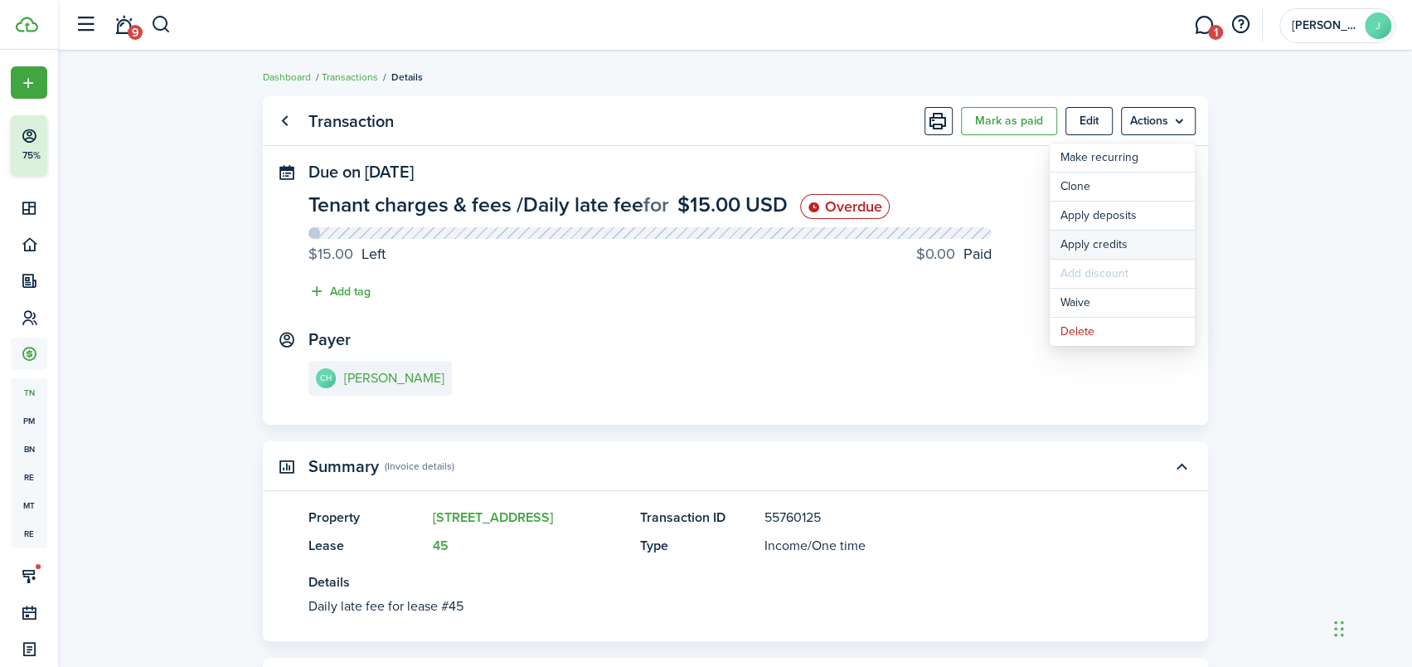
click at [1103, 240] on button "Apply credits" at bounding box center [1122, 244] width 145 height 28
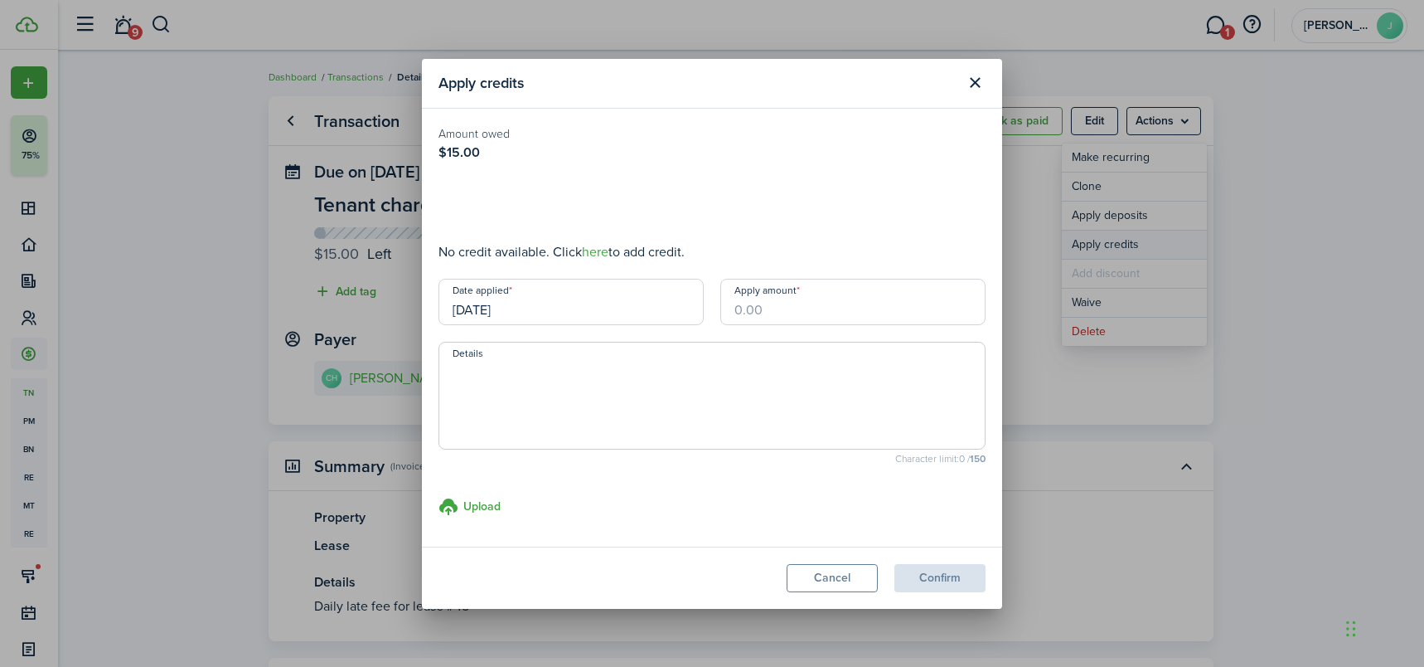
type input "$15.00"
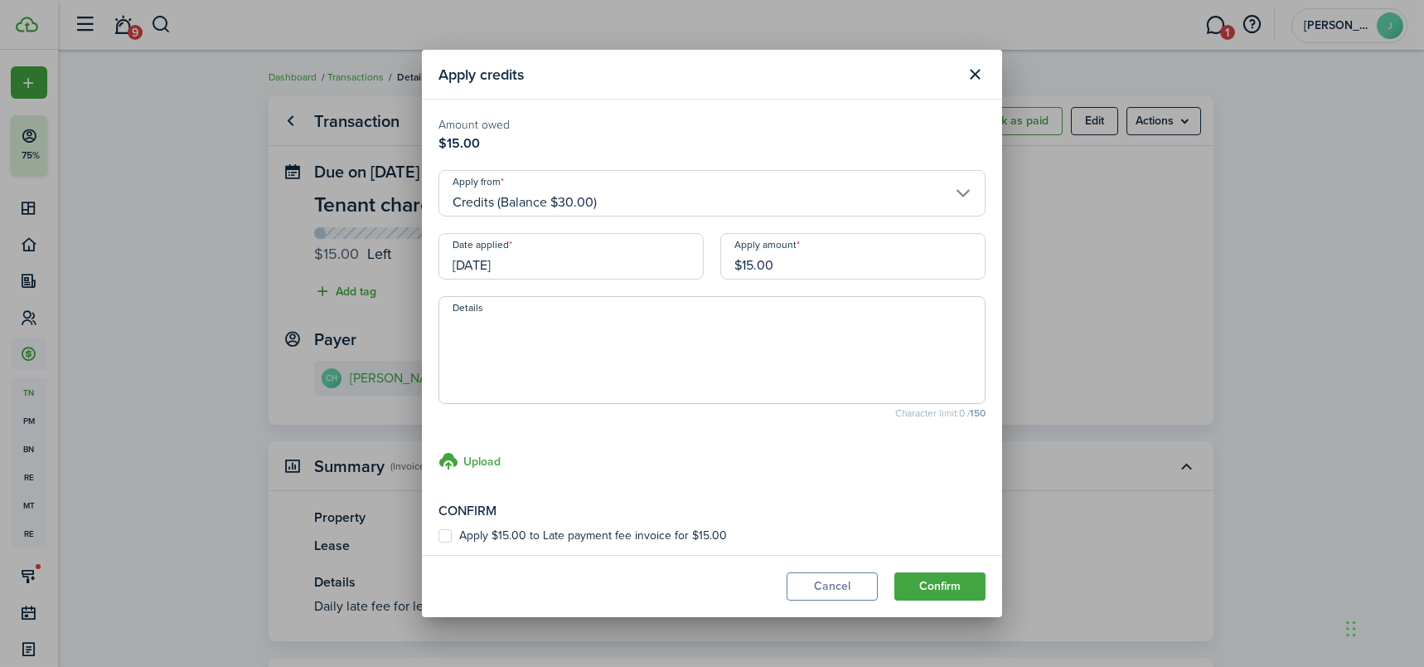
click at [682, 264] on input "[DATE]" at bounding box center [571, 256] width 265 height 46
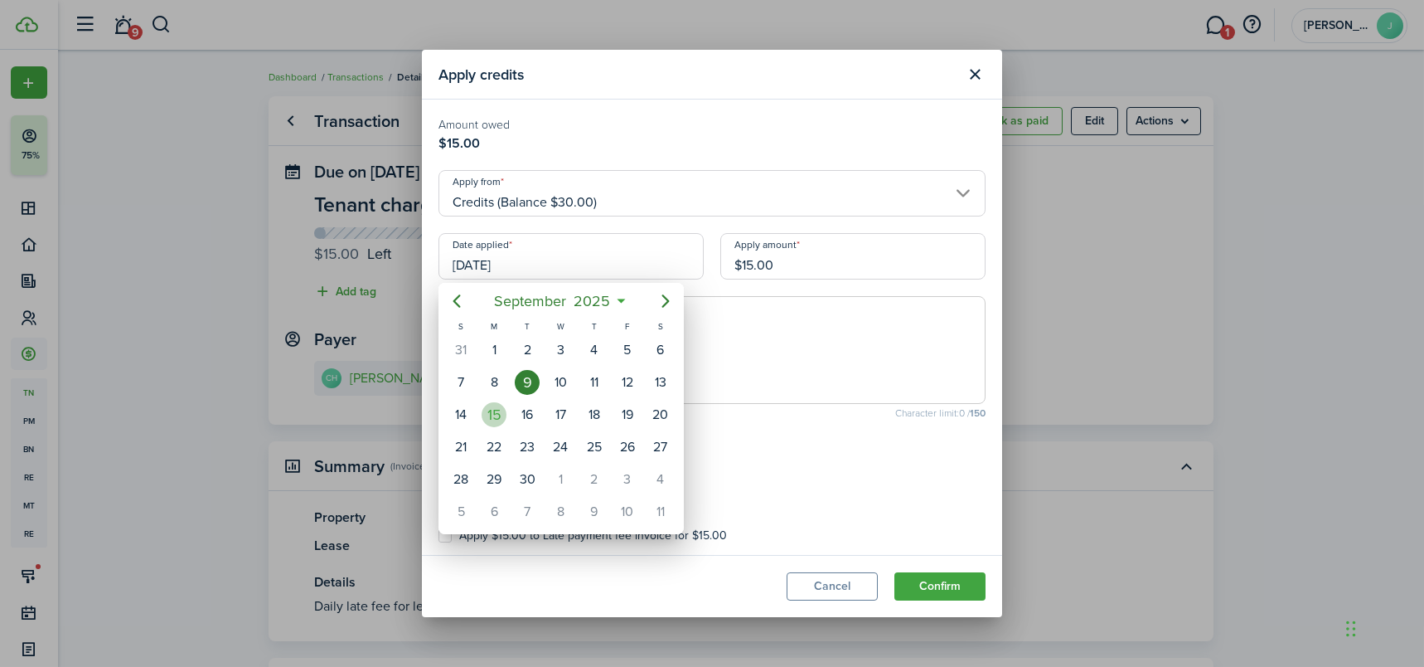
click at [490, 399] on div "15" at bounding box center [494, 415] width 33 height 32
type input "[DATE]"
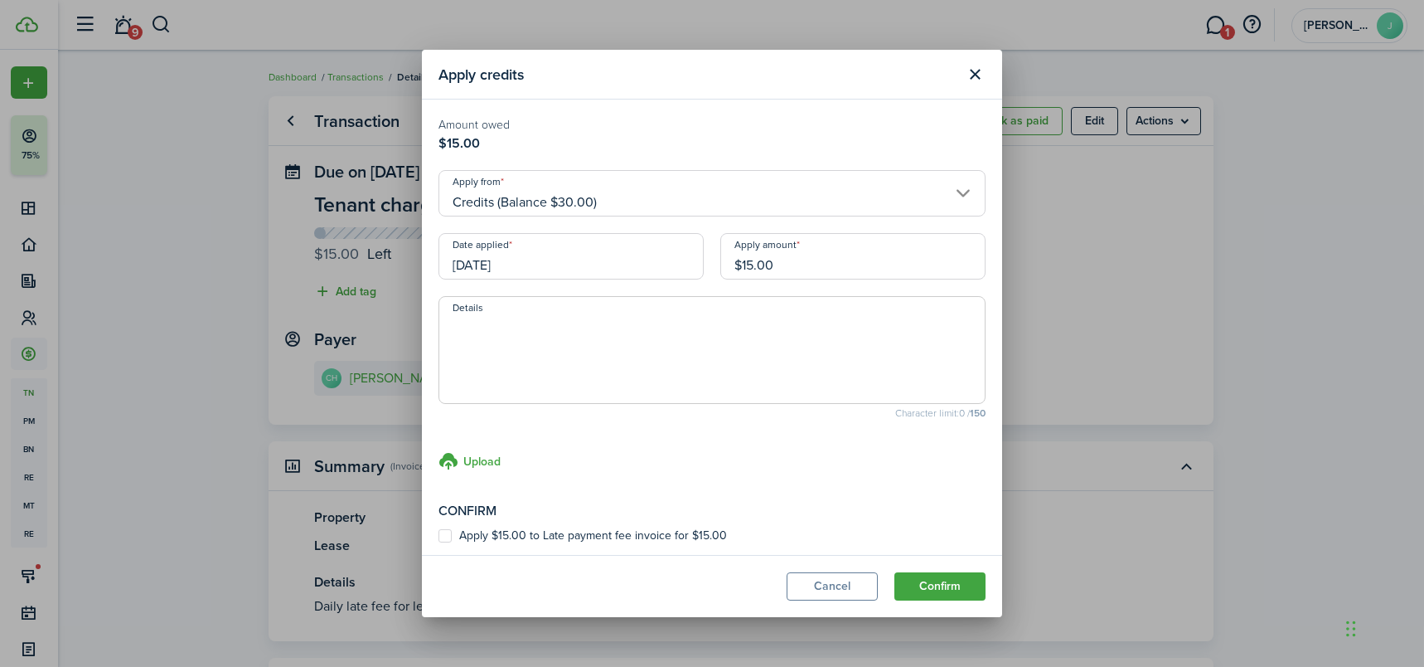
click at [443, 535] on label "Apply $15.00 to Late payment fee invoice for $15.00" at bounding box center [583, 535] width 289 height 13
click at [439, 536] on input "Apply $15.00 to Late payment fee invoice for $15.00" at bounding box center [438, 536] width 1 height 1
checkbox input "true"
click at [953, 584] on button "Confirm" at bounding box center [940, 586] width 91 height 28
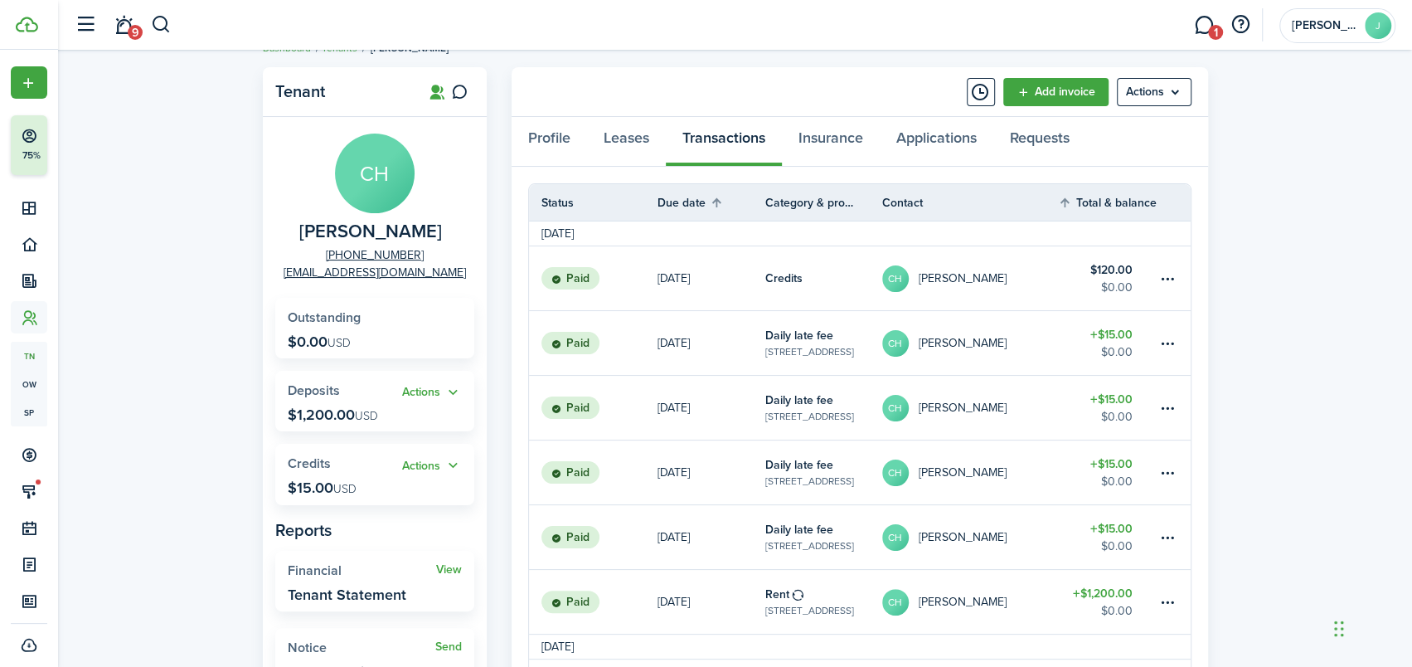
scroll to position [28, 0]
click at [1173, 95] on menu-btn "Actions" at bounding box center [1154, 93] width 75 height 28
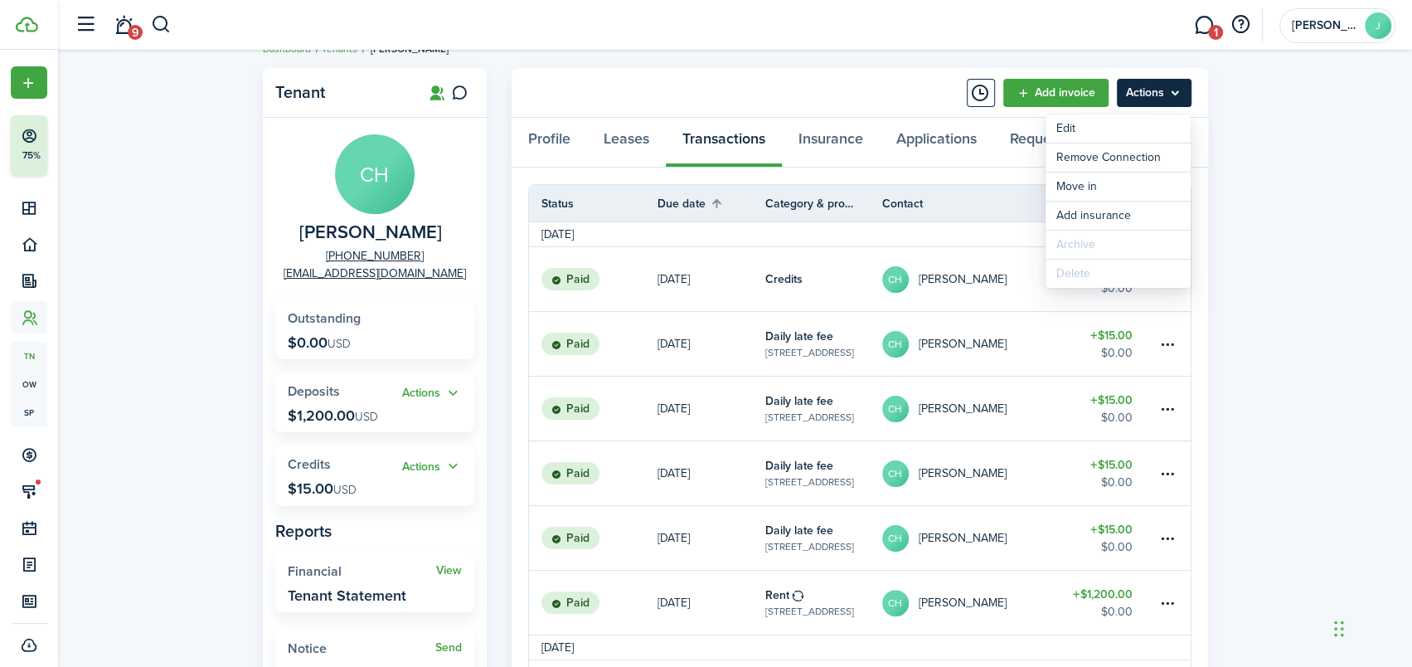
click at [1173, 95] on menu-btn "Actions" at bounding box center [1154, 93] width 75 height 28
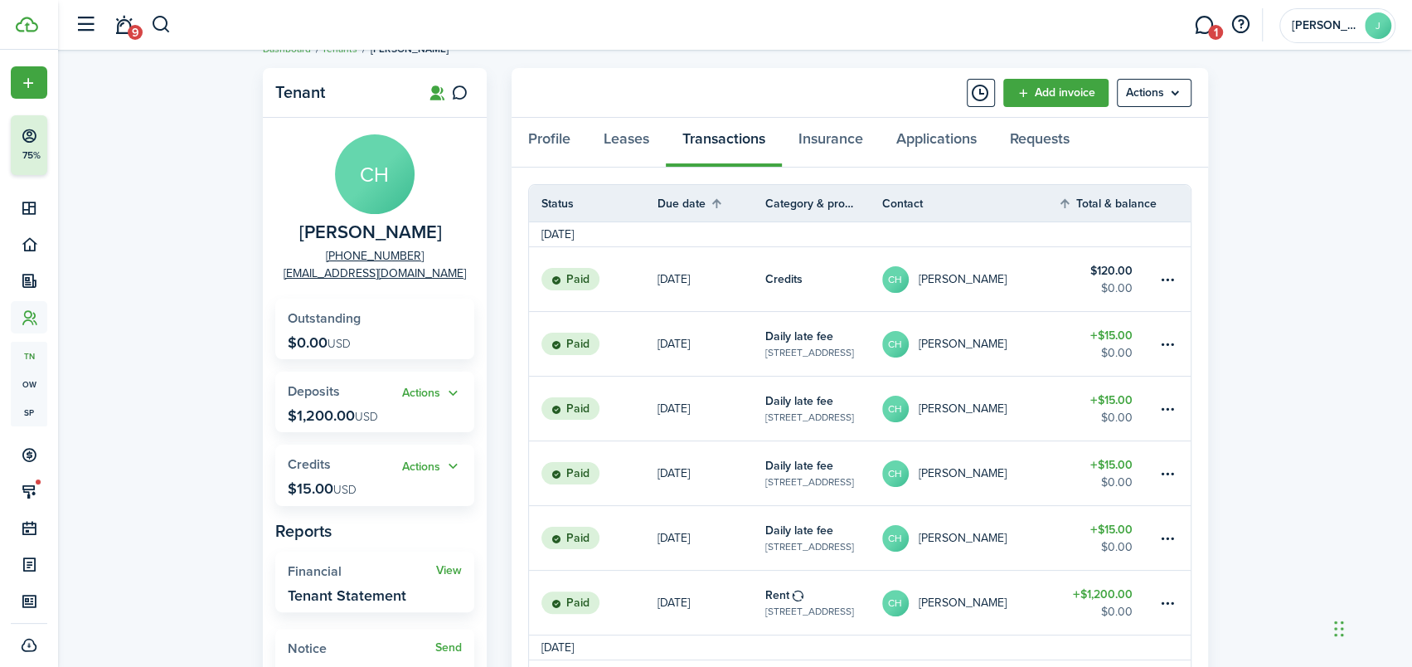
click at [715, 352] on link "[DATE]" at bounding box center [711, 344] width 108 height 64
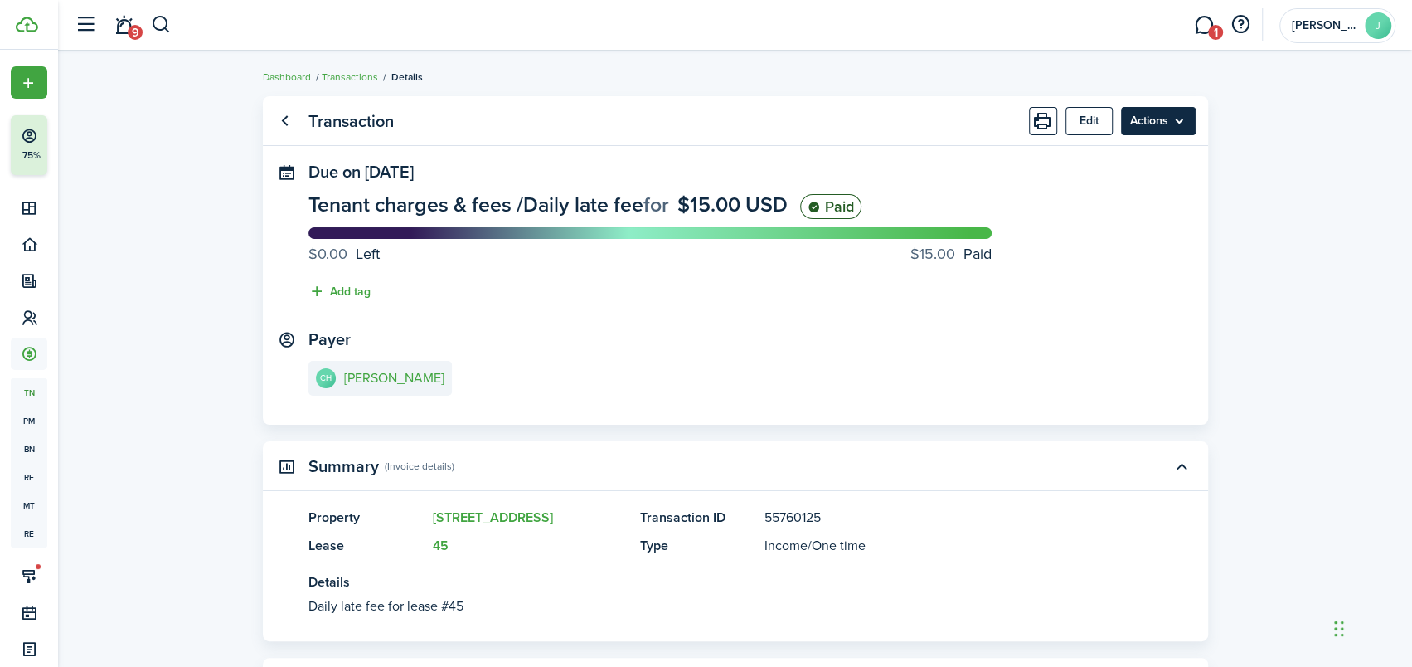
click at [1179, 115] on menu-btn "Actions" at bounding box center [1158, 121] width 75 height 28
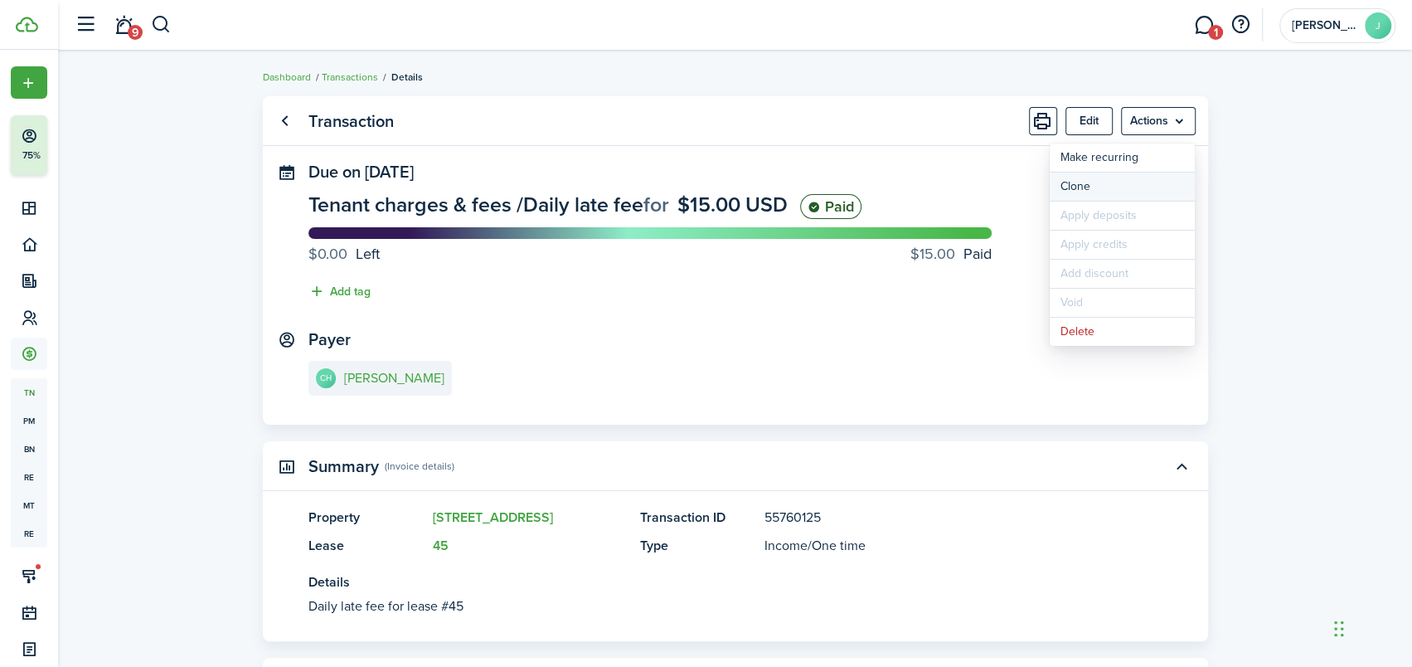
click at [1066, 188] on link "Clone" at bounding box center [1122, 186] width 145 height 28
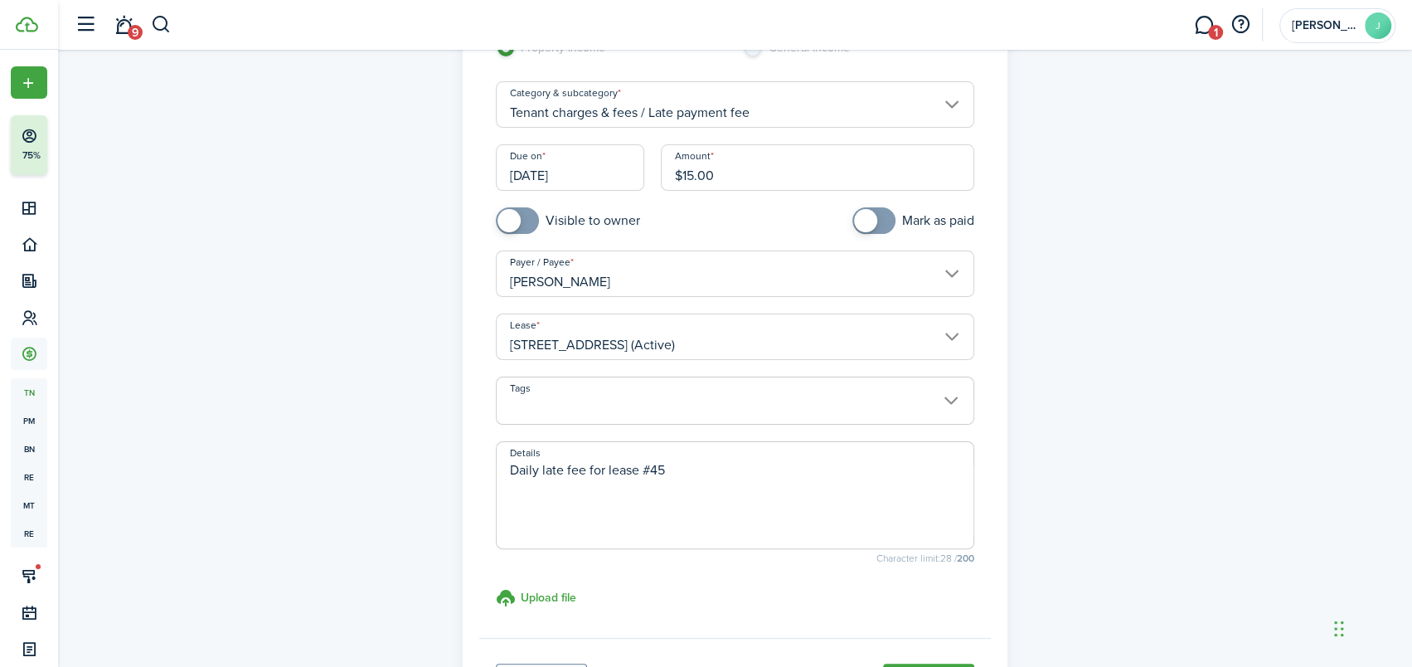
scroll to position [166, 0]
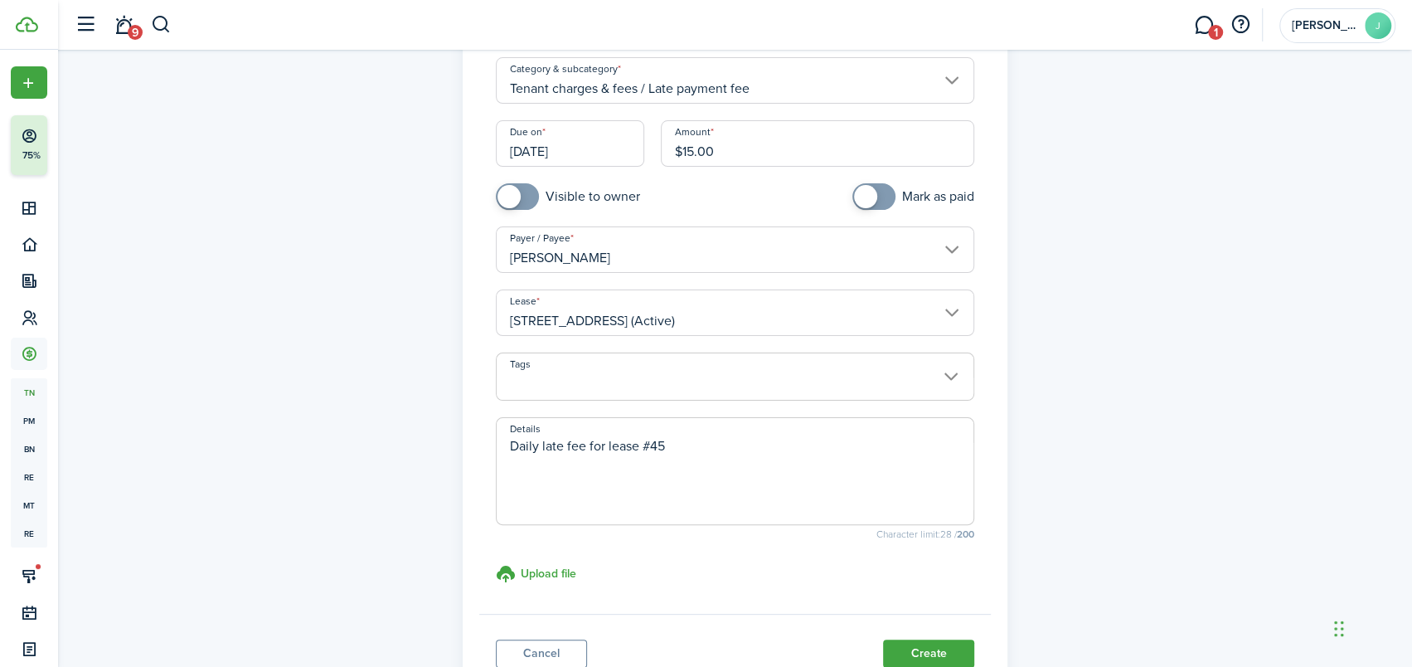
click at [633, 155] on input "[DATE]" at bounding box center [570, 143] width 148 height 46
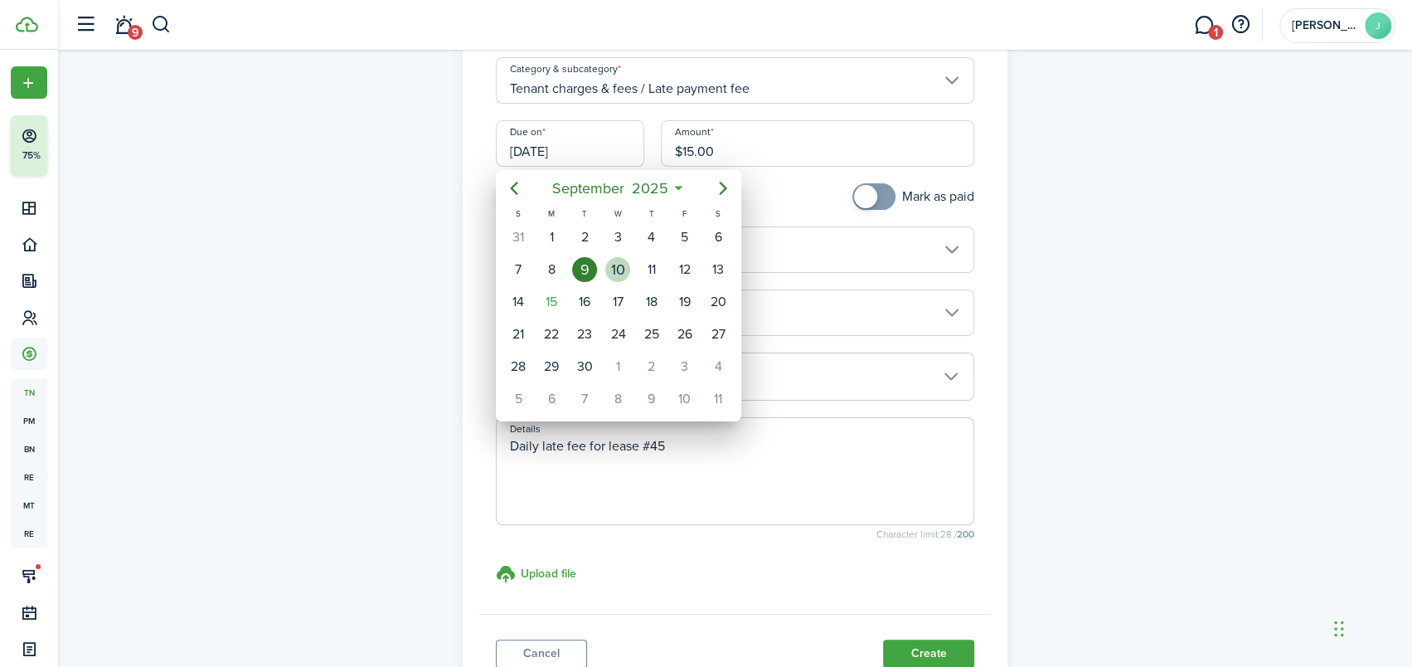
click at [623, 268] on div "10" at bounding box center [617, 269] width 25 height 25
type input "[DATE]"
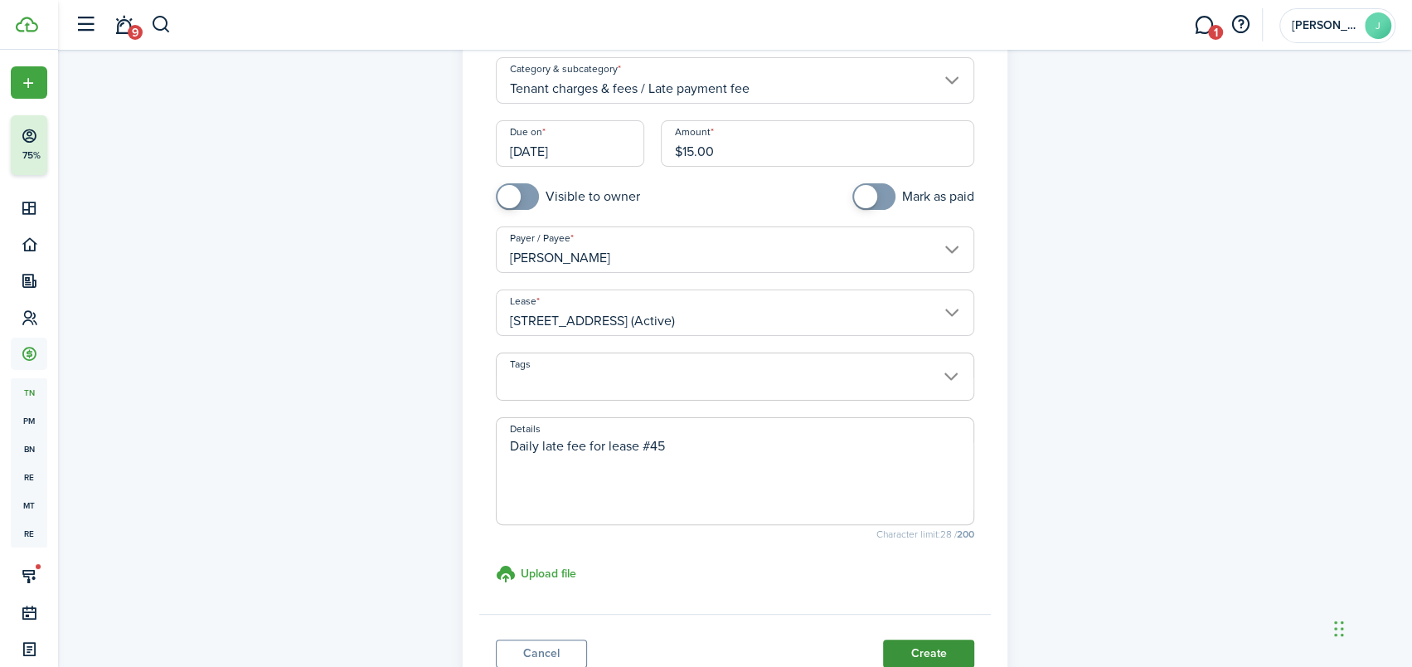
click at [936, 653] on button "Create" at bounding box center [928, 653] width 91 height 28
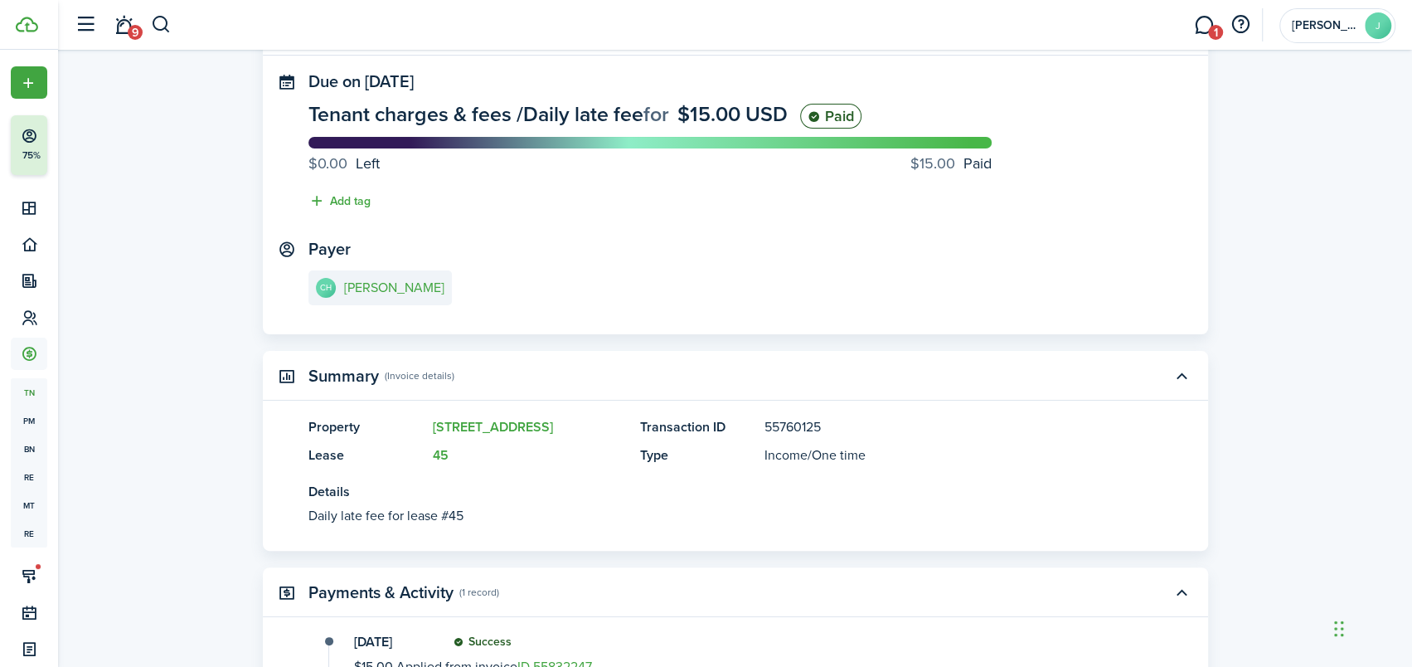
scroll to position [83, 0]
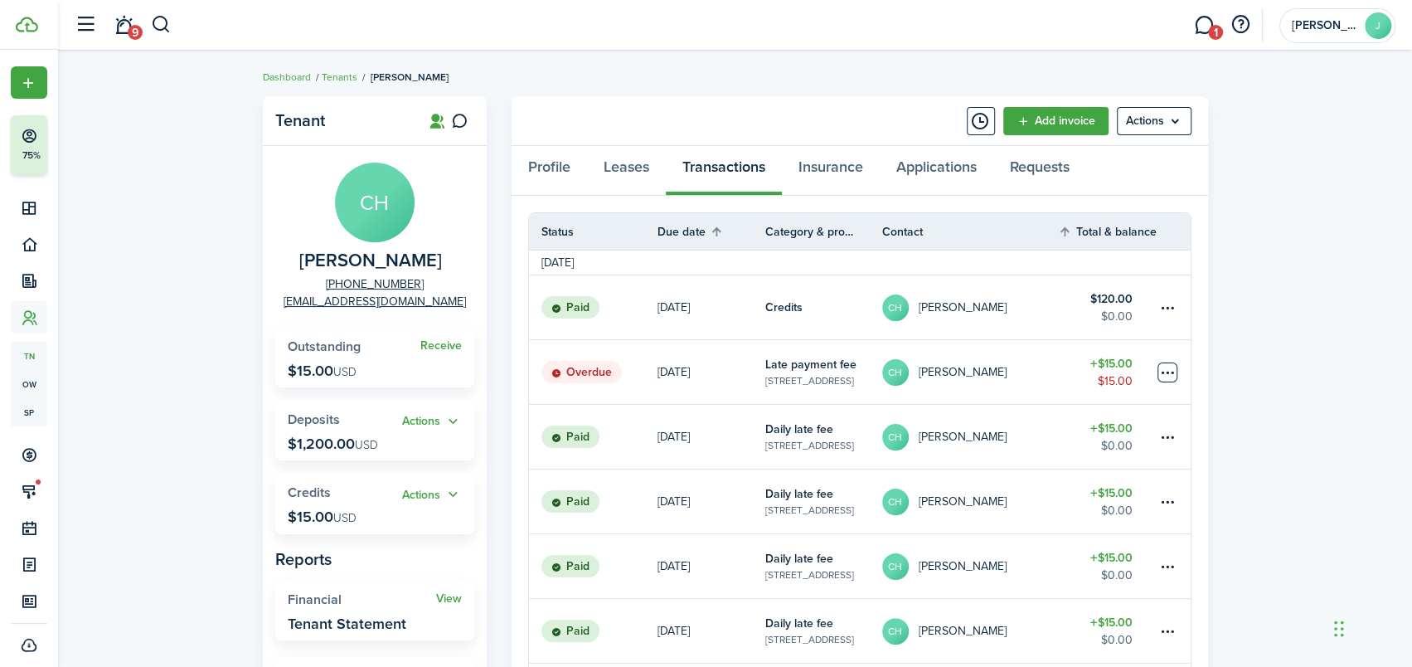
click at [1166, 371] on table-menu-btn-icon at bounding box center [1167, 372] width 20 height 20
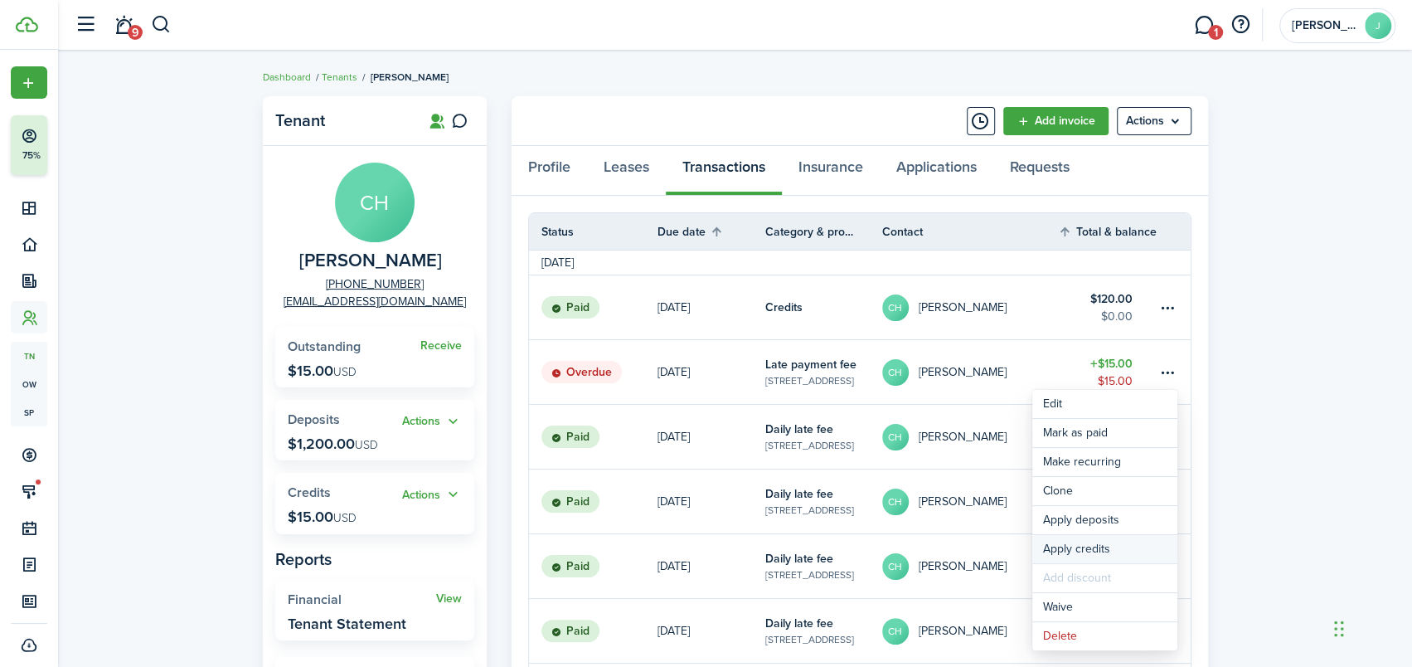
click at [1103, 547] on button "Apply credits" at bounding box center [1104, 549] width 145 height 28
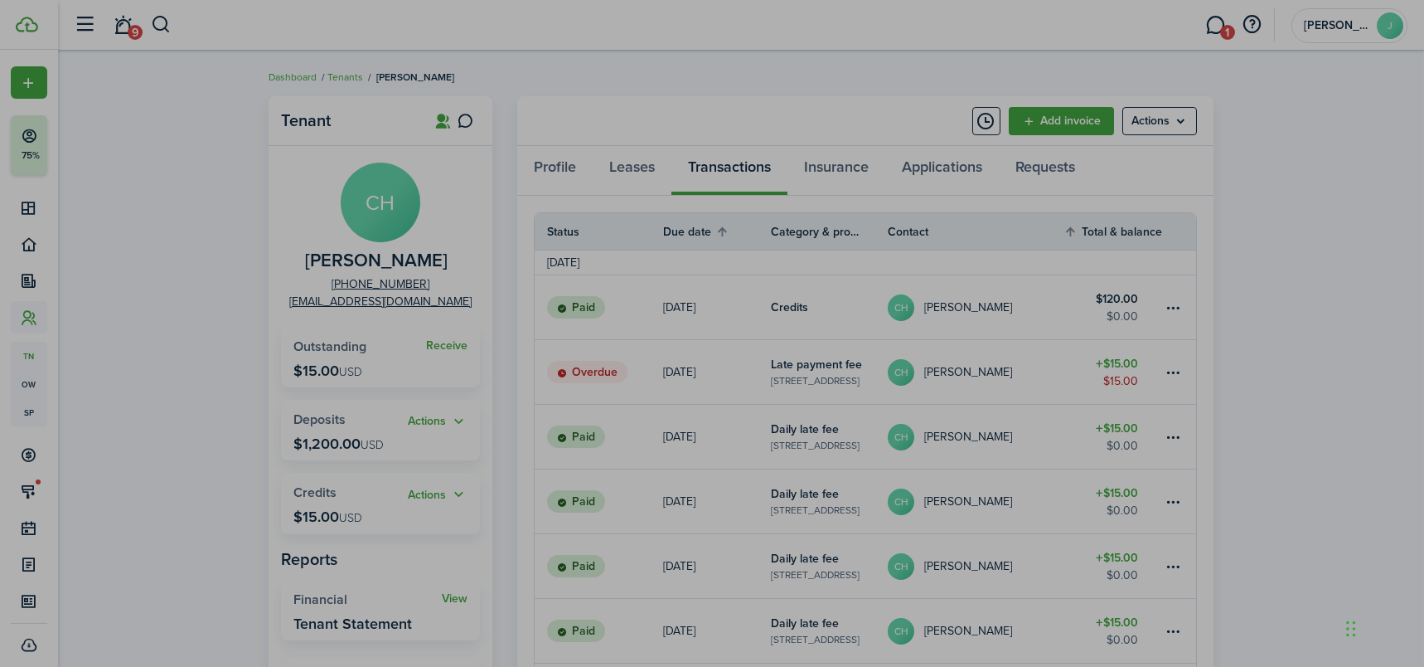
type input "$15.00"
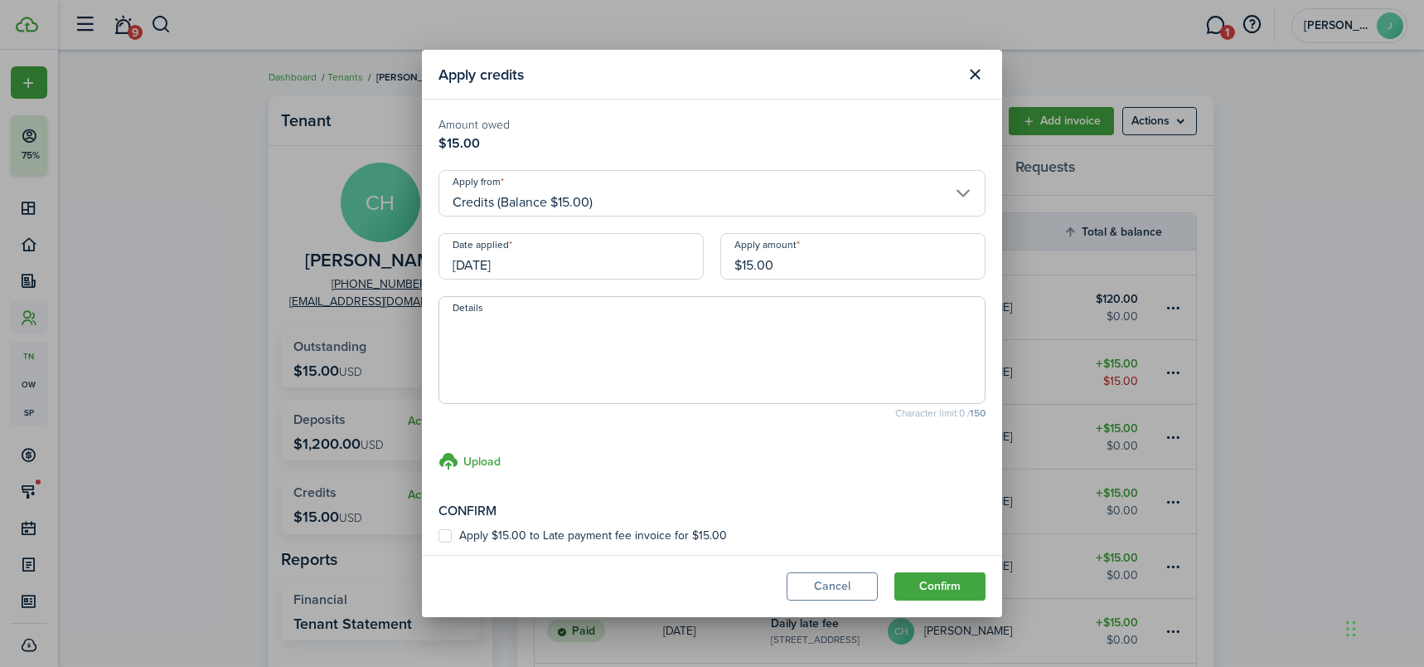
click at [654, 259] on input "[DATE]" at bounding box center [571, 256] width 265 height 46
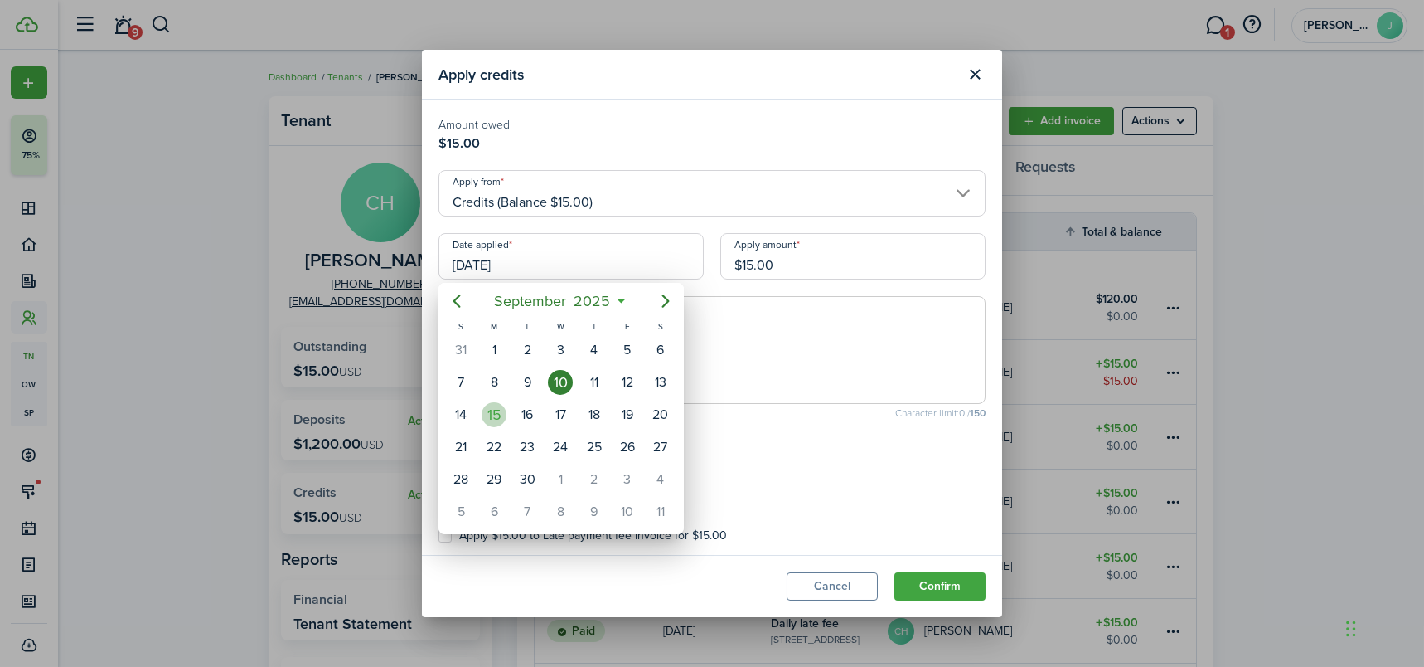
click at [492, 415] on div "15" at bounding box center [494, 414] width 25 height 25
type input "[DATE]"
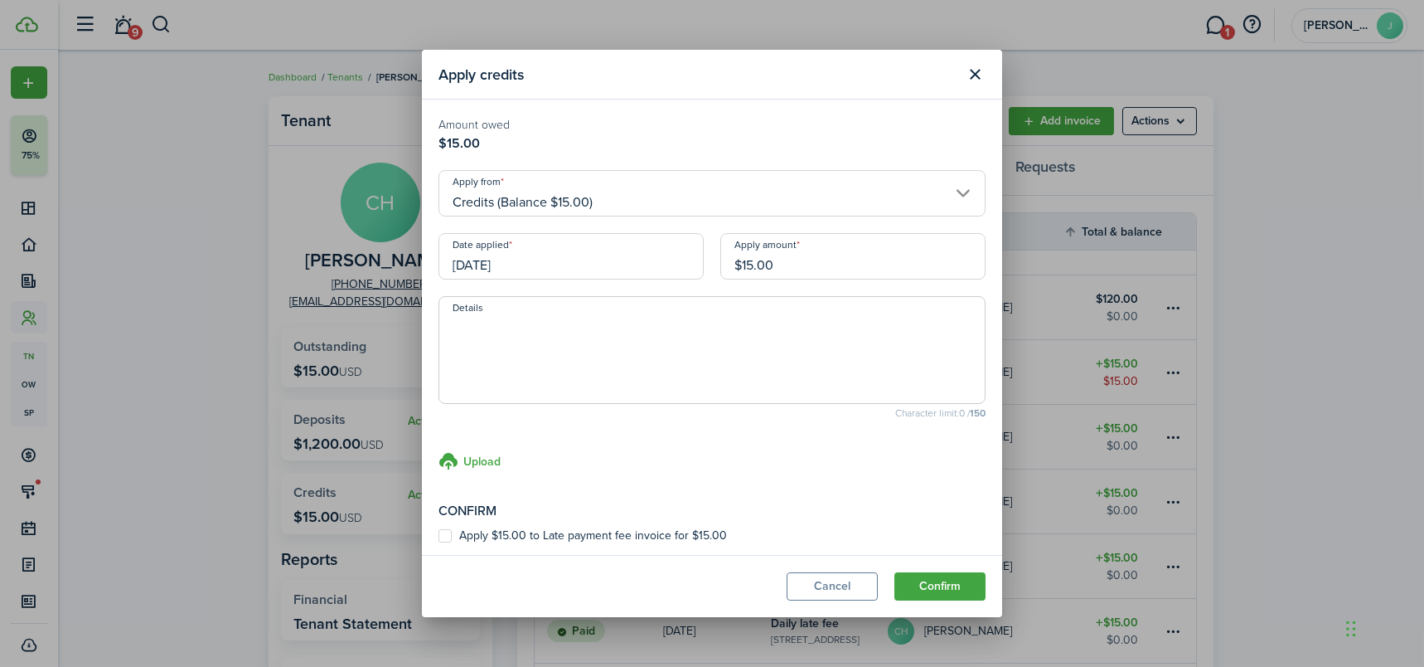
click at [448, 532] on label "Apply $15.00 to Late payment fee invoice for $15.00" at bounding box center [583, 535] width 289 height 13
click at [439, 536] on input "Apply $15.00 to Late payment fee invoice for $15.00" at bounding box center [438, 536] width 1 height 1
checkbox input "true"
click at [948, 589] on button "Confirm" at bounding box center [940, 586] width 91 height 28
